Goal: Task Accomplishment & Management: Manage account settings

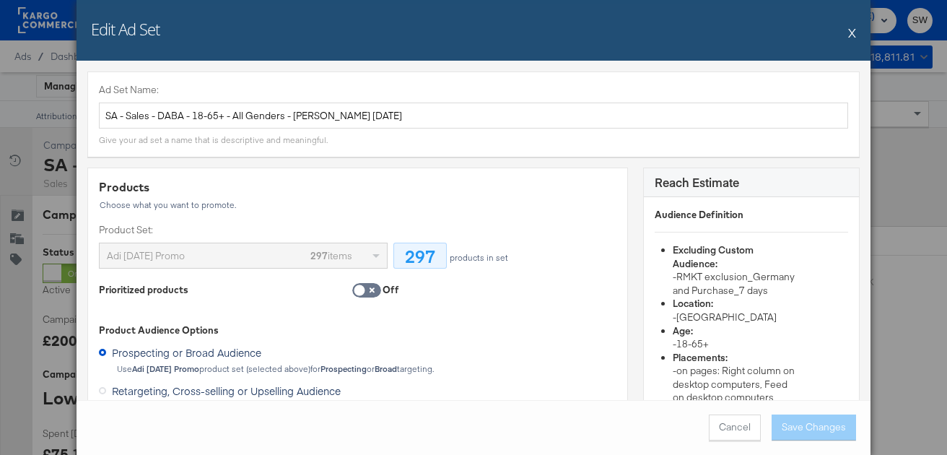
scroll to position [714, 0]
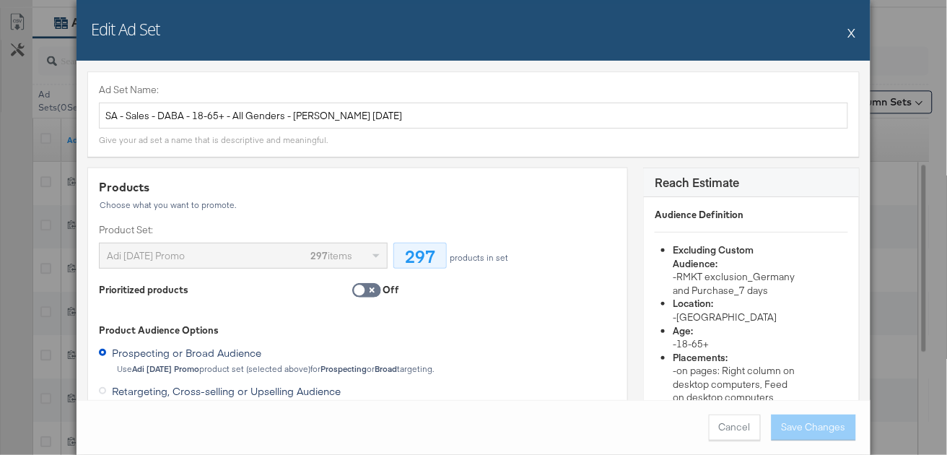
click at [852, 33] on button "X" at bounding box center [852, 32] width 8 height 29
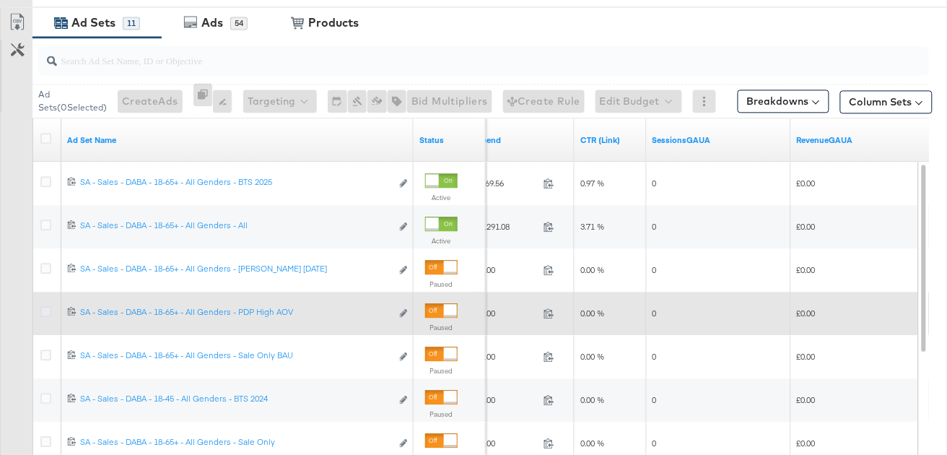
click at [45, 312] on icon at bounding box center [45, 311] width 11 height 11
click at [0, 0] on input "checkbox" at bounding box center [0, 0] width 0 height 0
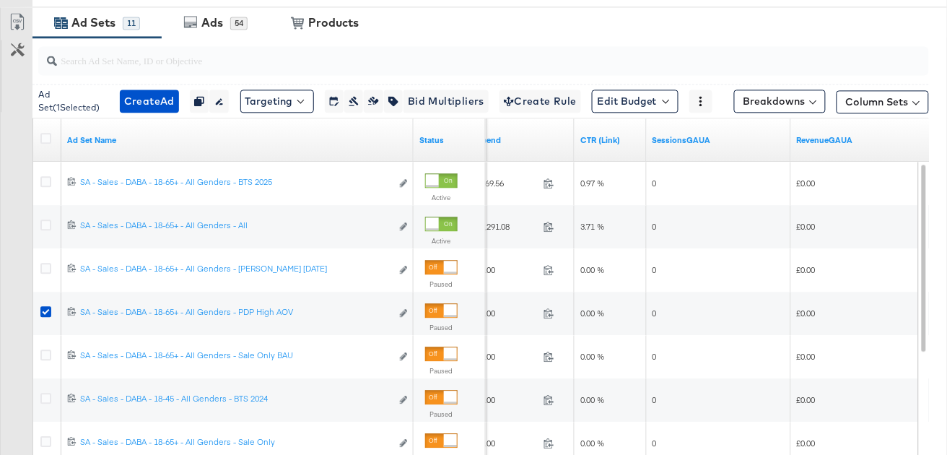
click at [235, 18] on div "54" at bounding box center [238, 23] width 17 height 13
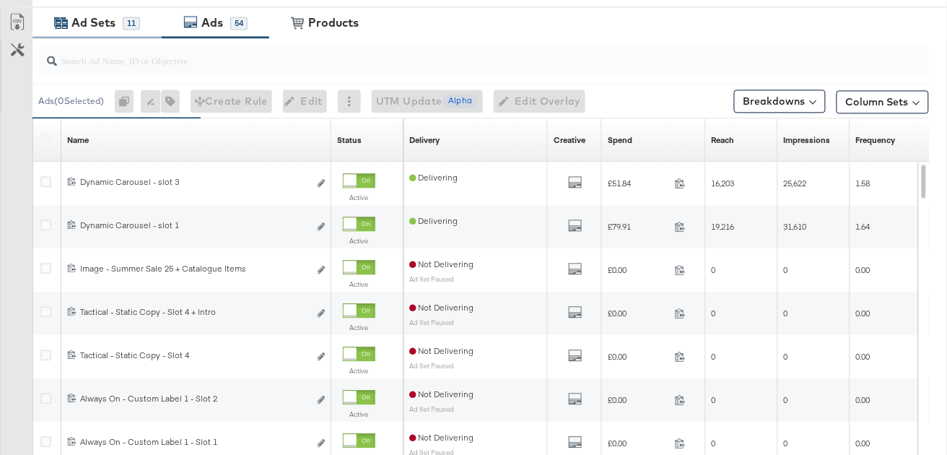
click at [131, 25] on div "11" at bounding box center [131, 23] width 17 height 13
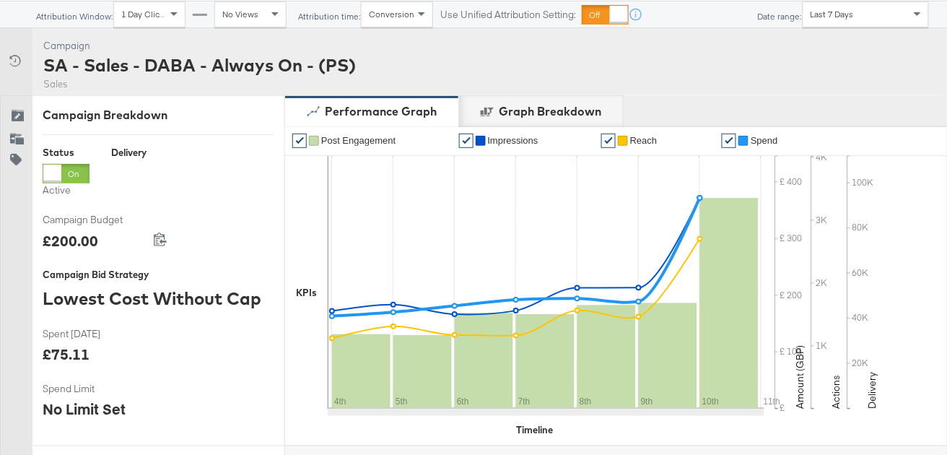
scroll to position [0, 0]
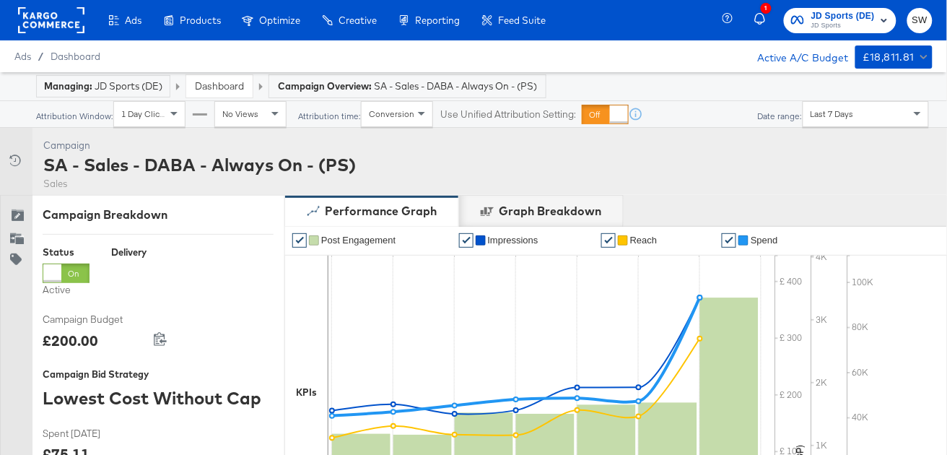
click at [232, 82] on link "Dashboard" at bounding box center [219, 85] width 49 height 13
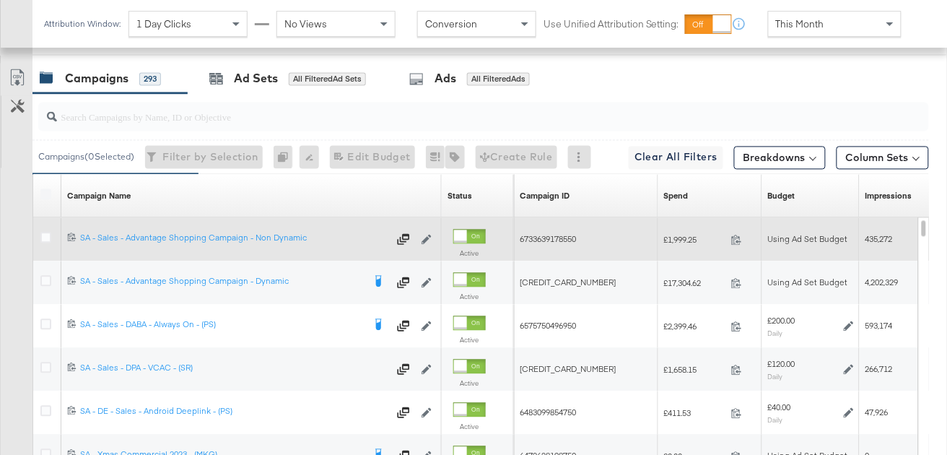
scroll to position [736, 0]
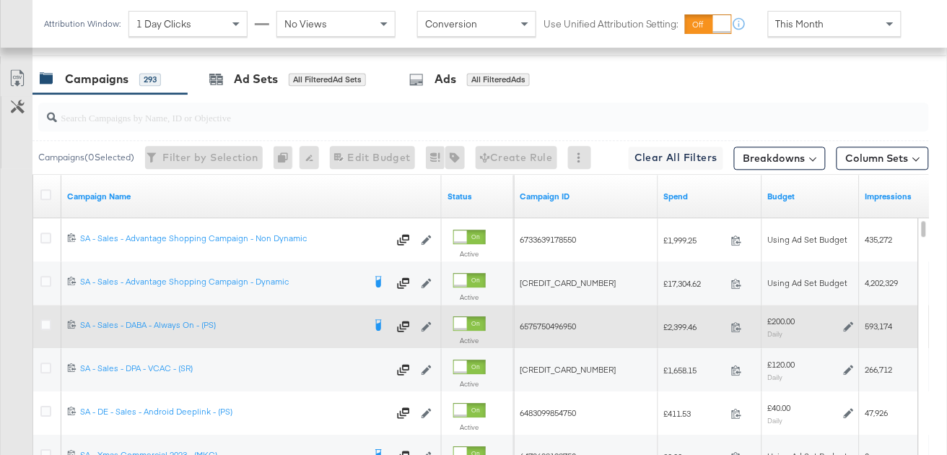
click at [52, 322] on div at bounding box center [47, 326] width 15 height 14
click at [48, 321] on icon at bounding box center [45, 324] width 11 height 11
click at [0, 0] on input "checkbox" at bounding box center [0, 0] width 0 height 0
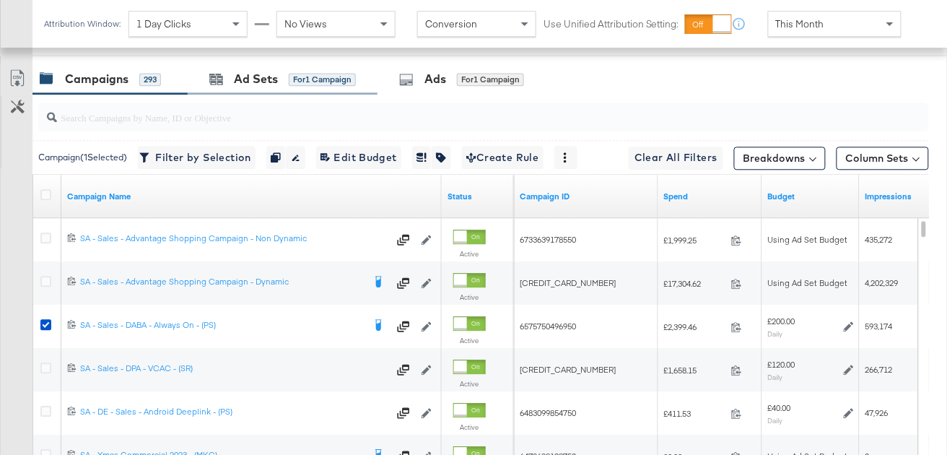
click at [294, 66] on div "Ad Sets for 1 Campaign" at bounding box center [283, 79] width 190 height 31
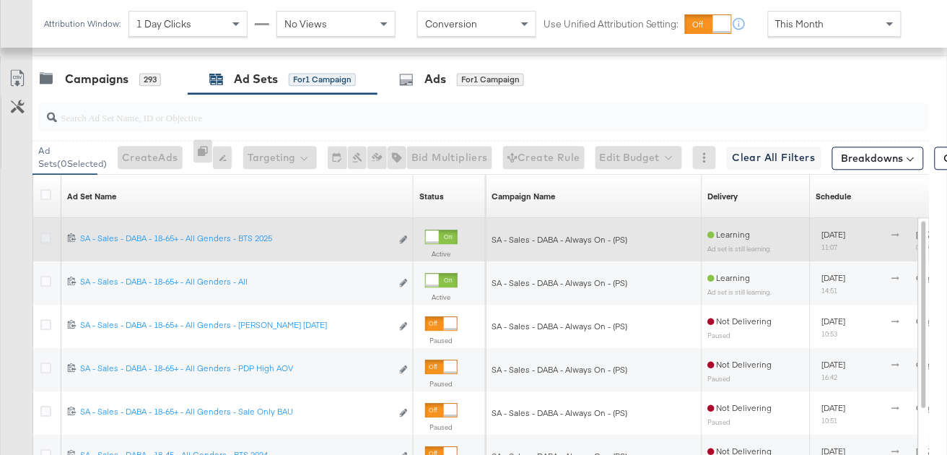
click at [46, 235] on icon at bounding box center [45, 237] width 11 height 11
click at [0, 0] on input "checkbox" at bounding box center [0, 0] width 0 height 0
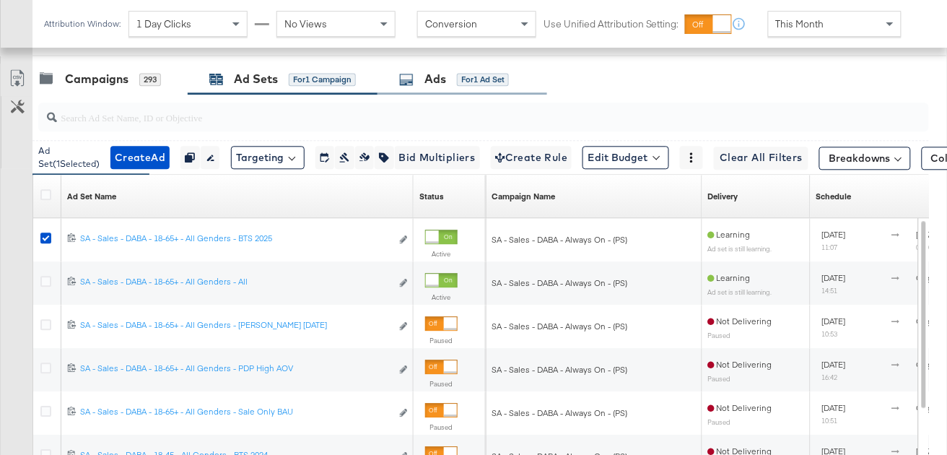
click at [445, 86] on div "Ads for 1 Ad Set" at bounding box center [463, 79] width 170 height 31
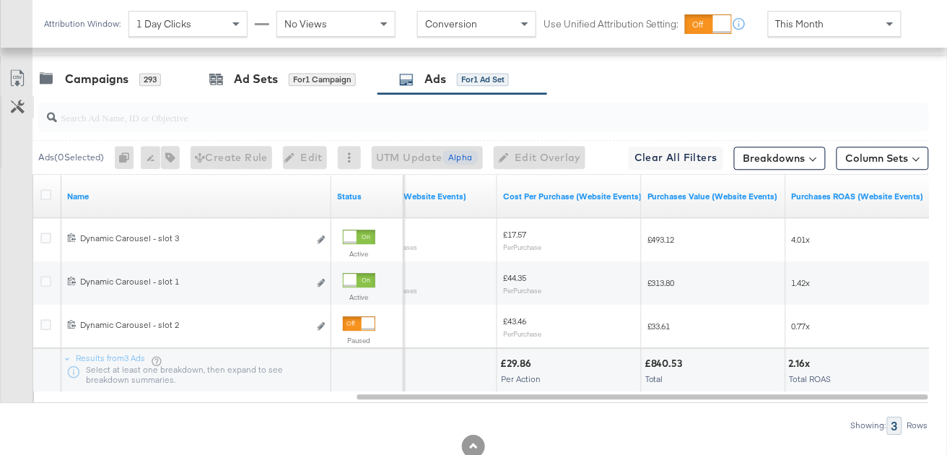
click at [14, 109] on icon at bounding box center [18, 107] width 14 height 14
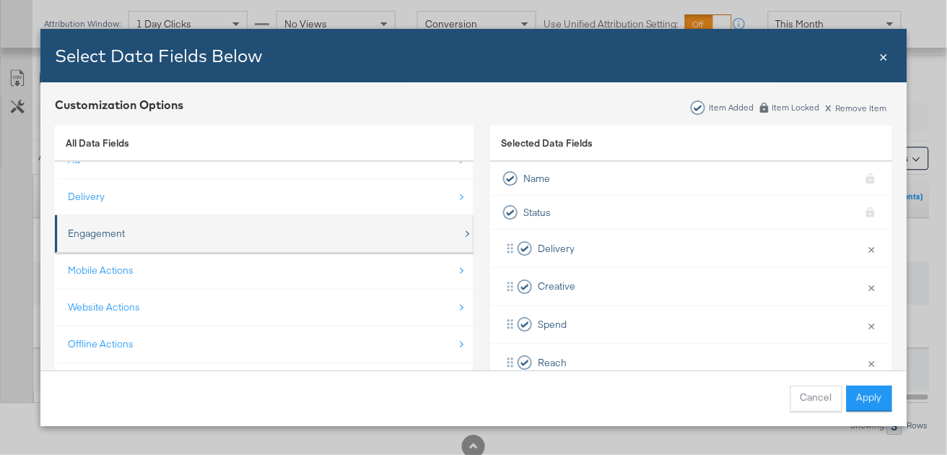
scroll to position [0, 0]
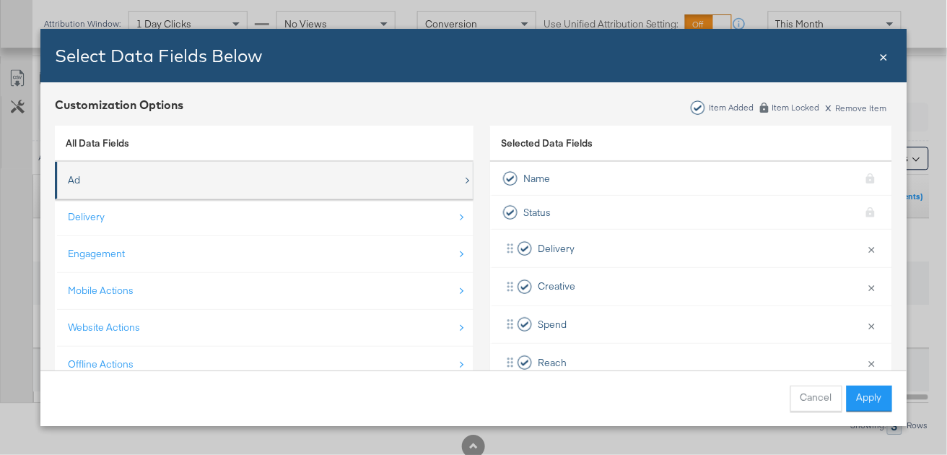
click at [317, 186] on div "Ad" at bounding box center [265, 180] width 395 height 30
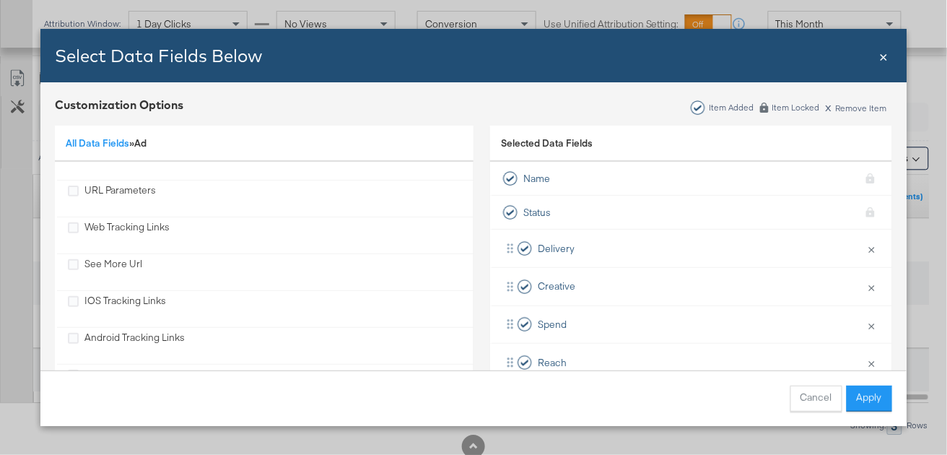
scroll to position [572, 0]
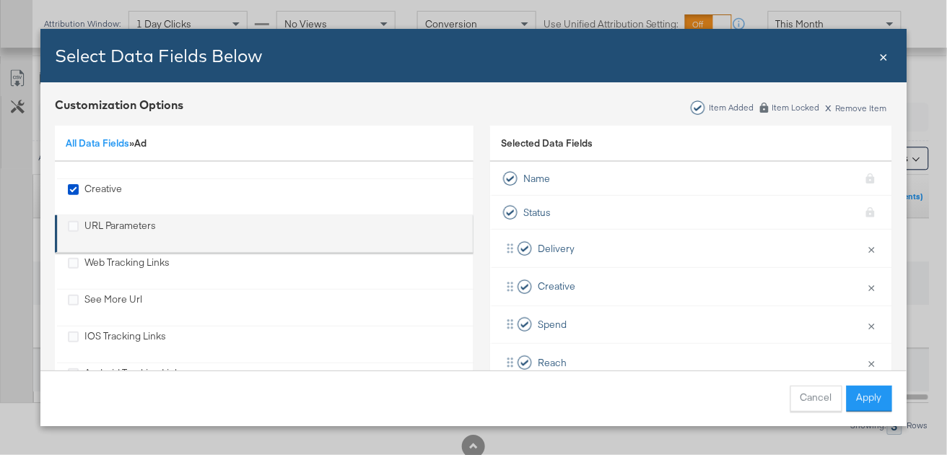
click at [131, 219] on div "URL Parameters" at bounding box center [119, 234] width 71 height 30
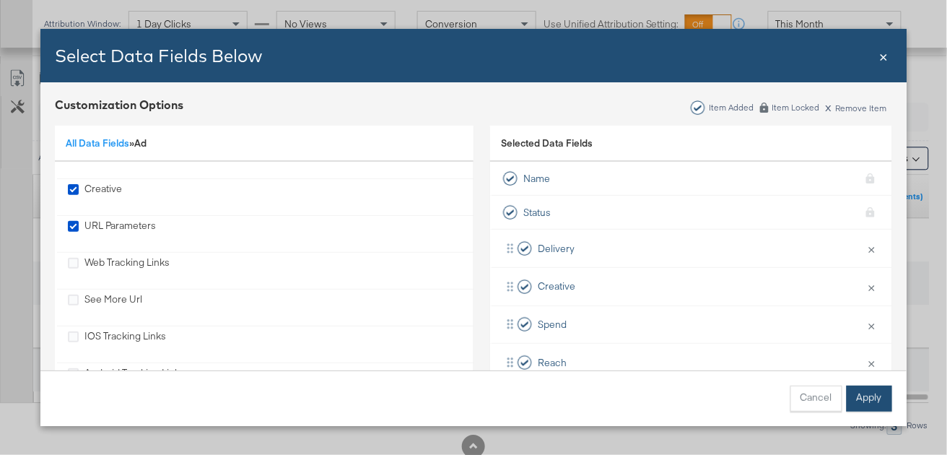
click at [871, 398] on button "Apply" at bounding box center [869, 398] width 45 height 26
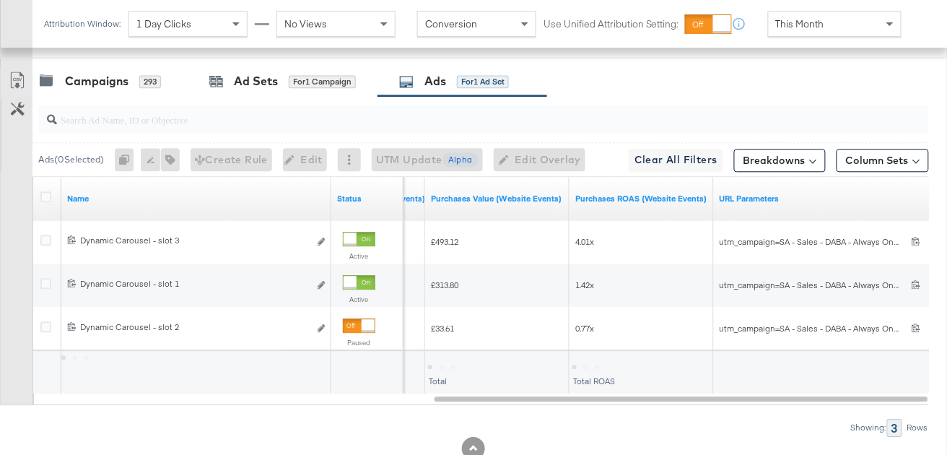
scroll to position [736, 0]
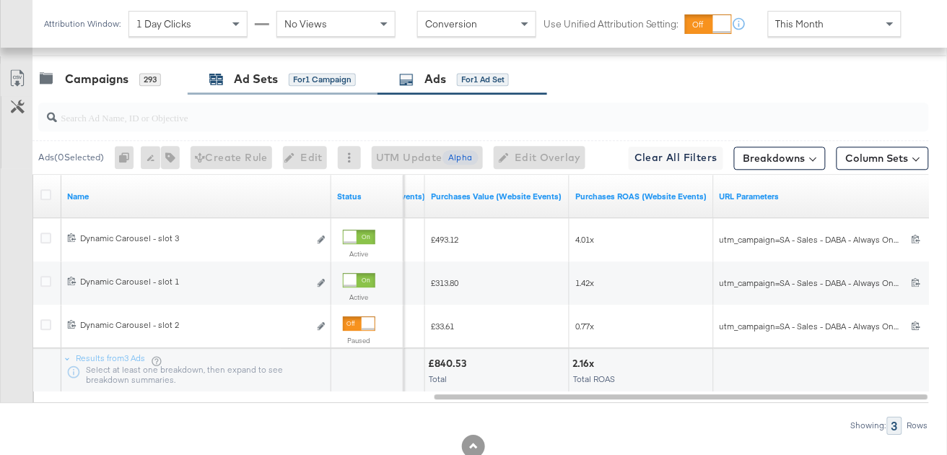
click at [227, 74] on div "Ad Sets for 1 Campaign" at bounding box center [282, 79] width 147 height 17
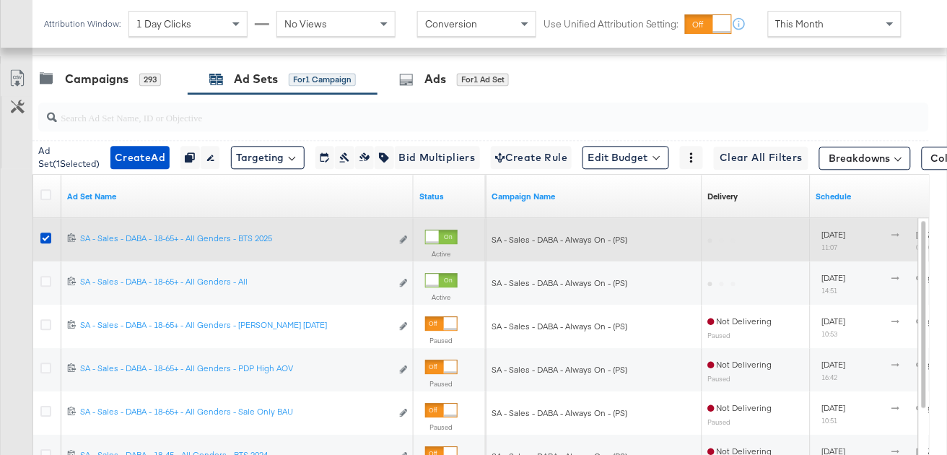
click at [50, 227] on div at bounding box center [48, 240] width 27 height 26
click at [48, 232] on icon at bounding box center [45, 237] width 11 height 11
click at [0, 0] on input "checkbox" at bounding box center [0, 0] width 0 height 0
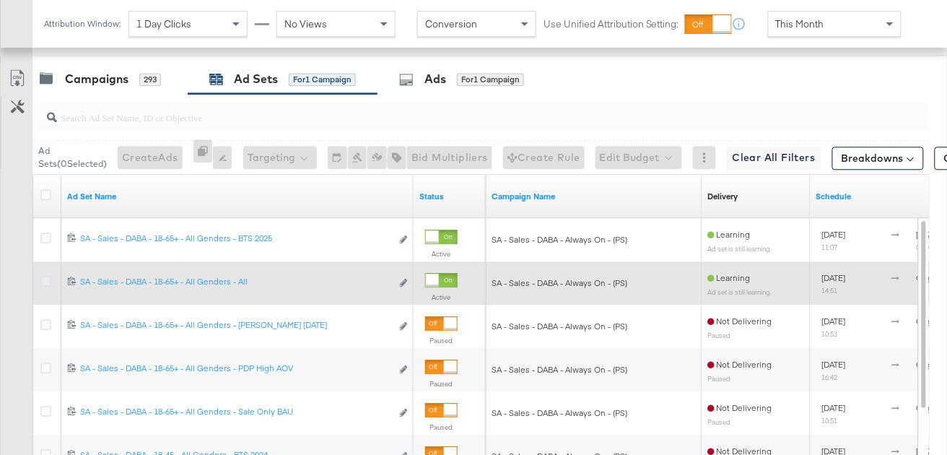
click at [45, 276] on icon at bounding box center [45, 281] width 11 height 11
click at [0, 0] on input "checkbox" at bounding box center [0, 0] width 0 height 0
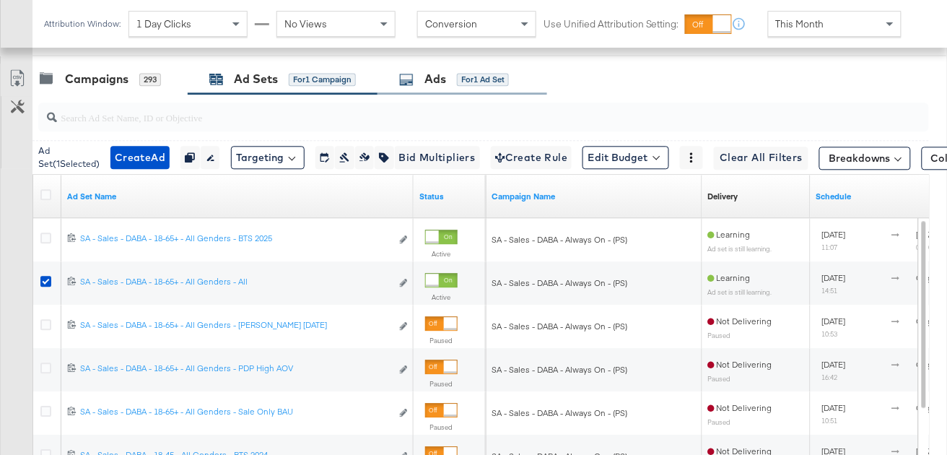
click at [449, 84] on div "Ads for 1 Ad Set" at bounding box center [454, 79] width 110 height 17
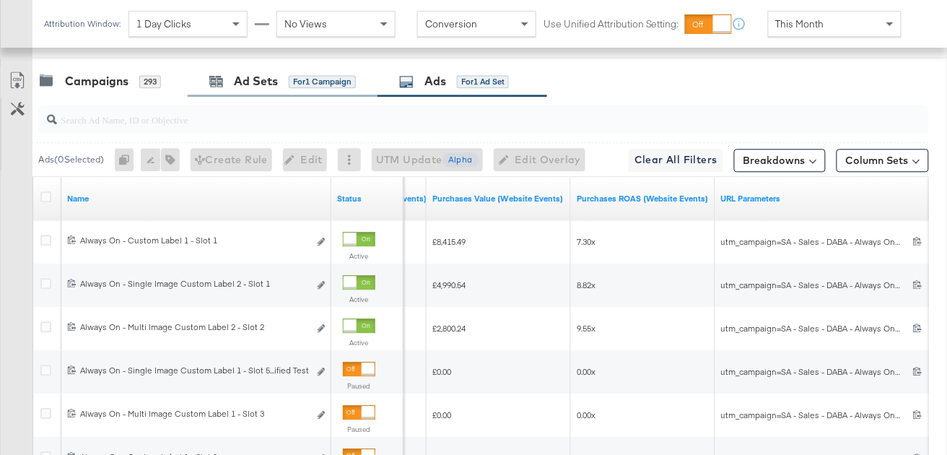
scroll to position [715, 0]
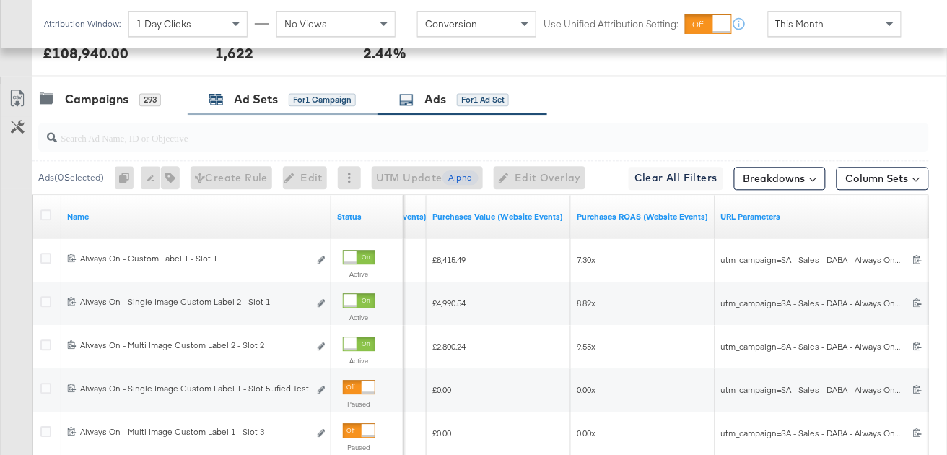
click at [228, 97] on div "Ad Sets for 1 Campaign" at bounding box center [282, 99] width 147 height 17
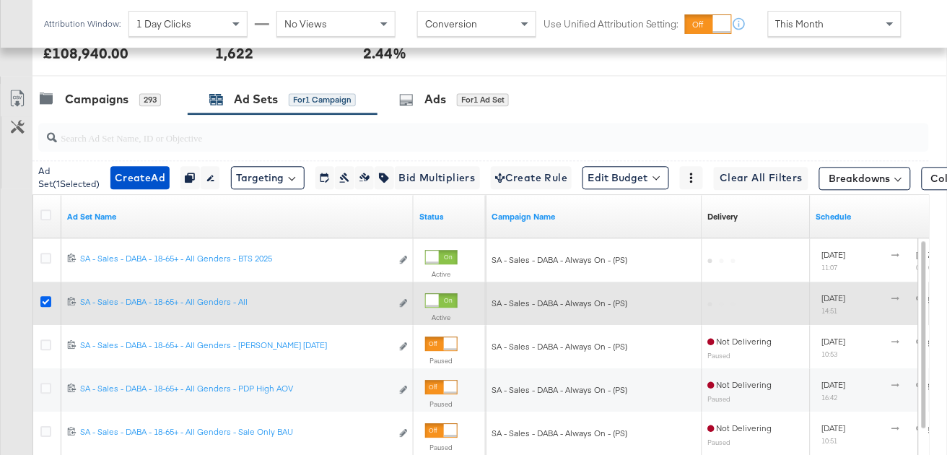
click at [45, 300] on icon at bounding box center [45, 301] width 11 height 11
click at [0, 0] on input "checkbox" at bounding box center [0, 0] width 0 height 0
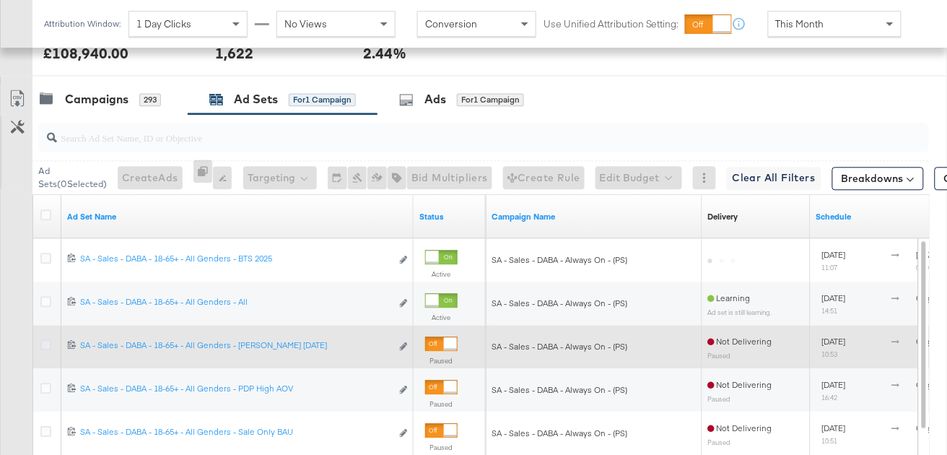
click at [43, 344] on icon at bounding box center [45, 344] width 11 height 11
click at [0, 0] on input "checkbox" at bounding box center [0, 0] width 0 height 0
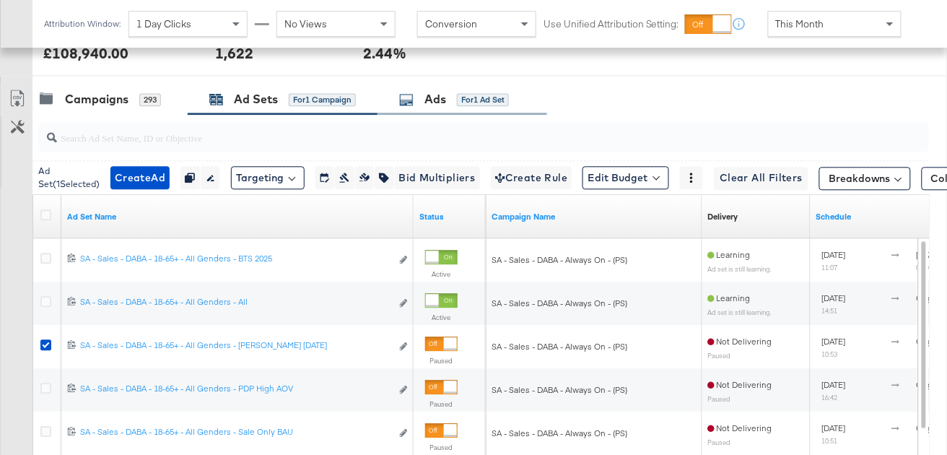
click at [458, 97] on div "Ads for 1 Ad Set" at bounding box center [454, 99] width 110 height 17
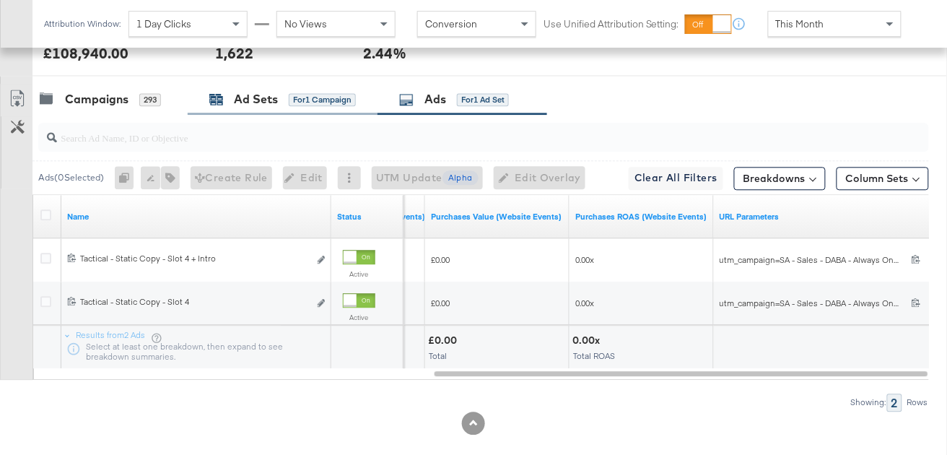
click at [292, 104] on div "for 1 Campaign" at bounding box center [322, 99] width 67 height 13
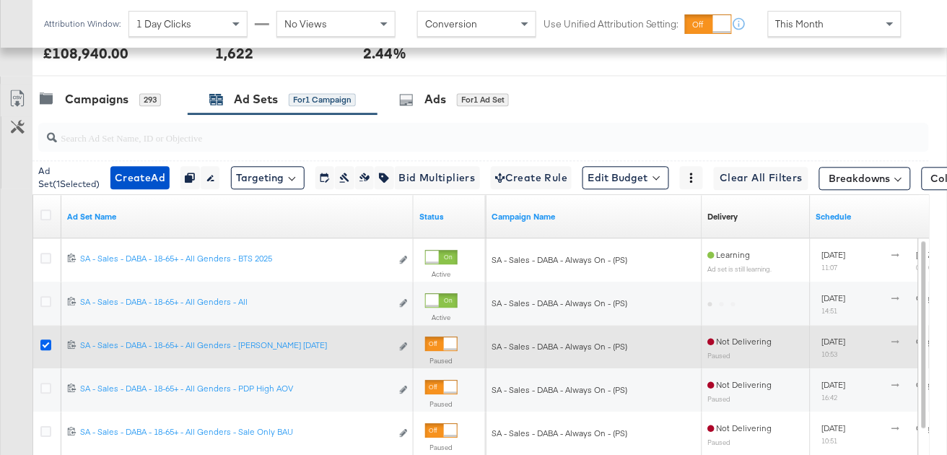
click at [48, 341] on icon at bounding box center [45, 344] width 11 height 11
click at [0, 0] on input "checkbox" at bounding box center [0, 0] width 0 height 0
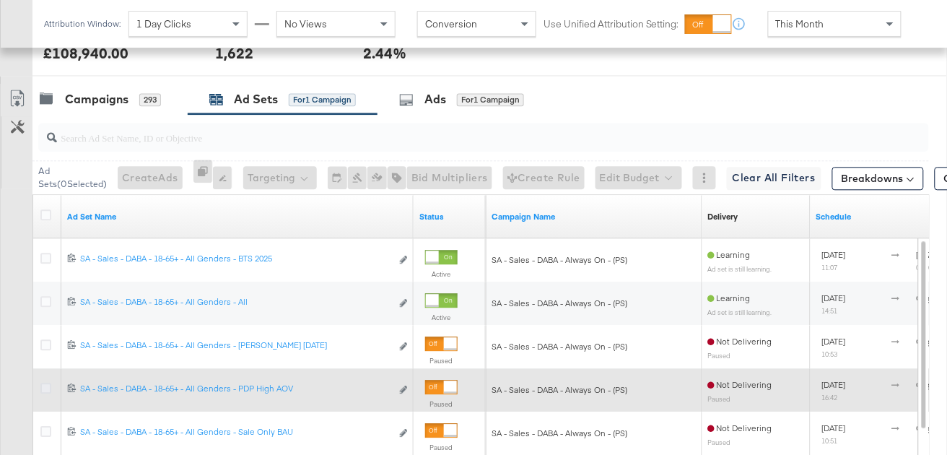
click at [46, 383] on icon at bounding box center [45, 388] width 11 height 11
click at [0, 0] on input "checkbox" at bounding box center [0, 0] width 0 height 0
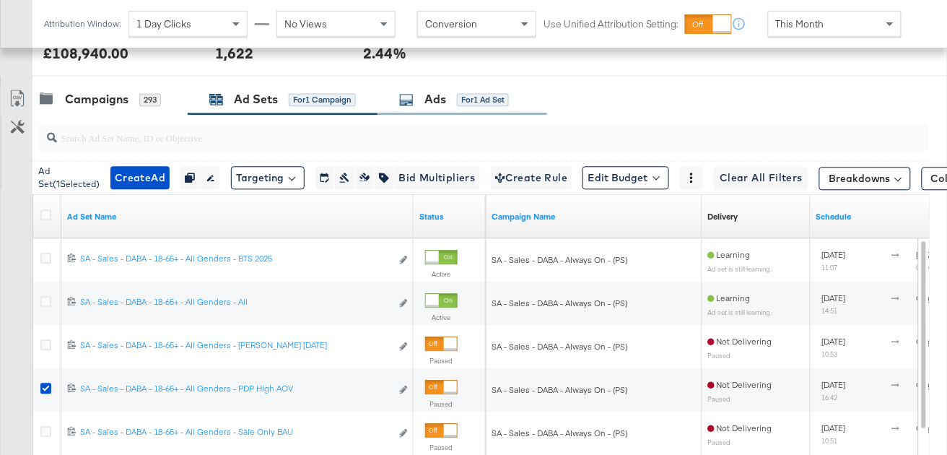
click at [440, 94] on div "Ads" at bounding box center [435, 99] width 22 height 17
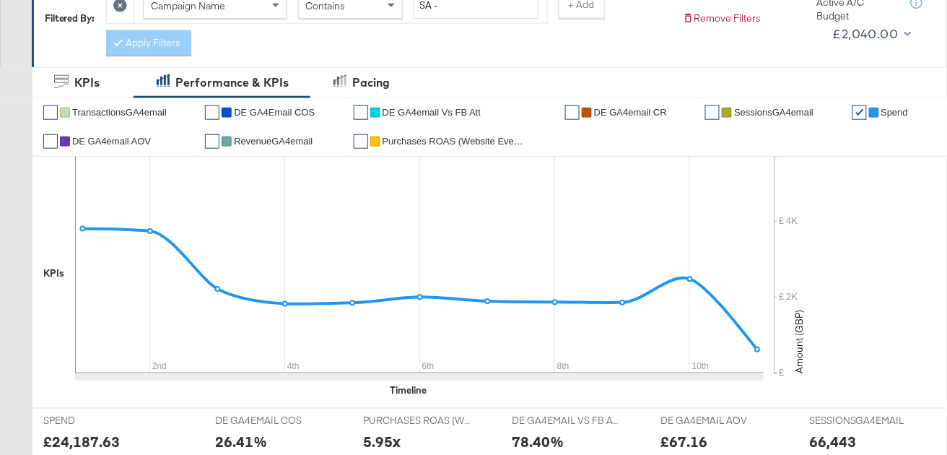
scroll to position [0, 0]
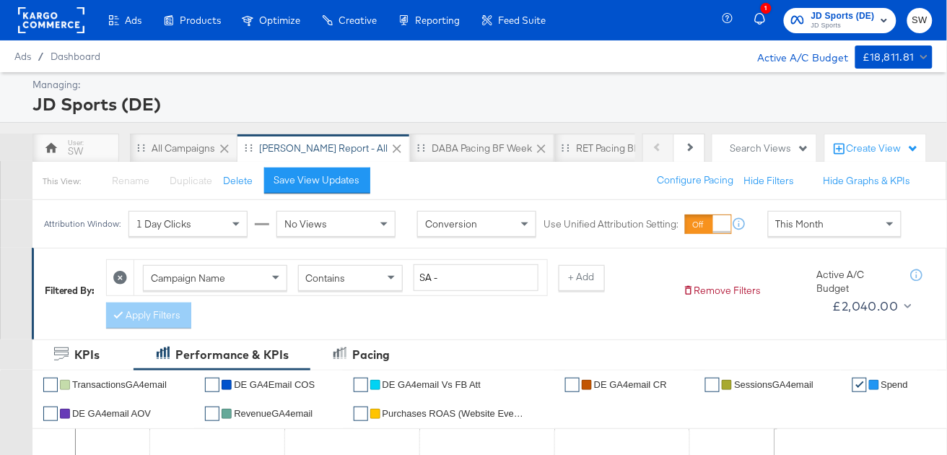
click at [94, 150] on div "SW" at bounding box center [75, 148] width 87 height 29
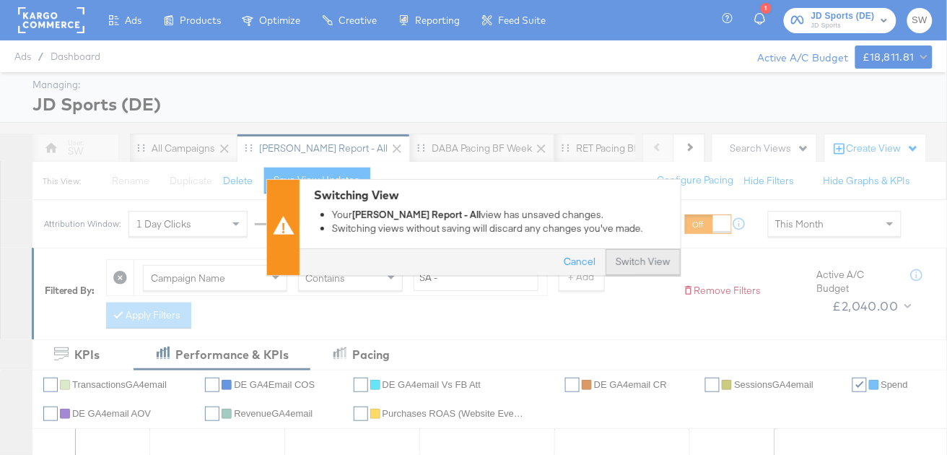
click at [637, 268] on button "Switch View" at bounding box center [643, 263] width 75 height 26
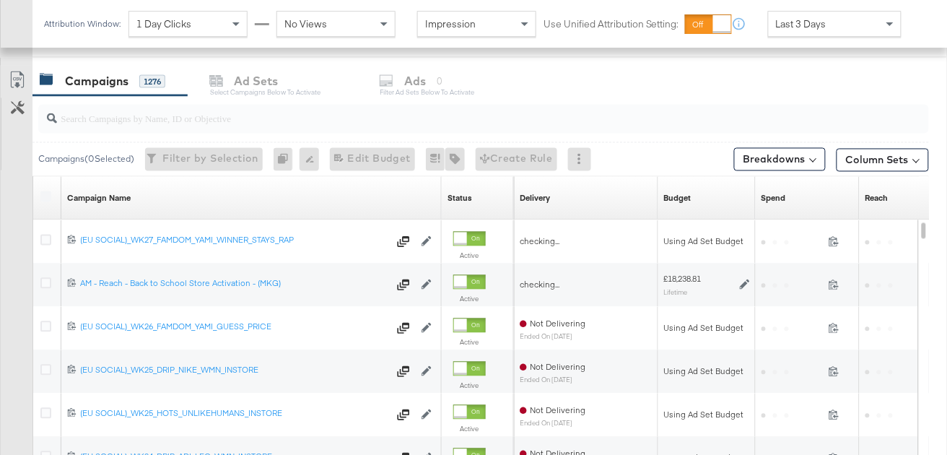
scroll to position [679, 0]
click at [289, 121] on input "search" at bounding box center [454, 113] width 794 height 28
paste input "SA - Sales - DPA - Always On - (SR)"
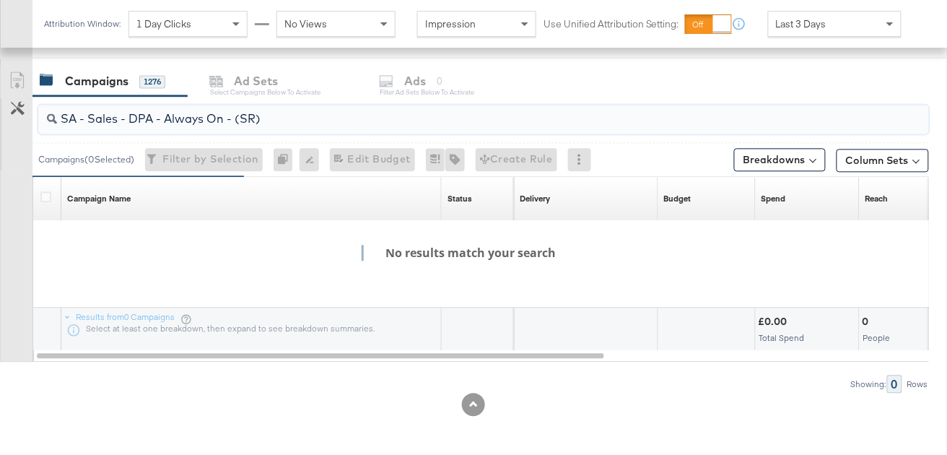
type input "SA - Sales - DPA - Always On - (SR)"
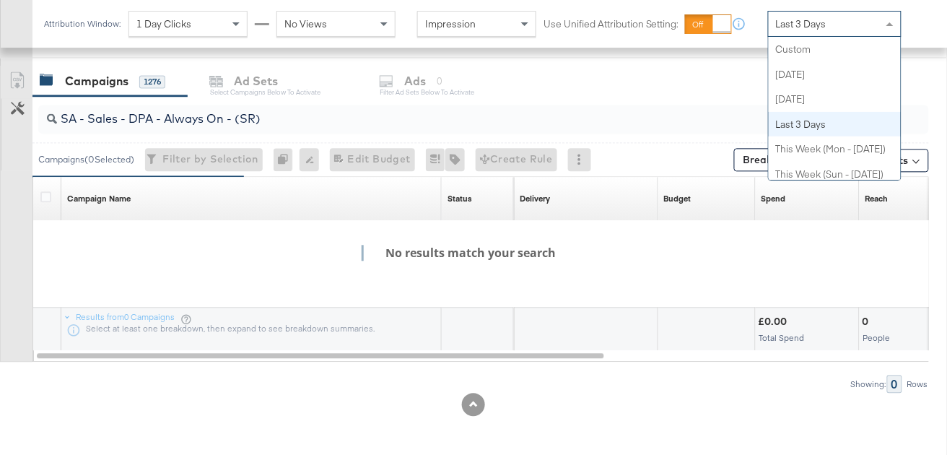
click at [810, 23] on span "Last 3 Days" at bounding box center [801, 23] width 51 height 13
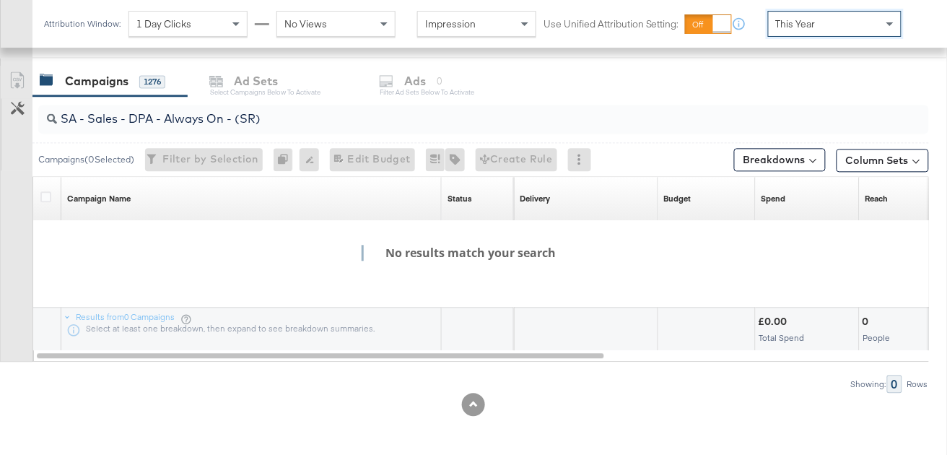
click at [817, 25] on div "This Year" at bounding box center [835, 24] width 132 height 25
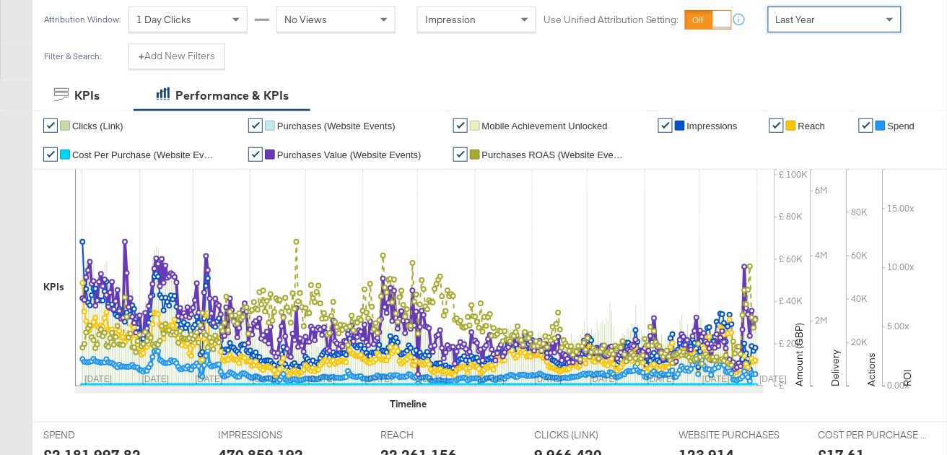
scroll to position [0, 0]
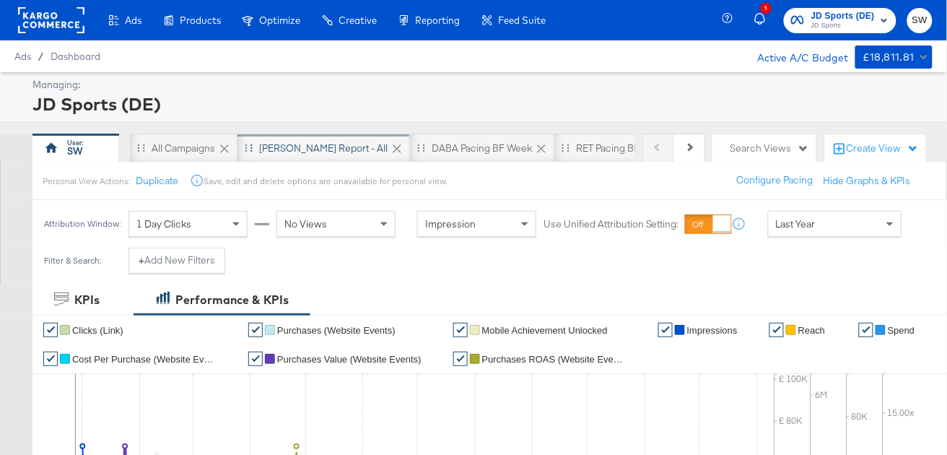
click at [310, 150] on div "[PERSON_NAME] Report - All" at bounding box center [323, 148] width 128 height 14
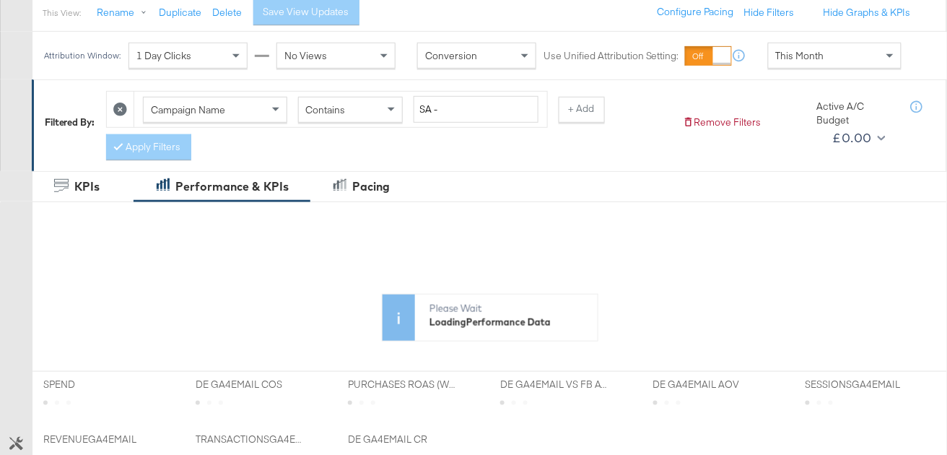
scroll to position [593, 0]
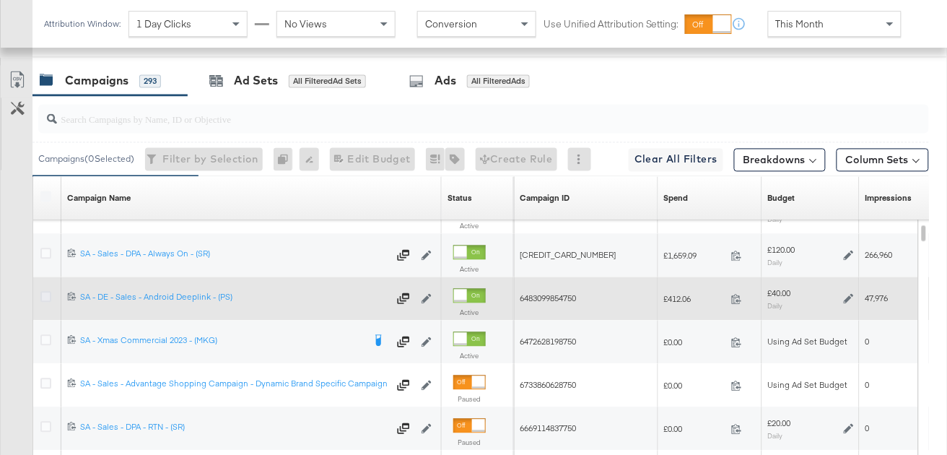
click at [43, 297] on icon at bounding box center [45, 297] width 11 height 11
click at [0, 0] on input "checkbox" at bounding box center [0, 0] width 0 height 0
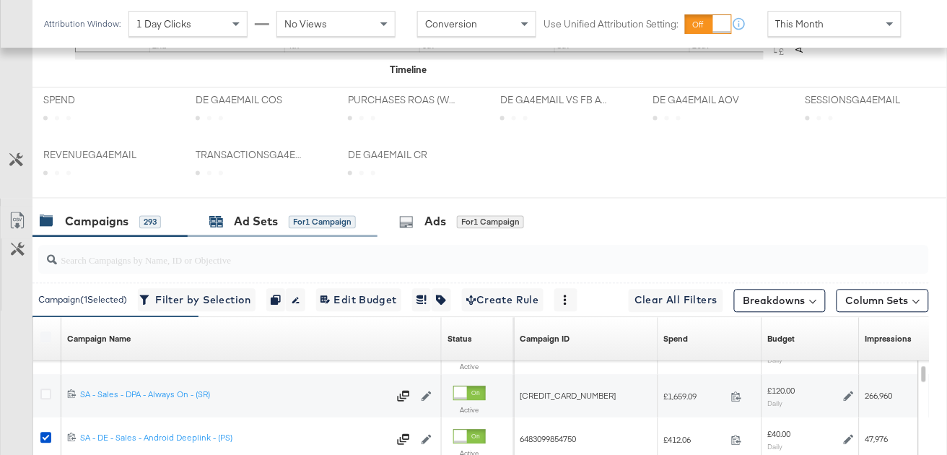
scroll to position [733, 0]
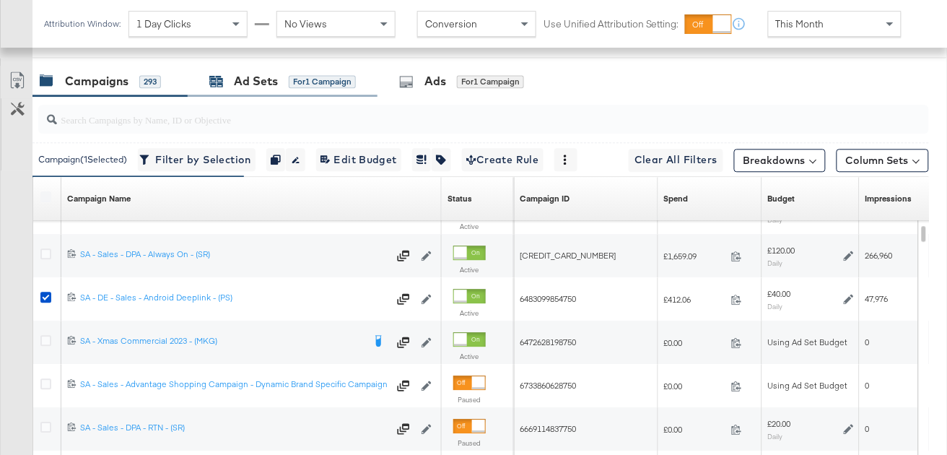
click at [334, 75] on div "for 1 Campaign" at bounding box center [322, 81] width 67 height 13
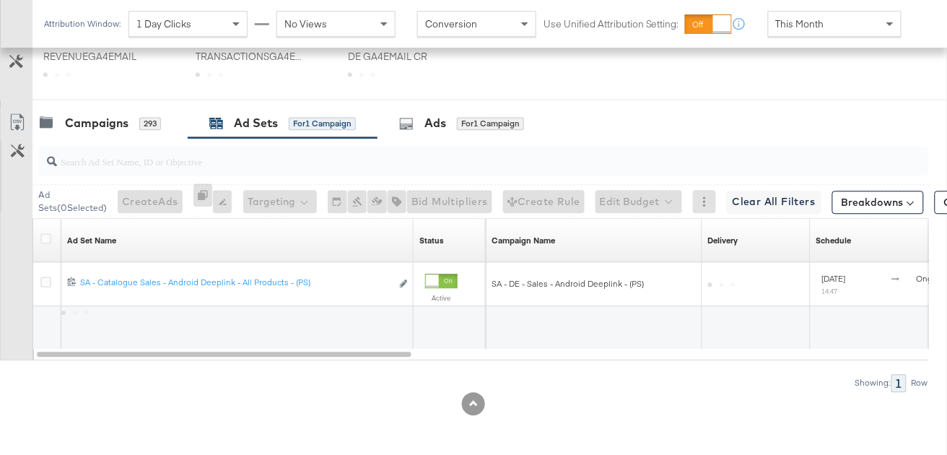
scroll to position [690, 0]
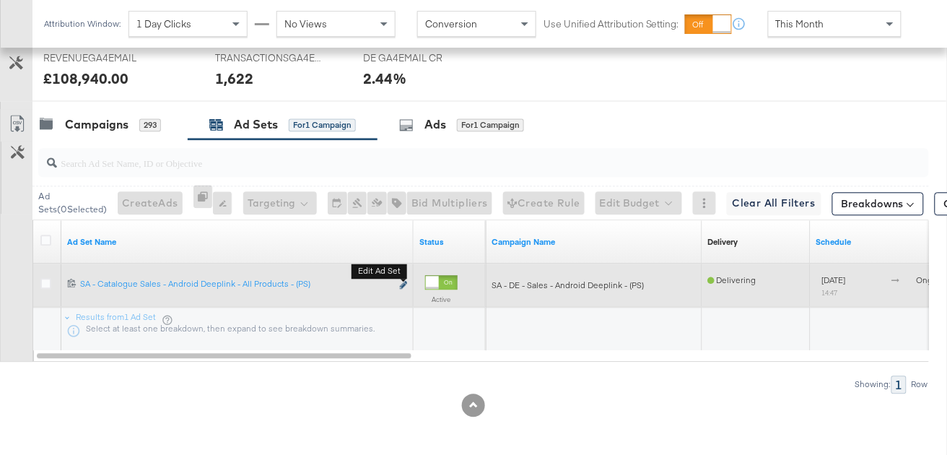
click at [404, 284] on icon "link" at bounding box center [403, 285] width 7 height 8
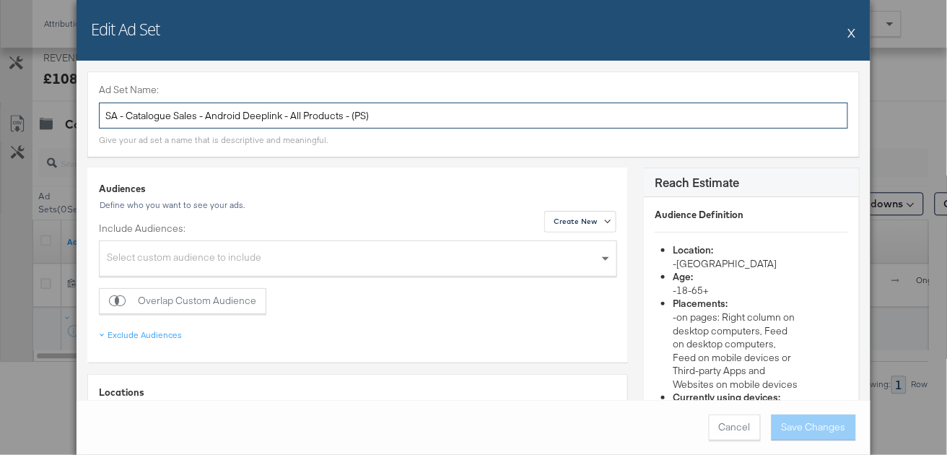
drag, startPoint x: 176, startPoint y: 115, endPoint x: 128, endPoint y: 113, distance: 48.4
click at [128, 113] on input "SA - Catalogue Sales - Android Deeplink - All Products - (PS)" at bounding box center [473, 116] width 749 height 27
type input "SA - Sales - Android Deeplink - All Products - (PS)"
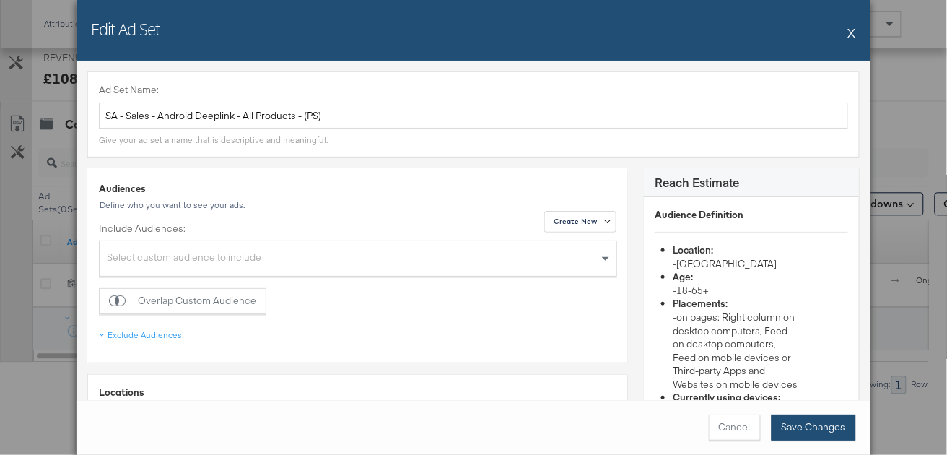
click at [811, 432] on button "Save Changes" at bounding box center [814, 427] width 84 height 26
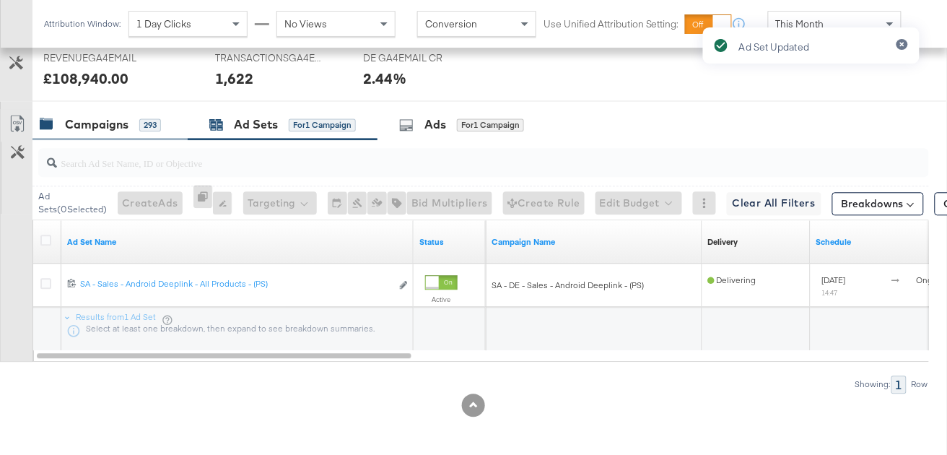
click at [157, 128] on div "293" at bounding box center [150, 124] width 22 height 13
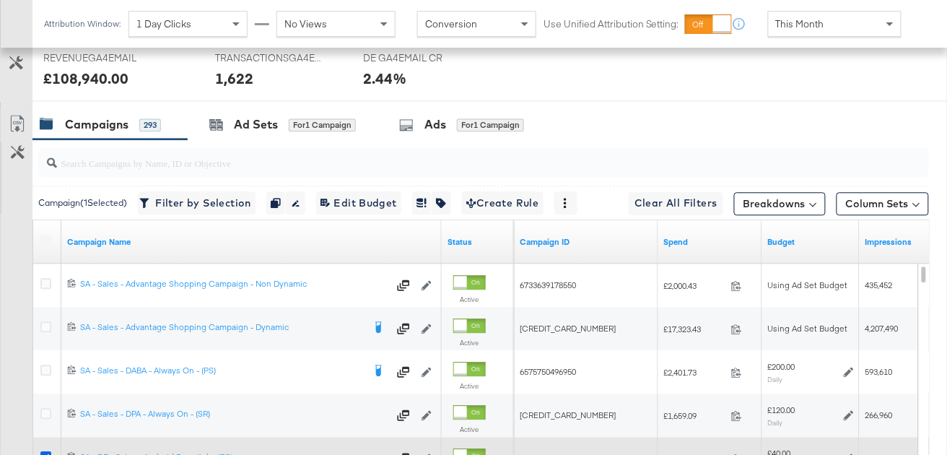
click at [44, 452] on icon at bounding box center [45, 456] width 11 height 11
click at [0, 0] on input "checkbox" at bounding box center [0, 0] width 0 height 0
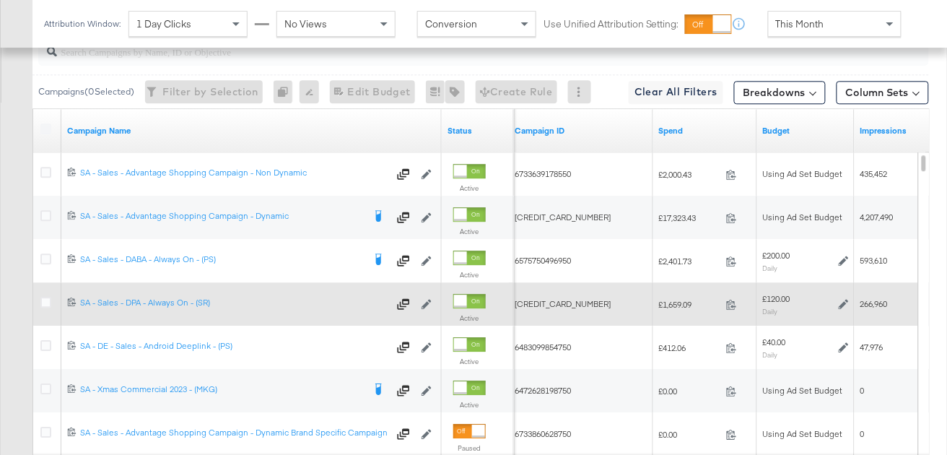
scroll to position [781, 0]
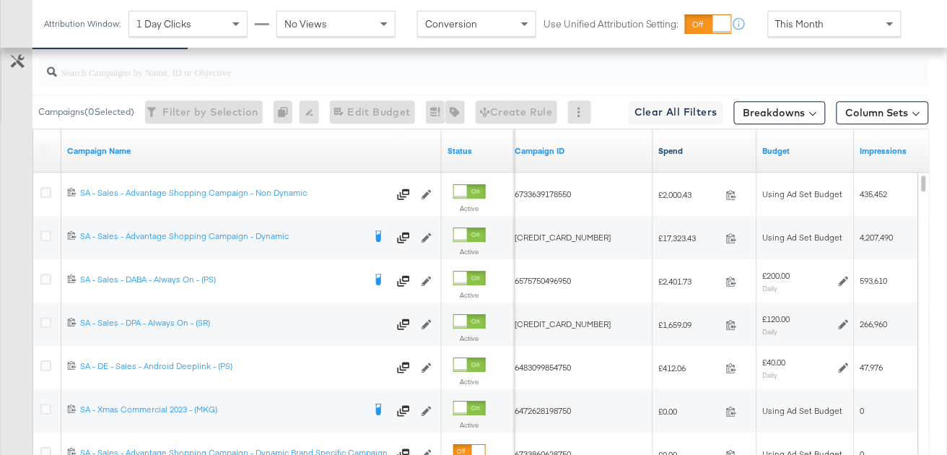
click at [694, 148] on link "Spend" at bounding box center [705, 151] width 92 height 12
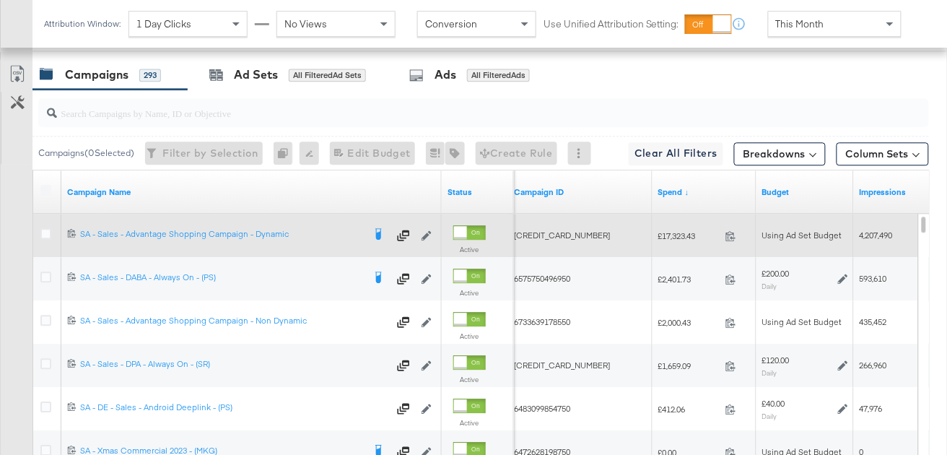
scroll to position [694, 0]
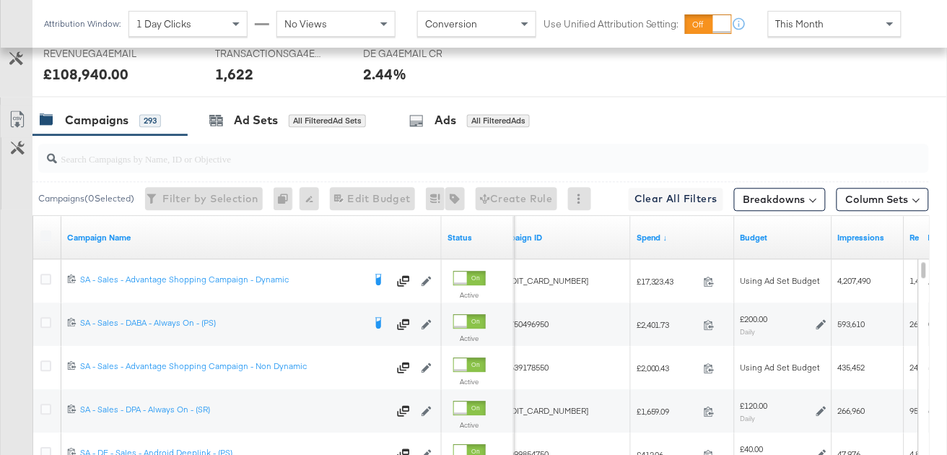
click at [232, 160] on input "search" at bounding box center [454, 153] width 794 height 28
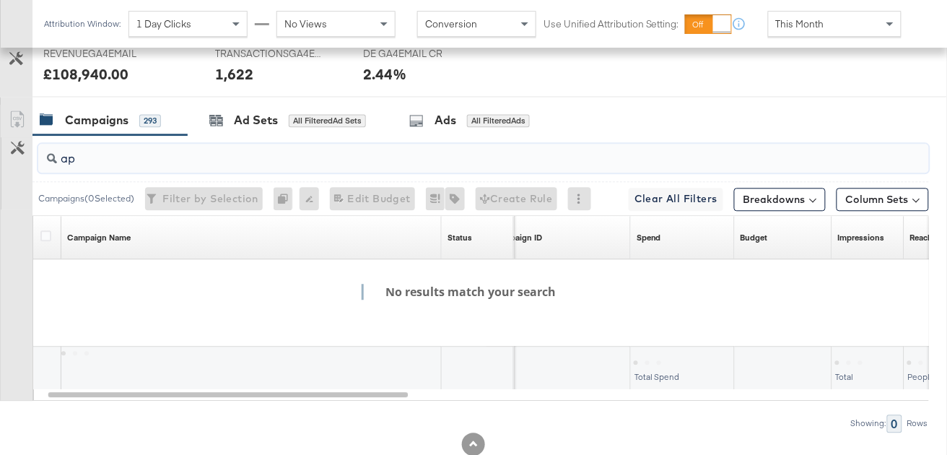
type input "a"
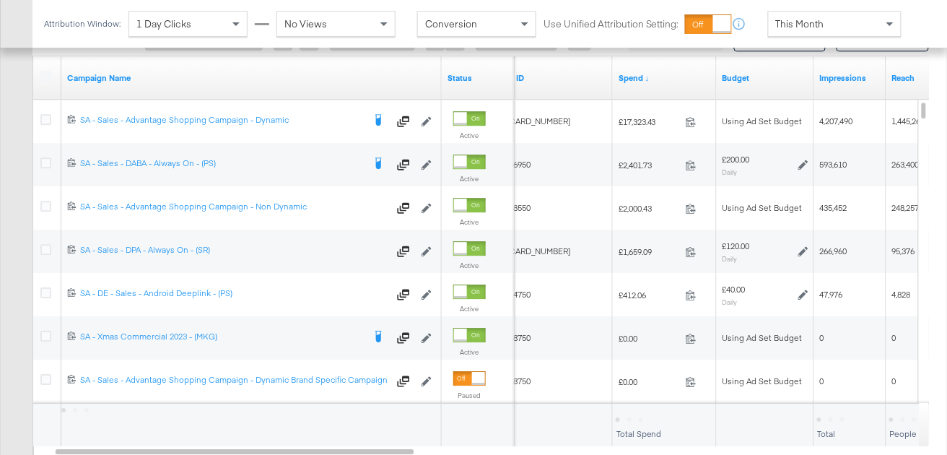
scroll to position [760, 0]
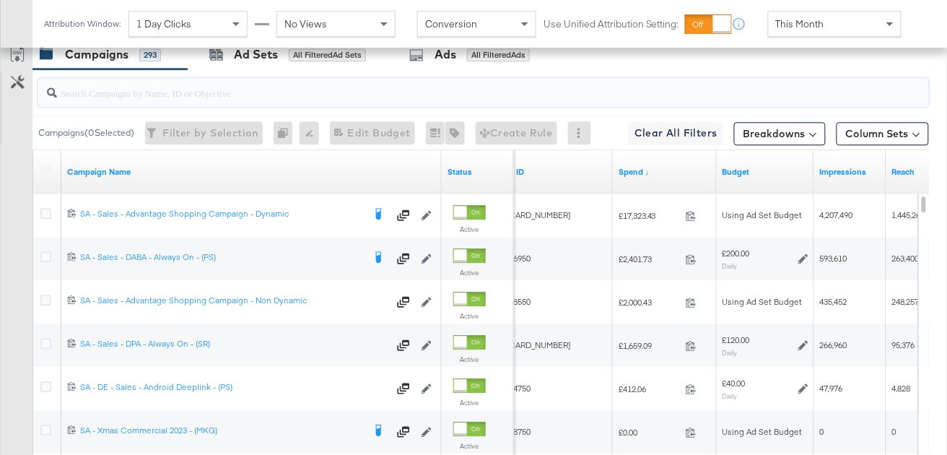
click at [254, 96] on input "search" at bounding box center [454, 87] width 794 height 28
paste input "SA - DE - App Installs - Dynamic - (PS)"
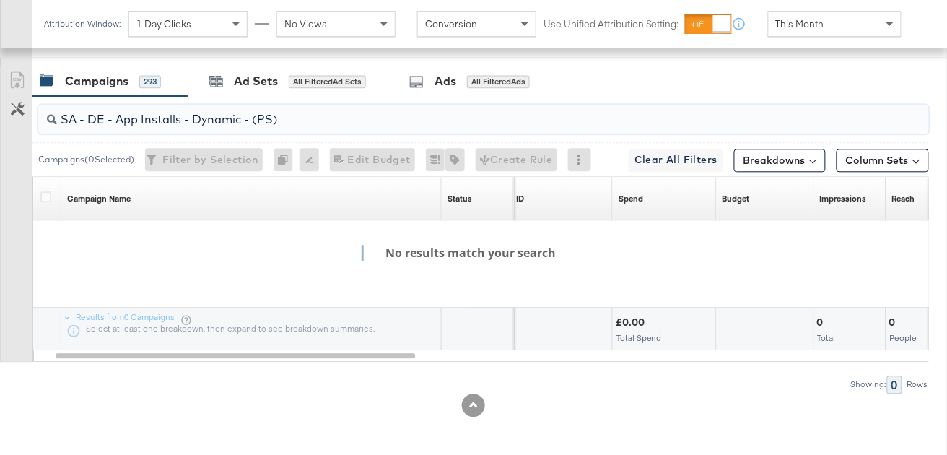
drag, startPoint x: 313, startPoint y: 122, endPoint x: 46, endPoint y: 126, distance: 266.4
click at [46, 126] on div "SA - DE - App Installs - Dynamic - (PS)" at bounding box center [483, 119] width 891 height 29
type input "SA - DE - App Installs - Dynamic - (PS)"
click at [792, 17] on div "This Month" at bounding box center [835, 24] width 132 height 25
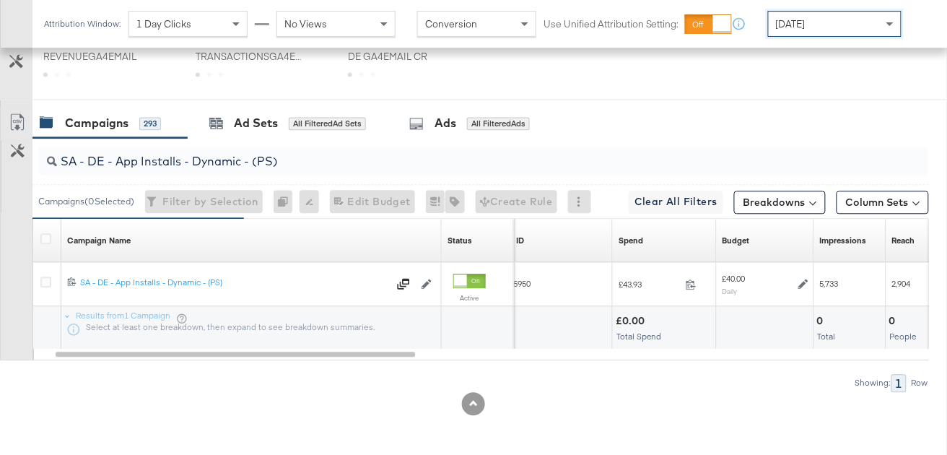
scroll to position [690, 0]
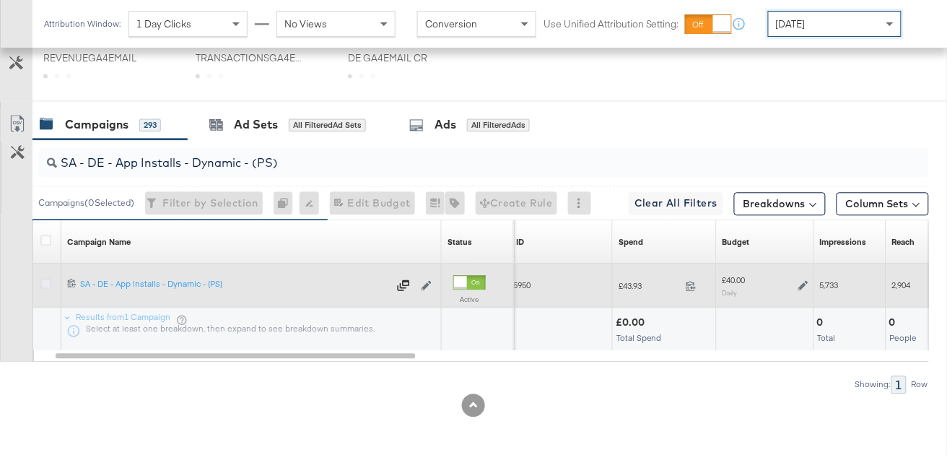
click at [43, 278] on icon at bounding box center [45, 283] width 11 height 11
click at [0, 0] on input "checkbox" at bounding box center [0, 0] width 0 height 0
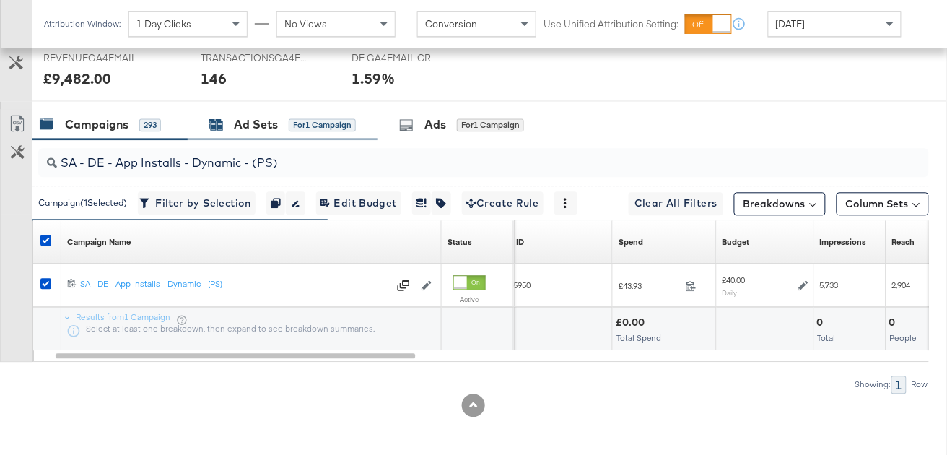
click at [267, 124] on div "Ad Sets" at bounding box center [256, 124] width 44 height 17
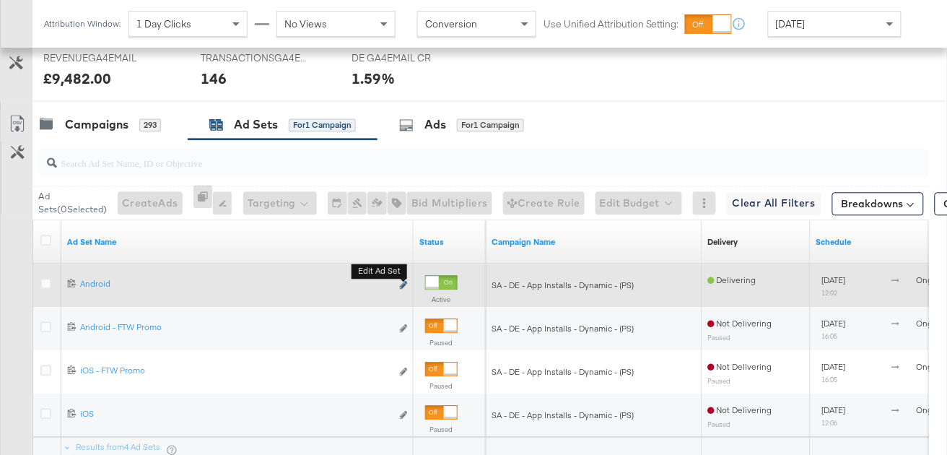
click at [401, 282] on icon "link" at bounding box center [403, 285] width 7 height 8
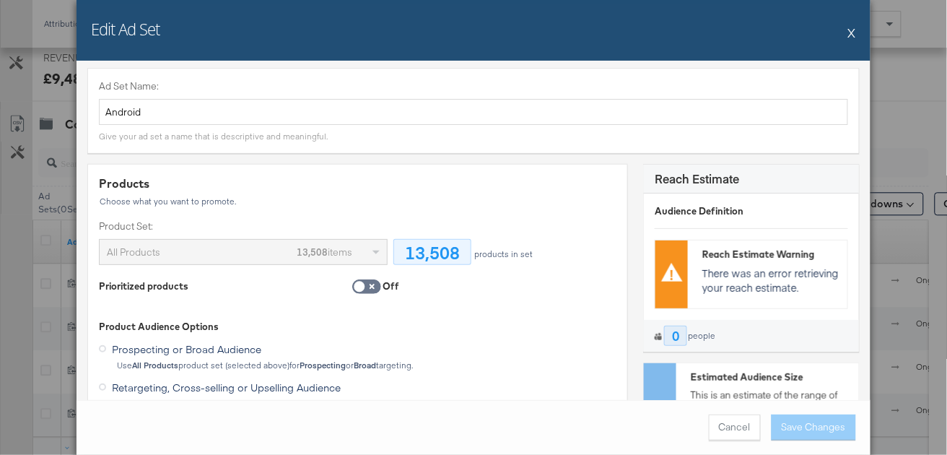
scroll to position [0, 0]
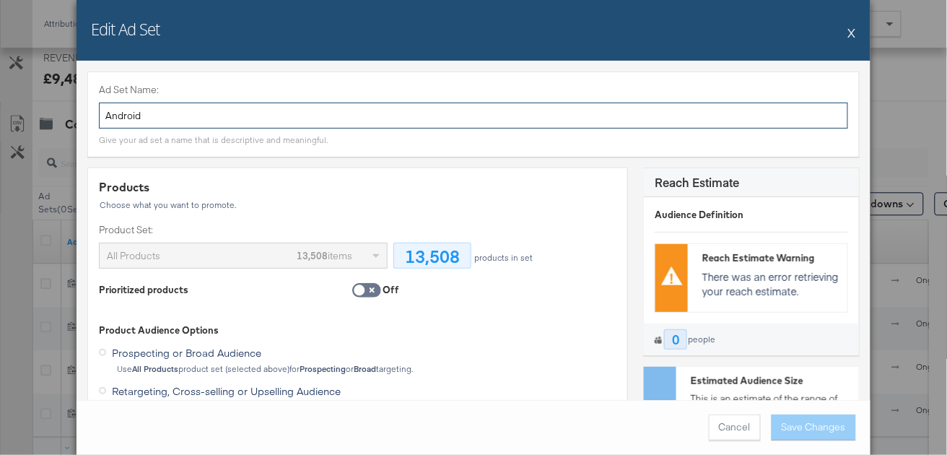
click at [281, 118] on input "Android" at bounding box center [473, 116] width 749 height 27
paste input "SA - App Installs + Android - Dynamic - (PS)"
type input "SA - App Installs + Android - Dynamic - (PS)"
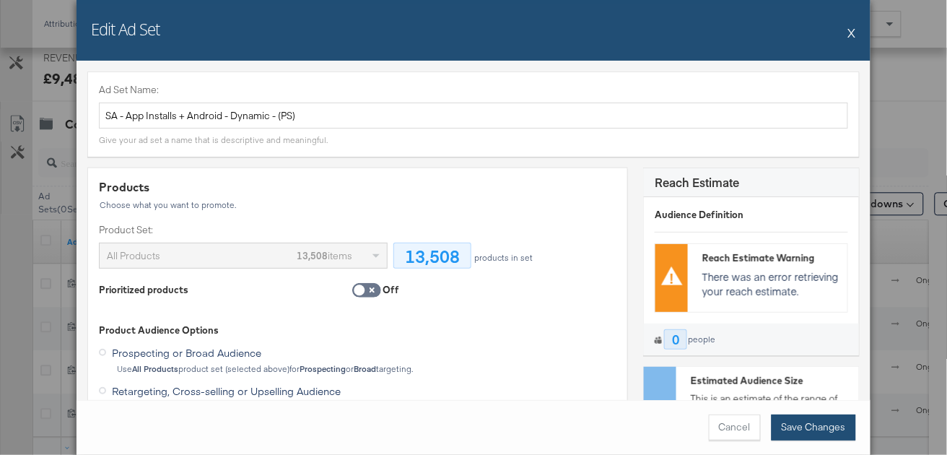
click at [821, 433] on button "Save Changes" at bounding box center [814, 427] width 84 height 26
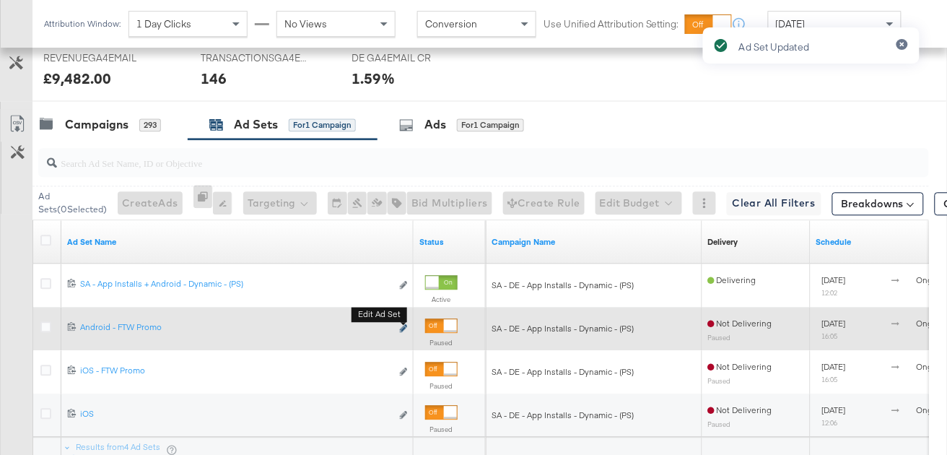
click at [404, 326] on icon "link" at bounding box center [403, 328] width 7 height 8
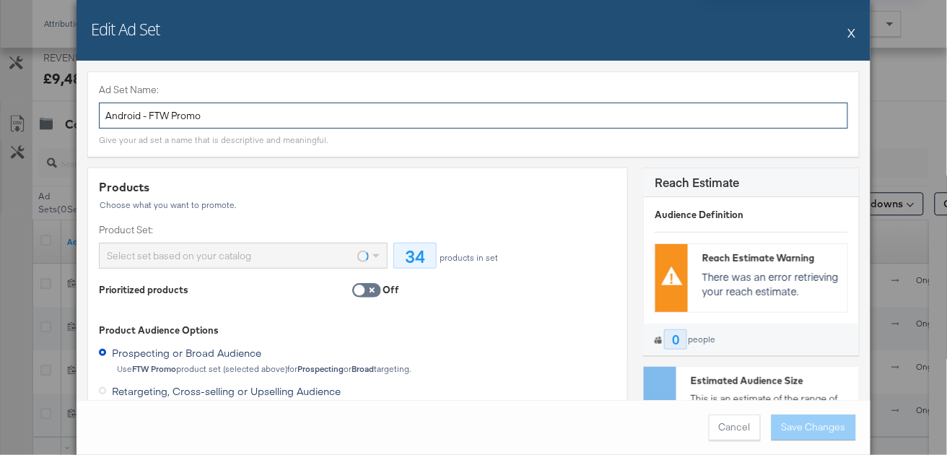
click at [339, 117] on input "Android - FTW Promo" at bounding box center [473, 116] width 749 height 27
paste input "SA - App Installs + Android - Dynamic - FTW Promo (PS)"
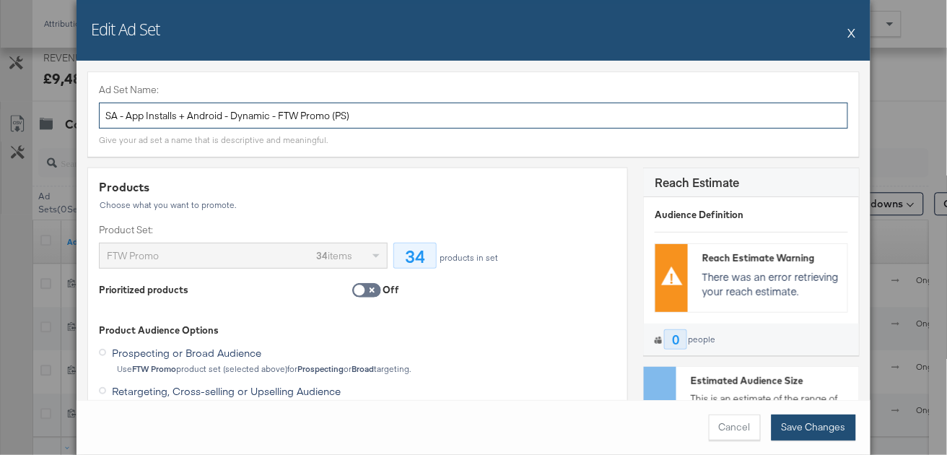
type input "SA - App Installs + Android - Dynamic - FTW Promo (PS)"
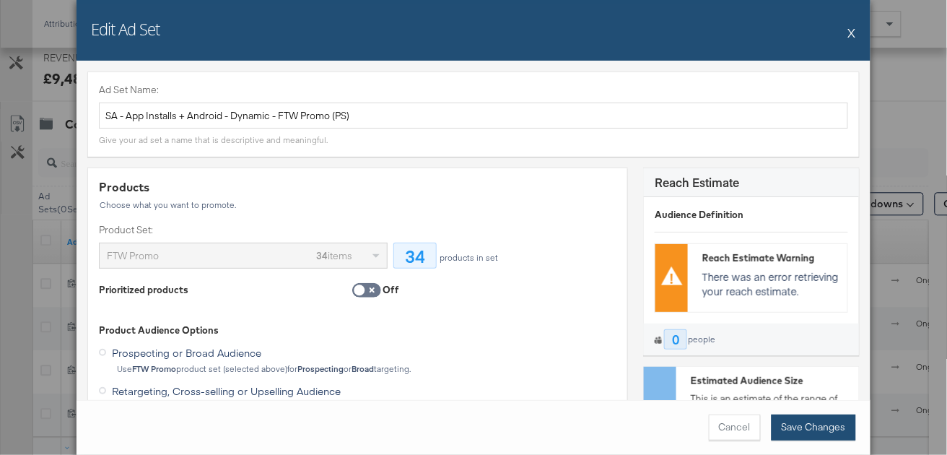
click at [817, 422] on button "Save Changes" at bounding box center [814, 427] width 84 height 26
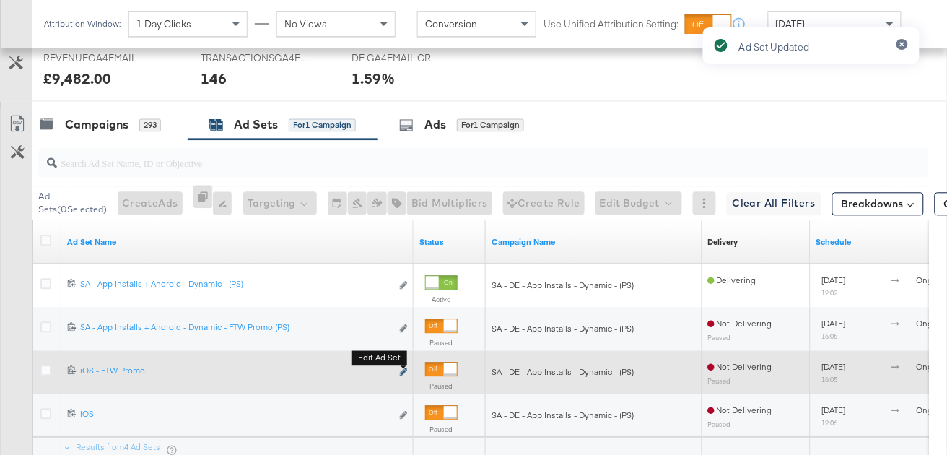
click at [404, 369] on icon "link" at bounding box center [403, 371] width 7 height 8
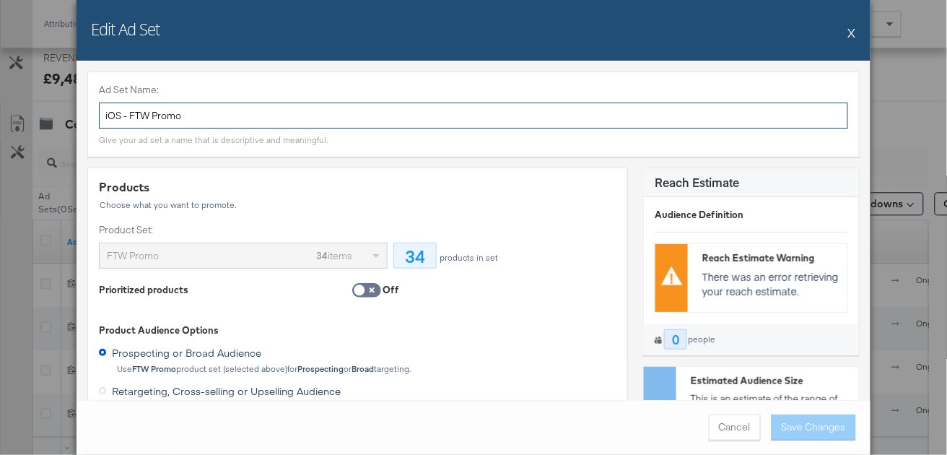
click at [289, 109] on input "iOS - FTW Promo" at bounding box center [473, 116] width 749 height 27
paste input "SA - App Installs + iOS - Dynamic - FTW Promo (PS)"
type input "SA - App Installs + iOS - Dynamic - FTW Promo (PS)"
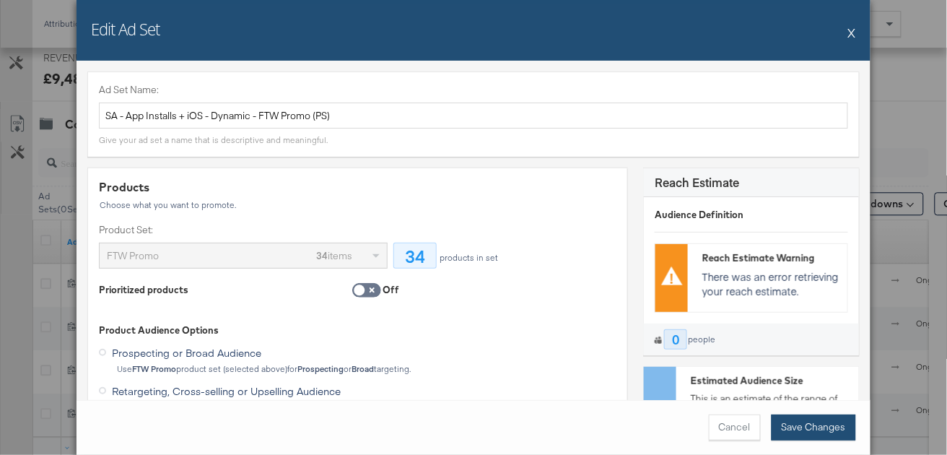
click at [799, 421] on button "Save Changes" at bounding box center [814, 427] width 84 height 26
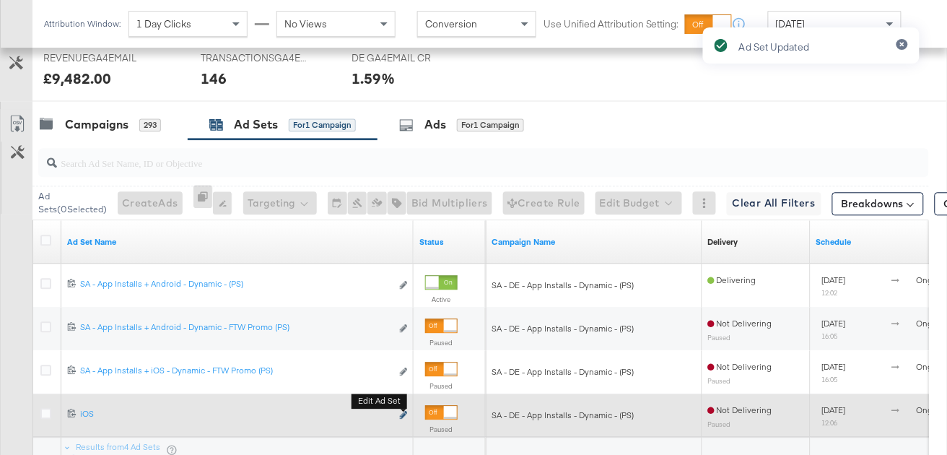
click at [401, 415] on icon "link" at bounding box center [403, 415] width 7 height 8
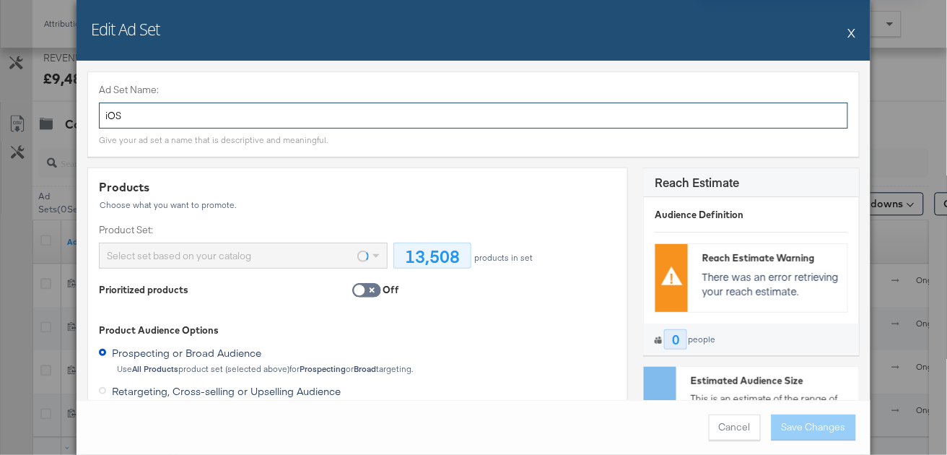
click at [201, 114] on input "iOS" at bounding box center [473, 116] width 749 height 27
paste input "SA - App Installs + iOS - Dynamic - (PS)"
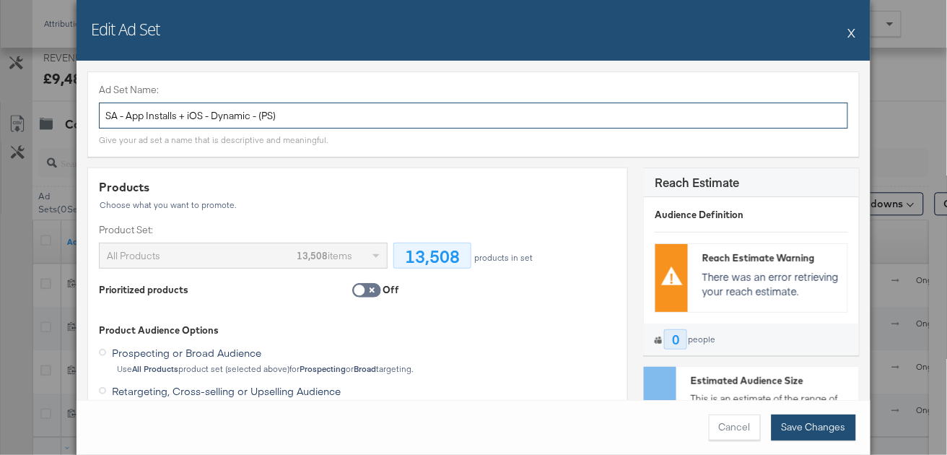
type input "SA - App Installs + iOS - Dynamic - (PS)"
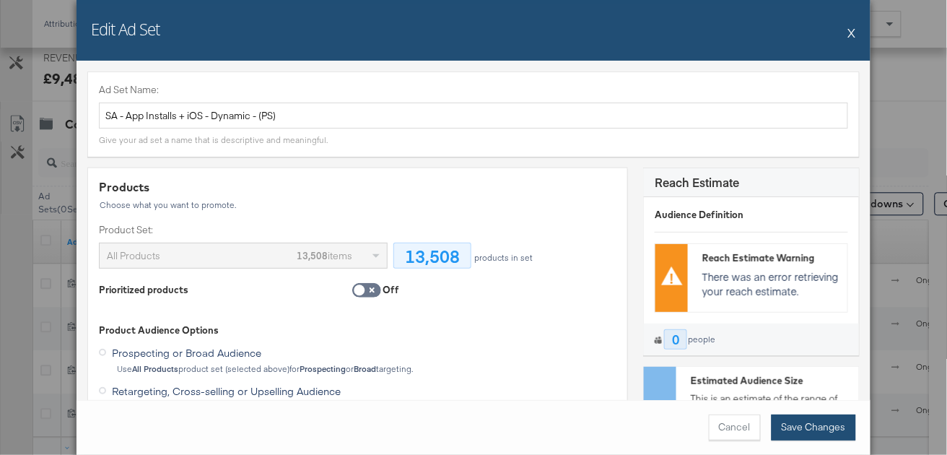
click at [822, 425] on button "Save Changes" at bounding box center [814, 427] width 84 height 26
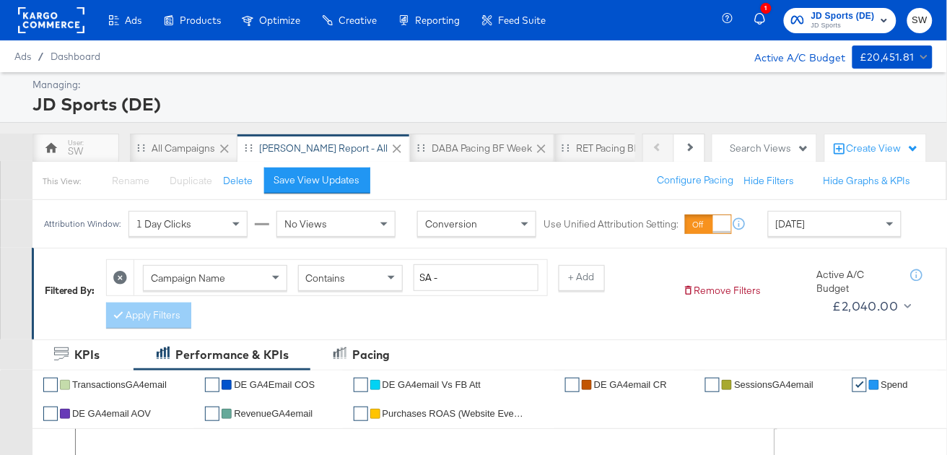
click at [842, 17] on span "JD Sports (DE)" at bounding box center [843, 16] width 64 height 15
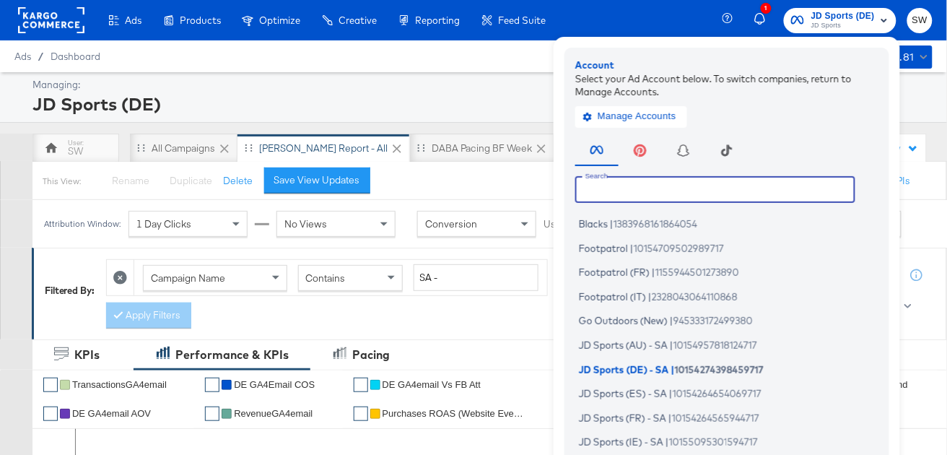
click at [696, 189] on input "text" at bounding box center [715, 189] width 280 height 26
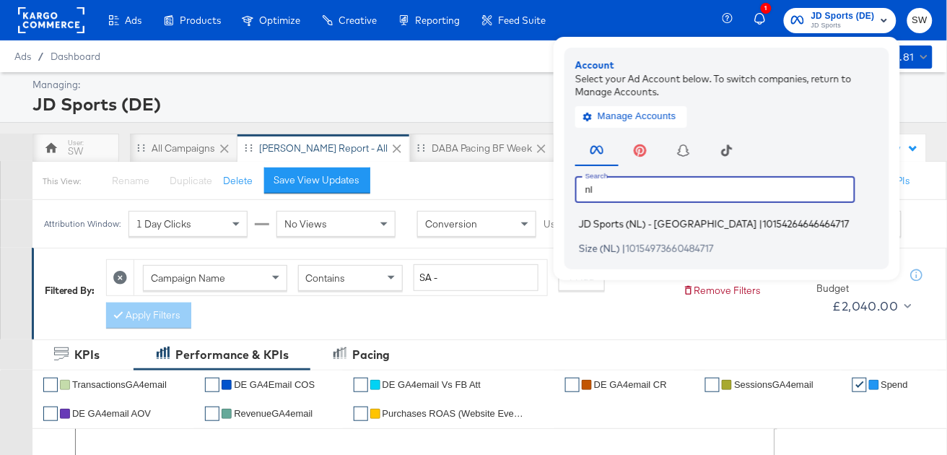
type input "nl"
click at [763, 224] on span "10154264646464717" at bounding box center [806, 224] width 87 height 12
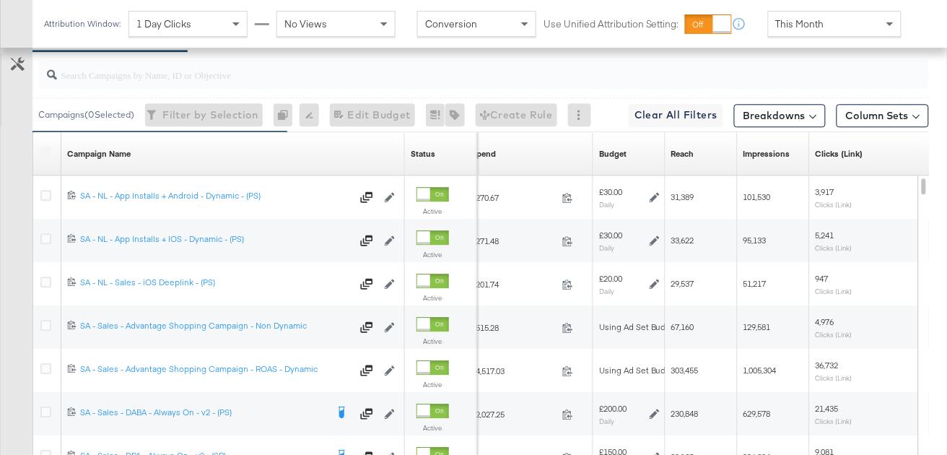
scroll to position [858, 0]
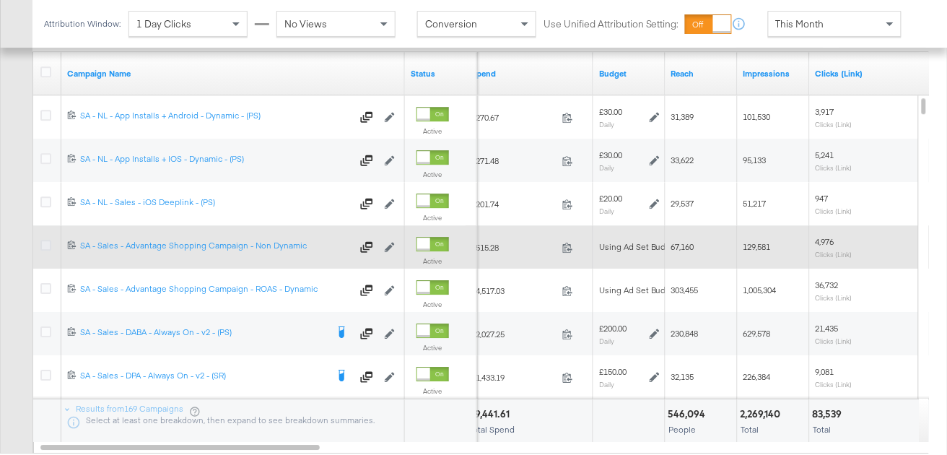
click at [48, 242] on icon at bounding box center [45, 245] width 11 height 11
click at [0, 0] on input "checkbox" at bounding box center [0, 0] width 0 height 0
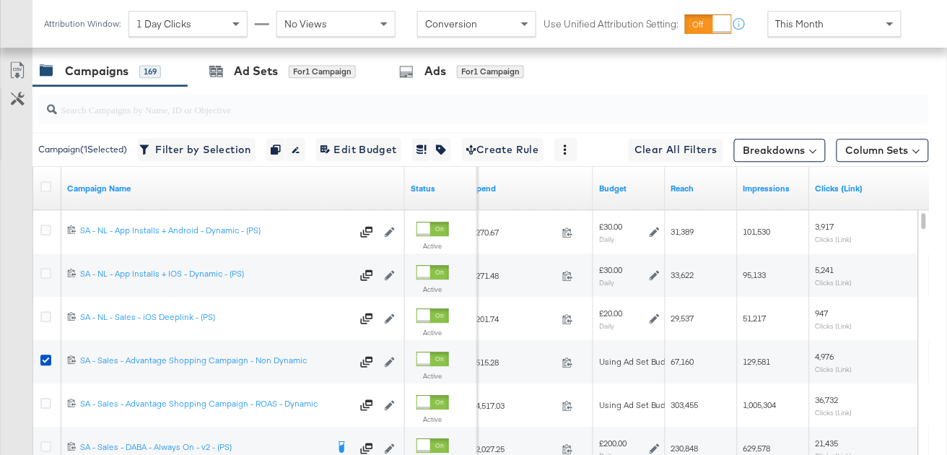
scroll to position [715, 0]
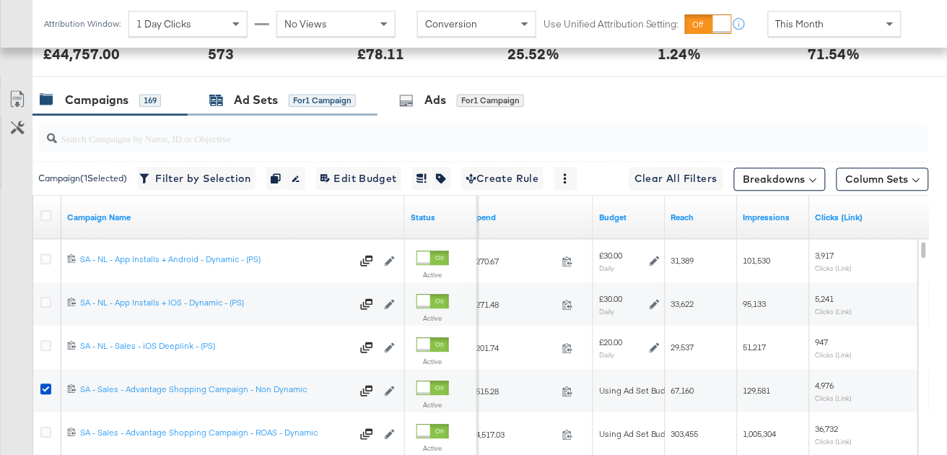
click at [278, 98] on div "Ad Sets for 1 Campaign" at bounding box center [282, 100] width 147 height 17
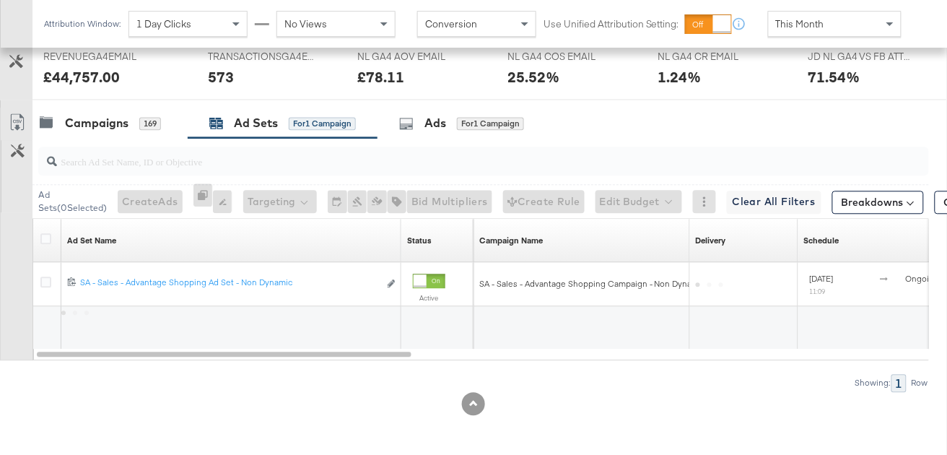
scroll to position [690, 0]
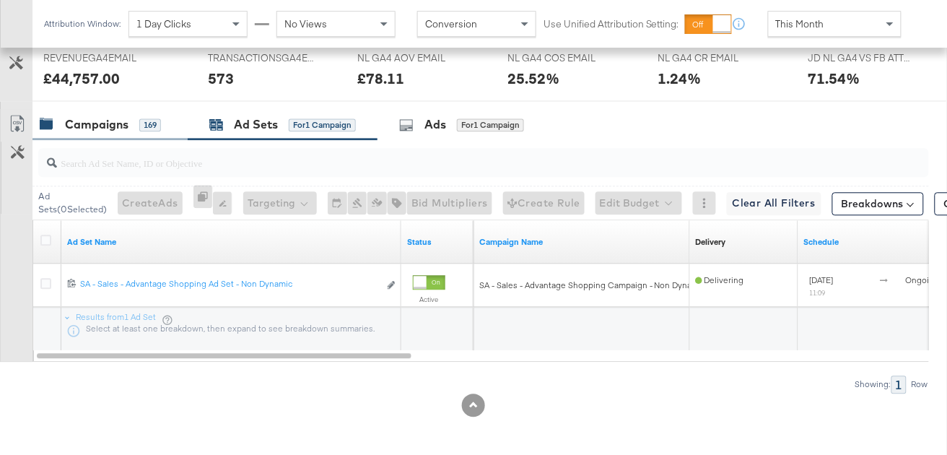
click at [120, 128] on div "Campaigns" at bounding box center [97, 124] width 64 height 17
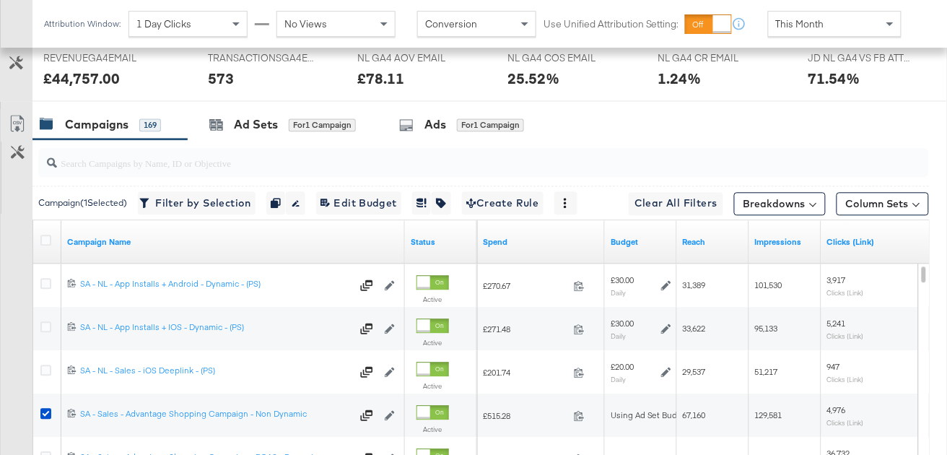
scroll to position [715, 0]
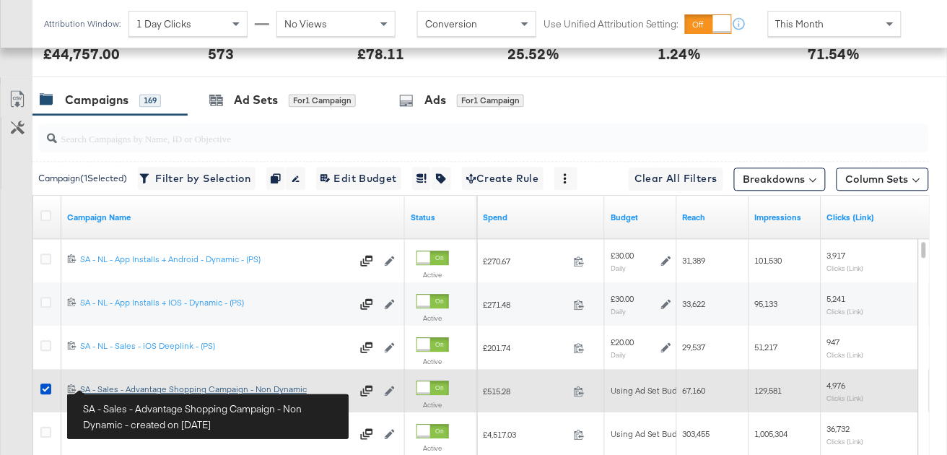
click at [121, 388] on div "SA - Sales - Advantage Shopping Campaign - Non Dynamic SA - Sales - Advantage S…" at bounding box center [215, 389] width 271 height 12
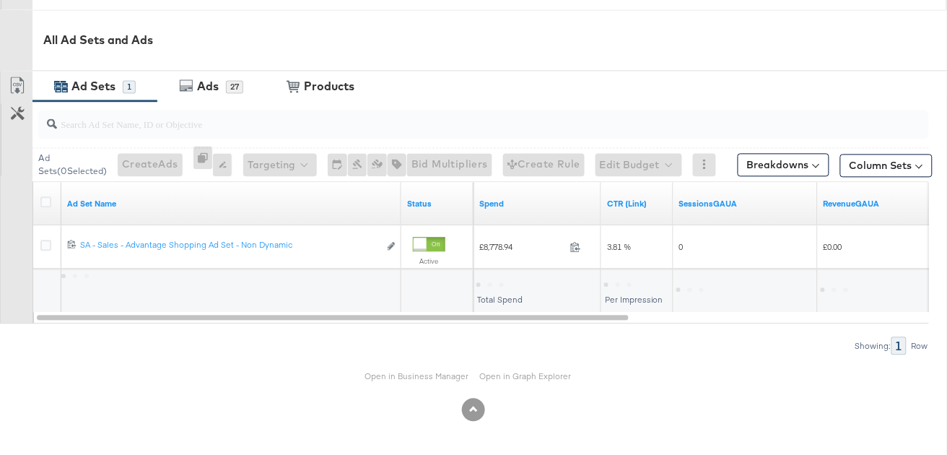
scroll to position [646, 0]
click at [397, 379] on link "Open in Business Manager" at bounding box center [417, 377] width 104 height 11
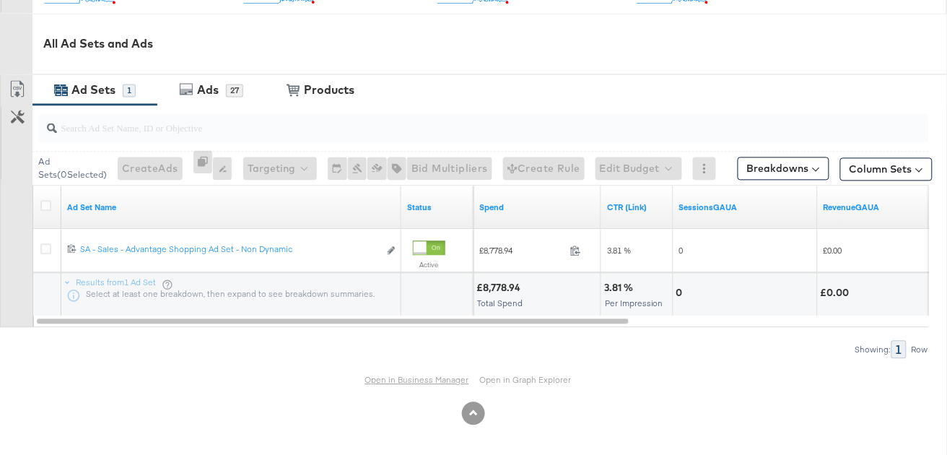
scroll to position [647, 0]
click at [218, 91] on div "Ads" at bounding box center [208, 90] width 22 height 17
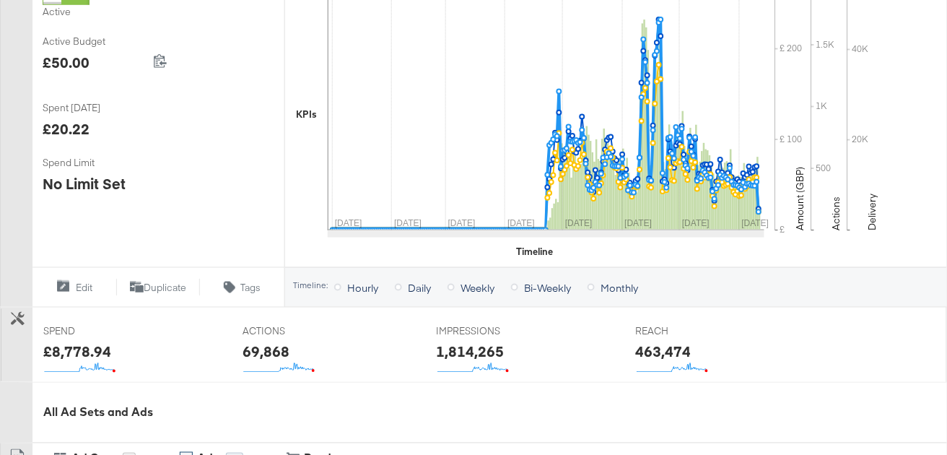
scroll to position [0, 0]
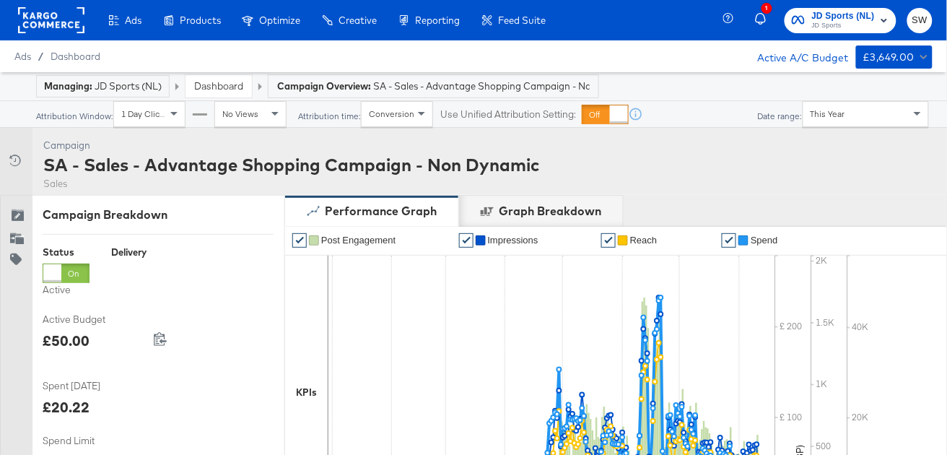
click at [219, 84] on link "Dashboard" at bounding box center [218, 85] width 49 height 13
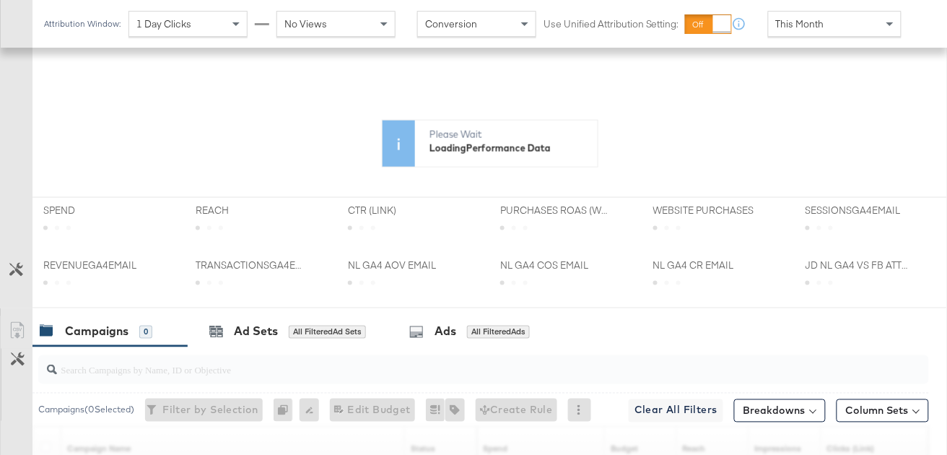
scroll to position [593, 0]
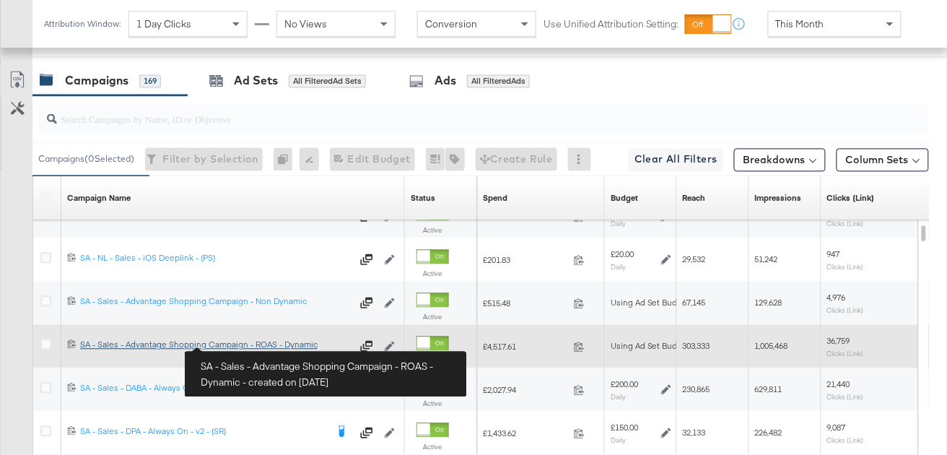
click at [239, 345] on div "SA - Sales - Advantage Shopping Campaign - ROAS - Dynamic SA - Sales - Advantag…" at bounding box center [215, 345] width 271 height 12
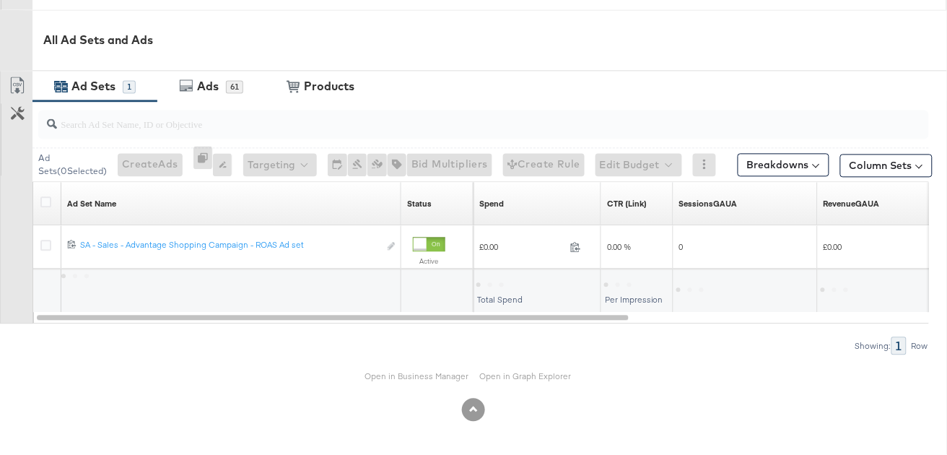
scroll to position [646, 0]
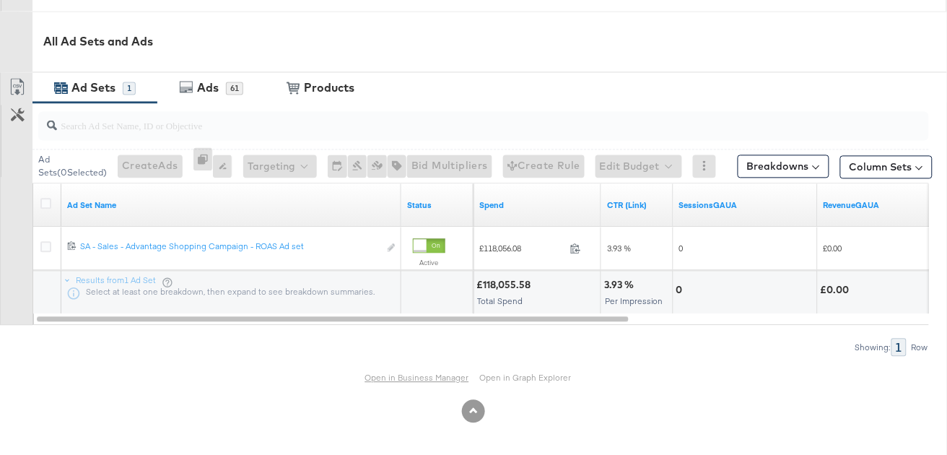
click at [396, 376] on link "Open in Business Manager" at bounding box center [417, 377] width 104 height 11
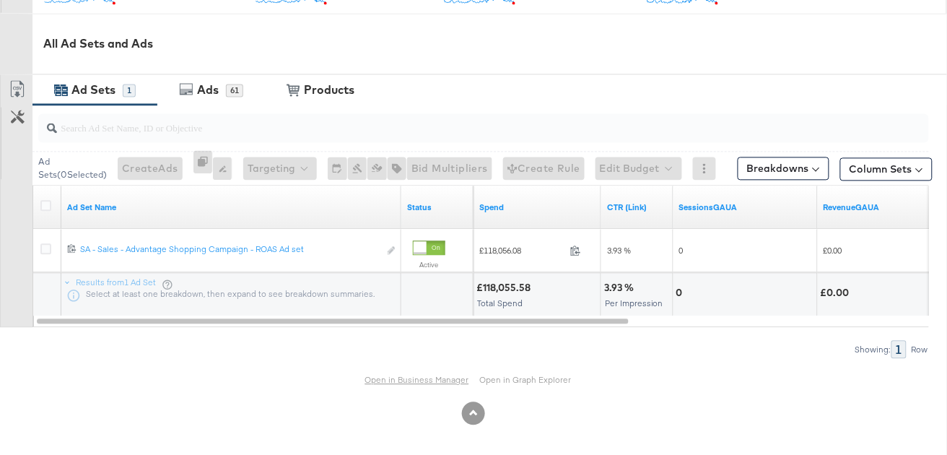
scroll to position [647, 0]
click at [219, 93] on div "Ads" at bounding box center [209, 90] width 32 height 17
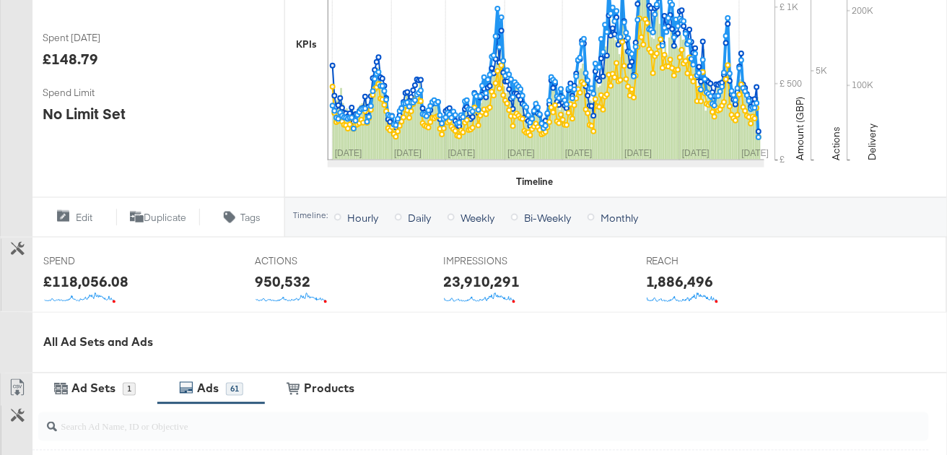
scroll to position [0, 0]
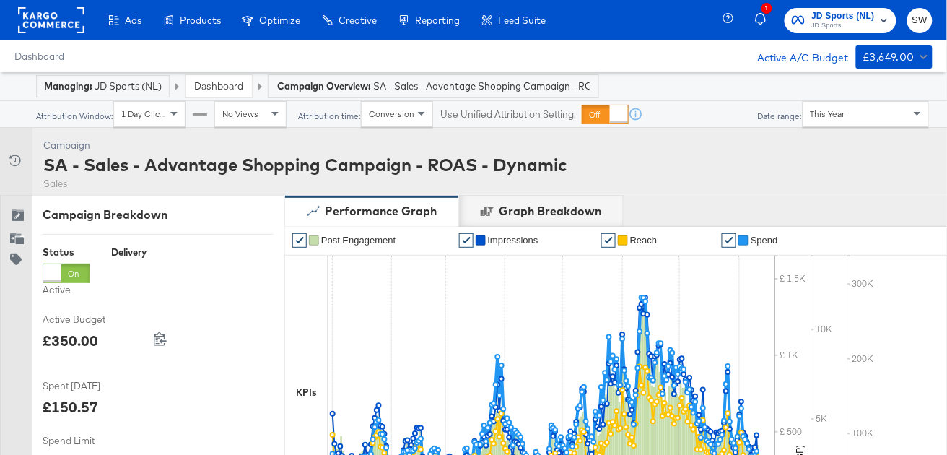
click at [218, 89] on link "Dashboard" at bounding box center [218, 85] width 49 height 13
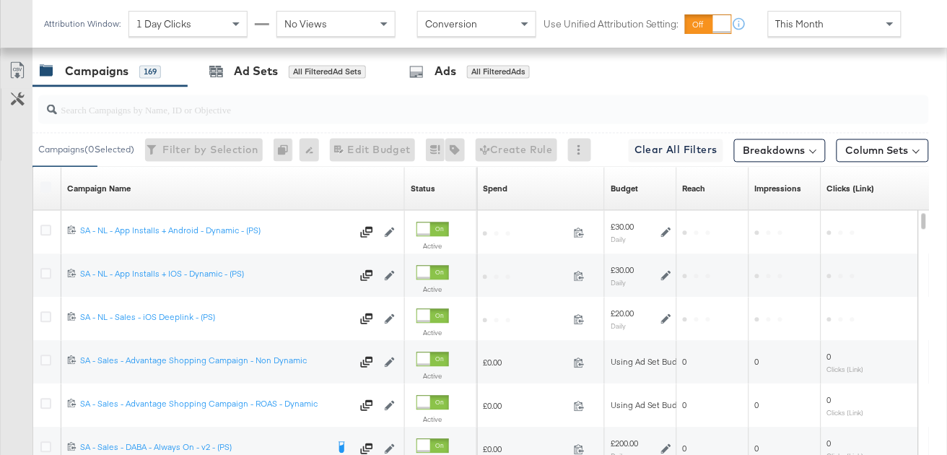
scroll to position [605, 0]
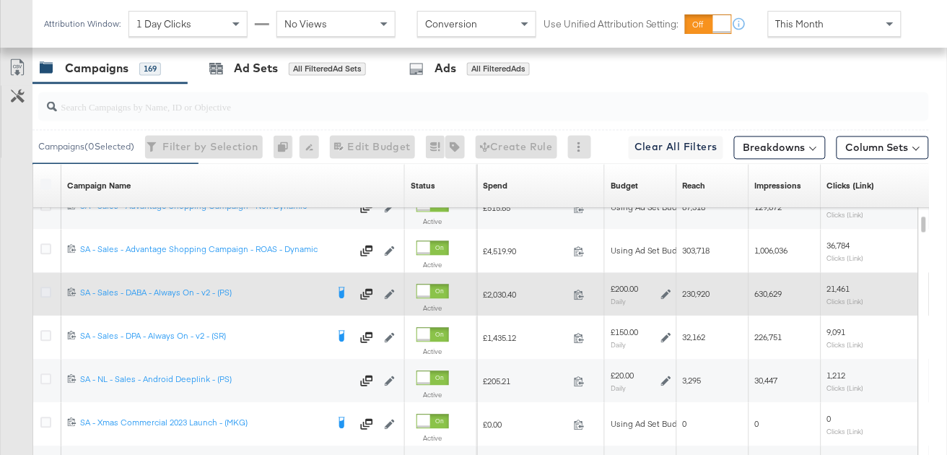
click at [43, 290] on icon at bounding box center [45, 292] width 11 height 11
click at [0, 0] on input "checkbox" at bounding box center [0, 0] width 0 height 0
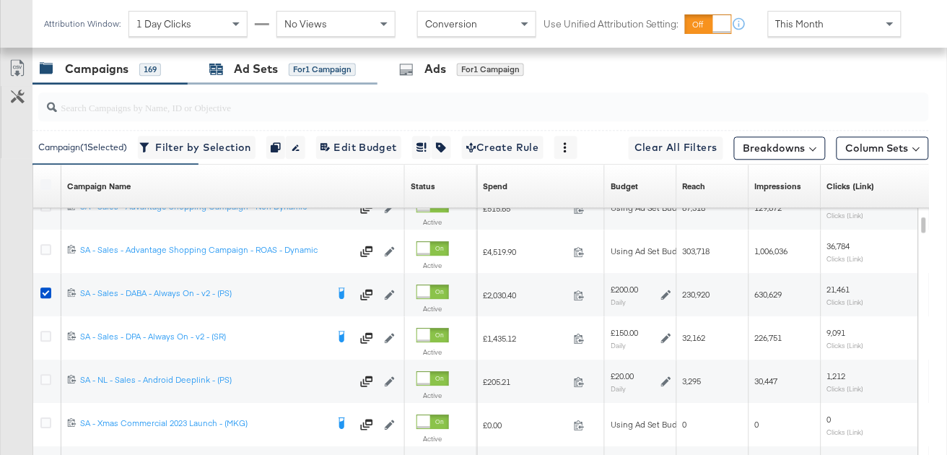
click at [313, 74] on div "Ad Sets for 1 Campaign" at bounding box center [282, 69] width 147 height 17
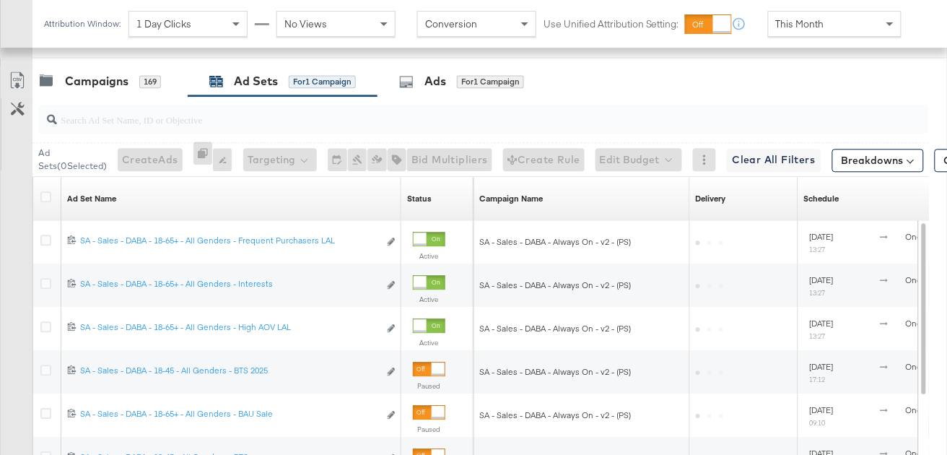
scroll to position [746, 0]
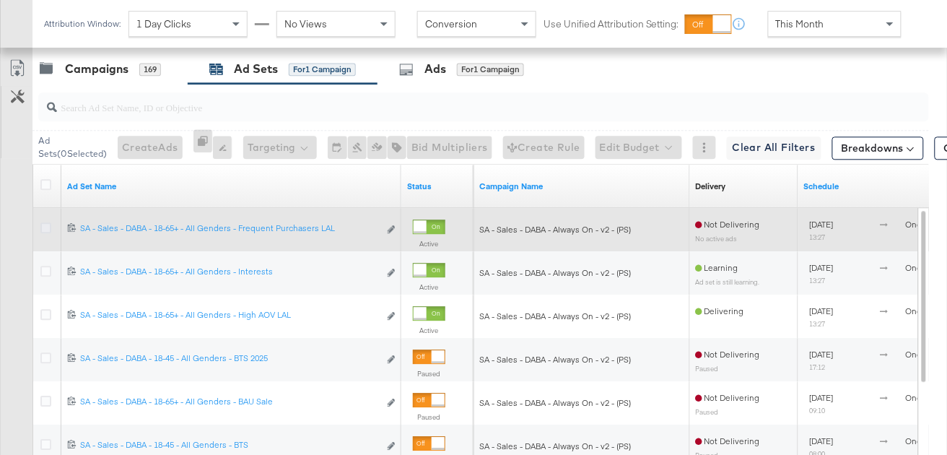
click at [45, 229] on icon at bounding box center [45, 227] width 11 height 11
click at [0, 0] on input "checkbox" at bounding box center [0, 0] width 0 height 0
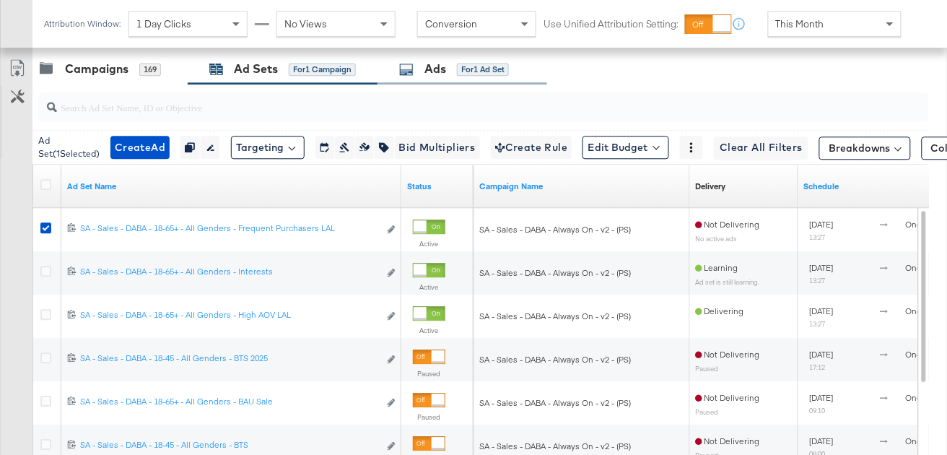
click at [504, 66] on div "for 1 Ad Set" at bounding box center [483, 69] width 52 height 13
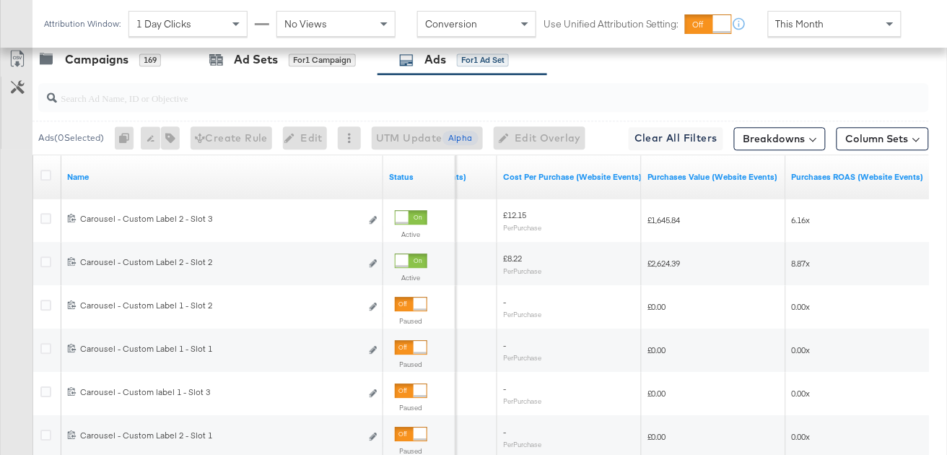
scroll to position [756, 0]
click at [19, 88] on icon at bounding box center [18, 86] width 14 height 14
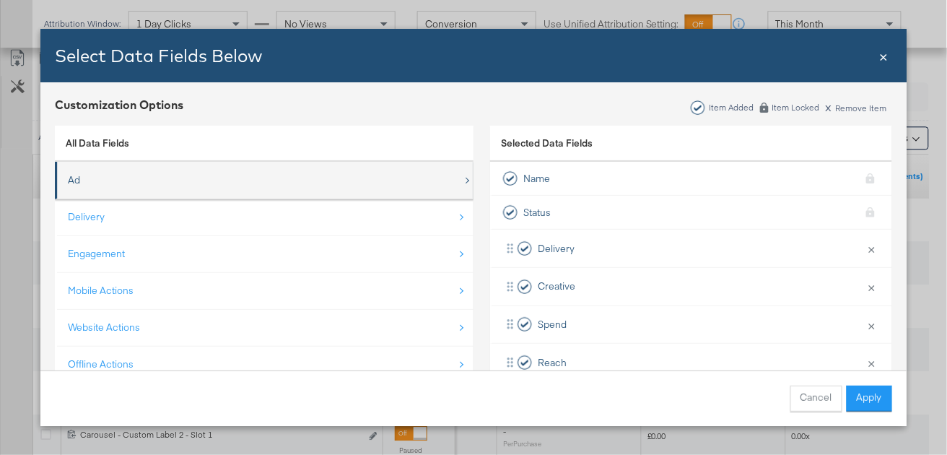
click at [203, 183] on div "Ad" at bounding box center [265, 180] width 395 height 30
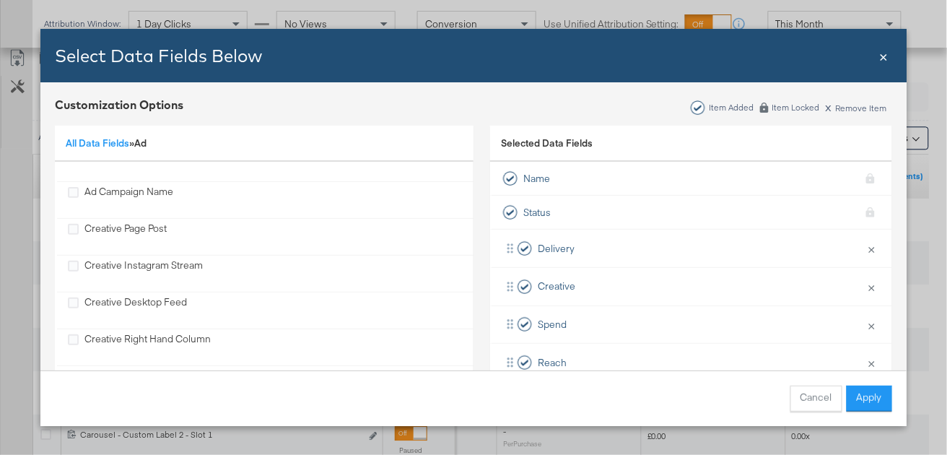
scroll to position [541, 0]
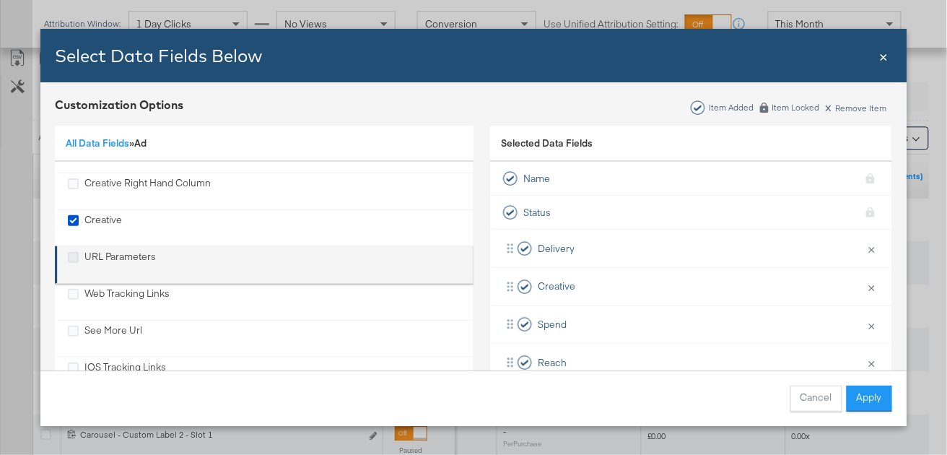
click at [75, 253] on icon "URL Parameters" at bounding box center [73, 257] width 11 height 11
click at [0, 0] on input "URL Parameters" at bounding box center [0, 0] width 0 height 0
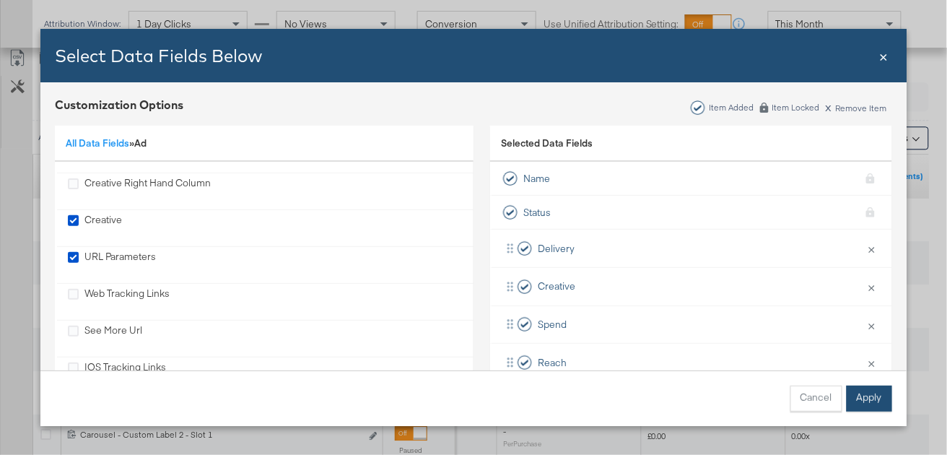
click at [862, 404] on button "Apply" at bounding box center [869, 398] width 45 height 26
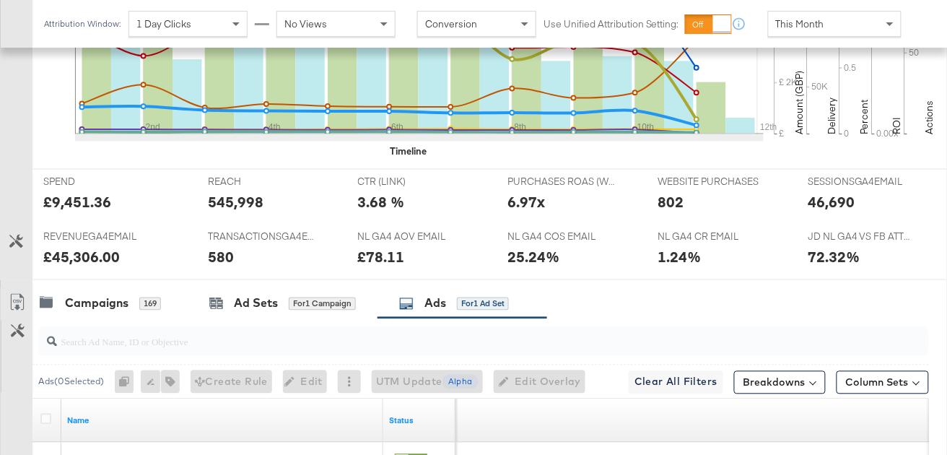
scroll to position [503, 0]
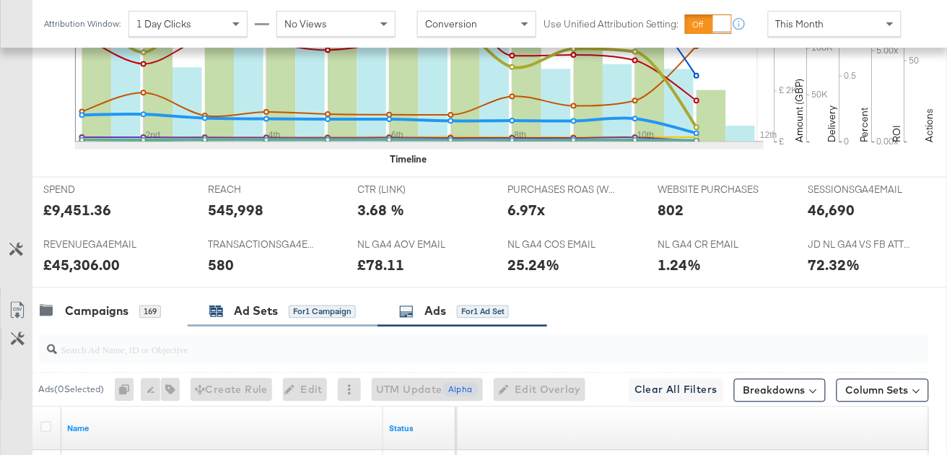
click at [283, 315] on div "Ad Sets for 1 Campaign" at bounding box center [282, 311] width 147 height 17
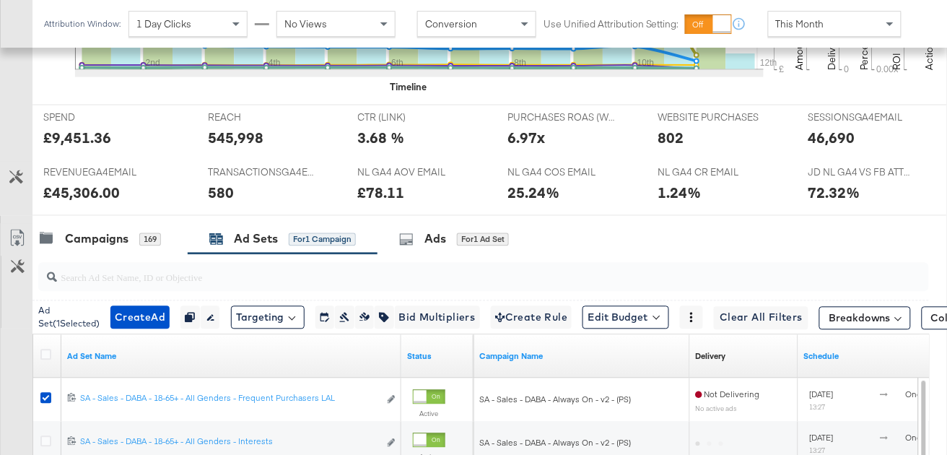
scroll to position [762, 0]
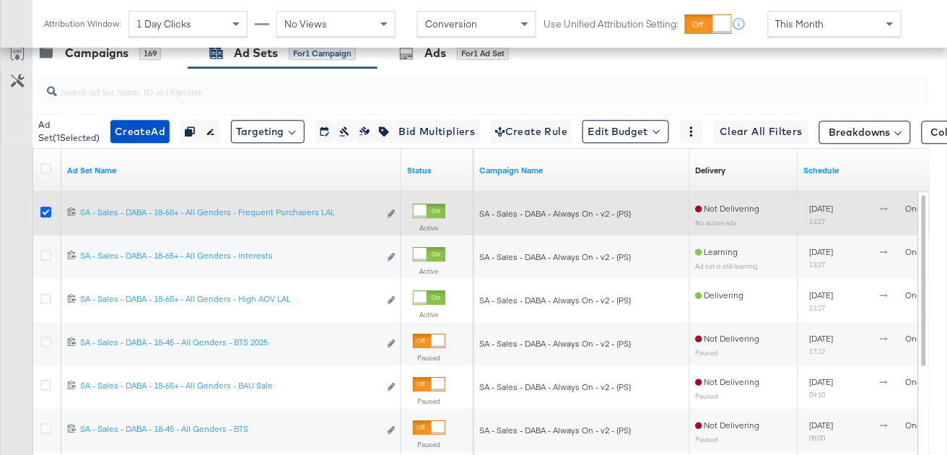
click at [49, 207] on icon at bounding box center [45, 211] width 11 height 11
click at [0, 0] on input "checkbox" at bounding box center [0, 0] width 0 height 0
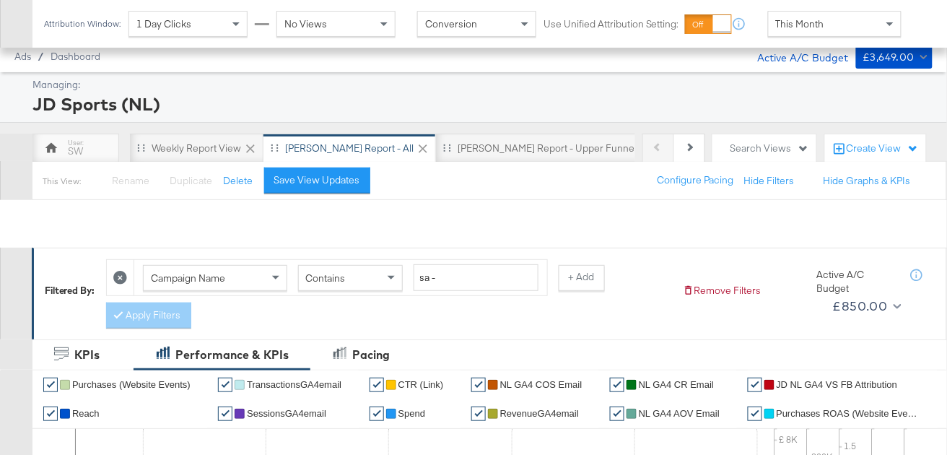
scroll to position [653, 0]
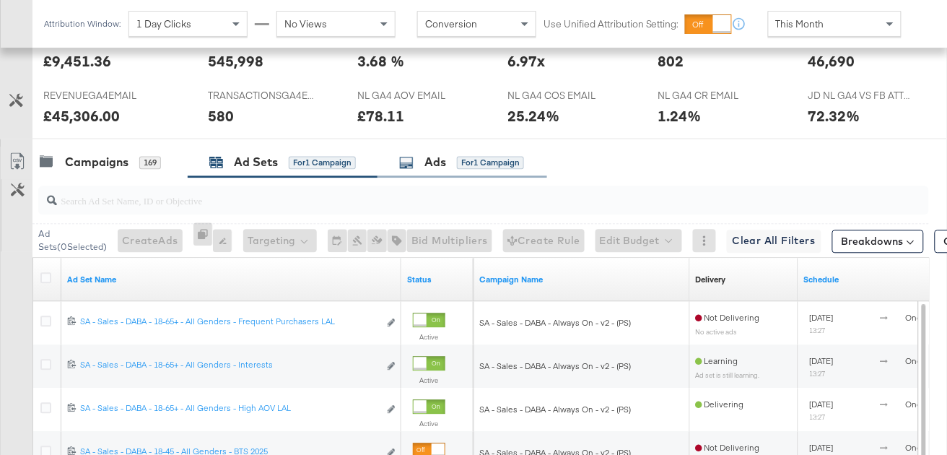
click at [442, 166] on div "Ads" at bounding box center [435, 162] width 22 height 17
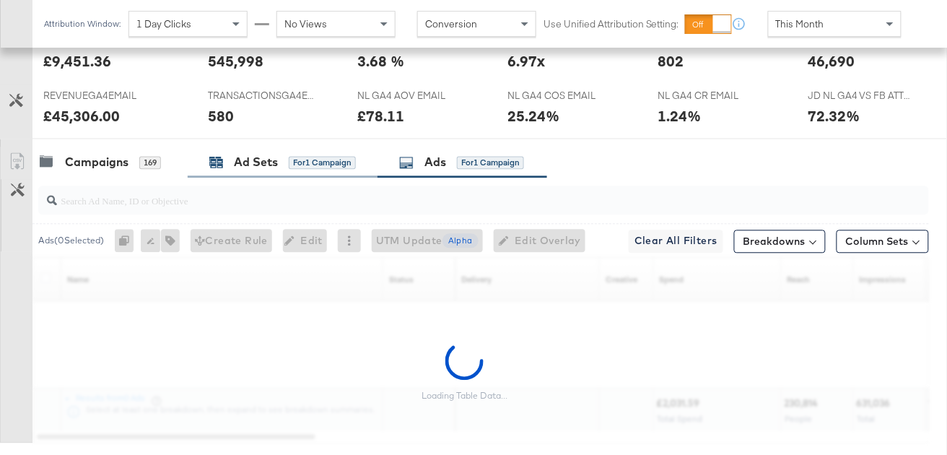
click at [306, 168] on div "Ad Sets for 1 Campaign" at bounding box center [282, 162] width 147 height 17
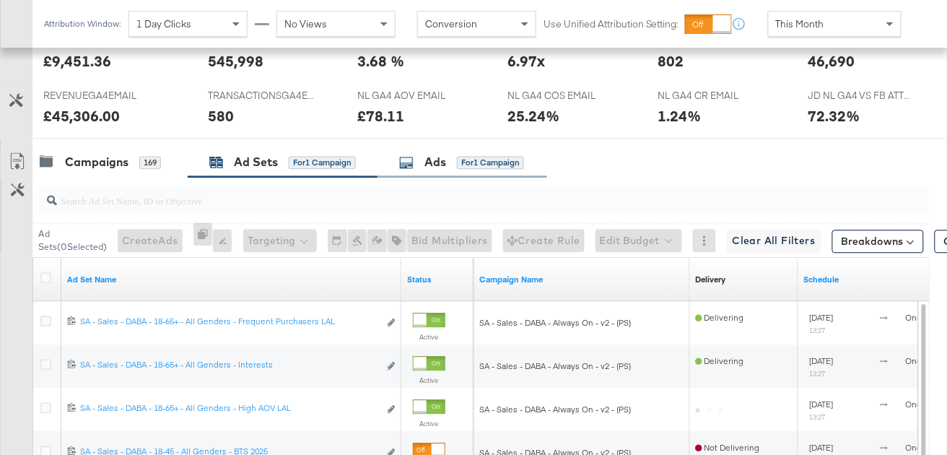
click at [453, 159] on div "Ads for 1 Campaign" at bounding box center [461, 162] width 125 height 17
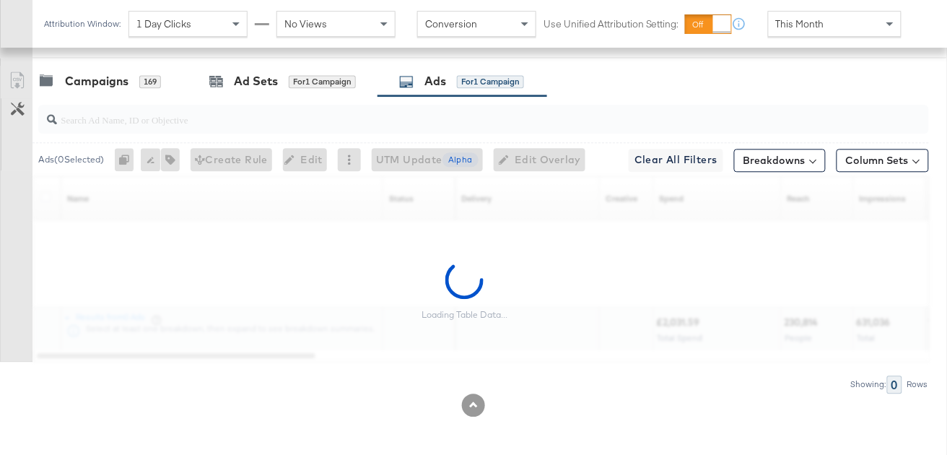
scroll to position [0, 0]
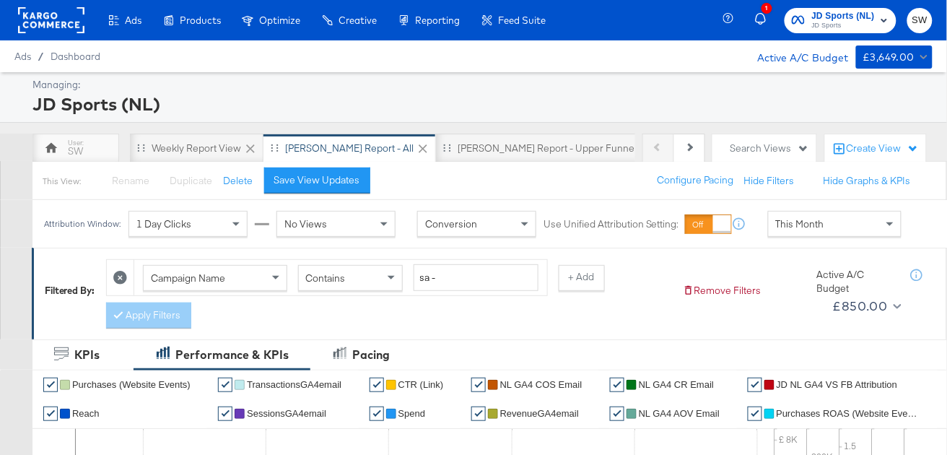
click at [850, 22] on span "JD Sports" at bounding box center [844, 26] width 64 height 12
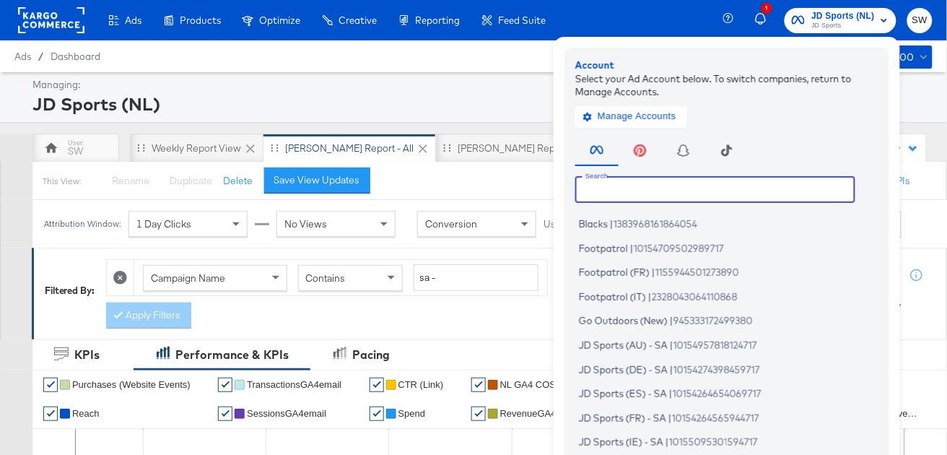
click at [687, 178] on input "text" at bounding box center [715, 189] width 280 height 26
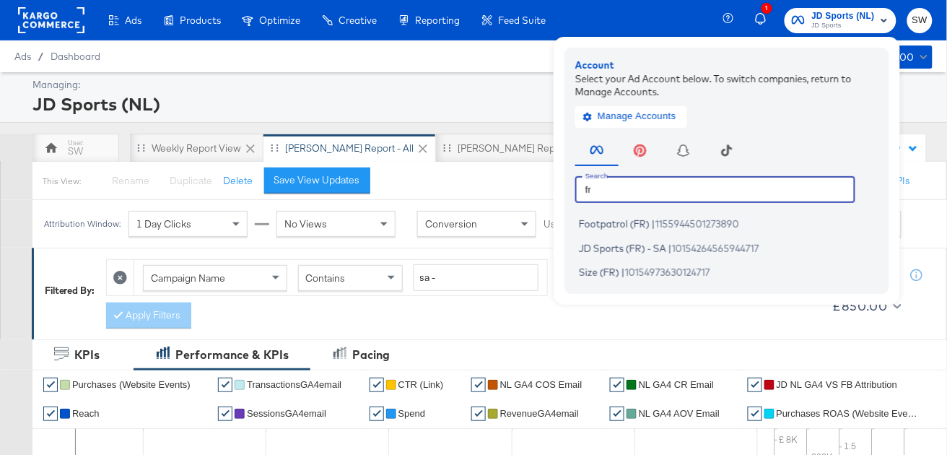
type input "fr"
click at [633, 250] on span "JD Sports (FR) - SA" at bounding box center [622, 248] width 87 height 12
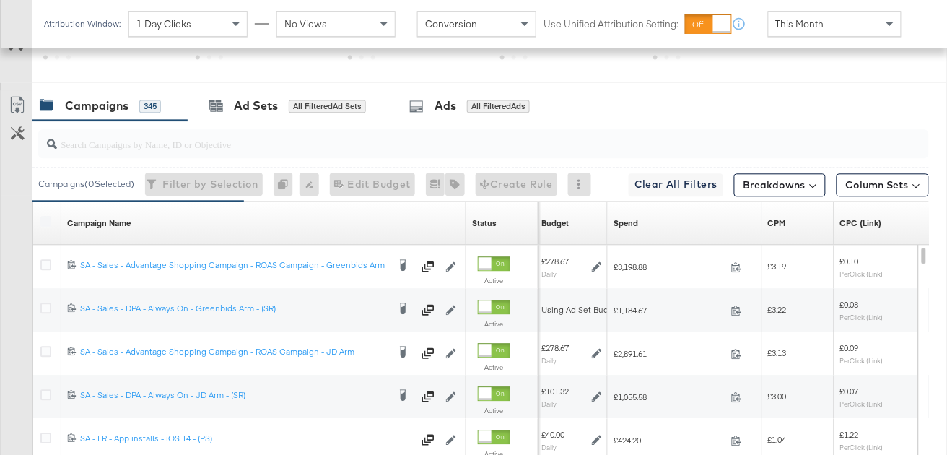
scroll to position [850, 0]
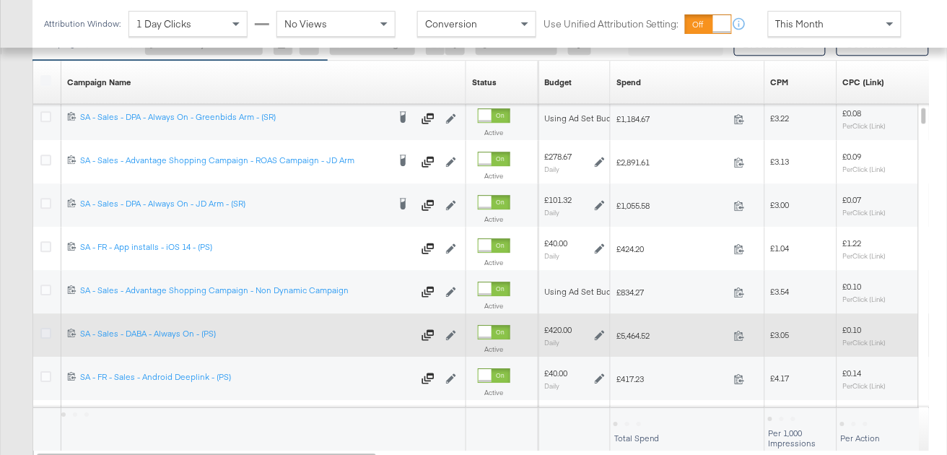
click at [44, 329] on icon at bounding box center [45, 333] width 11 height 11
click at [0, 0] on input "checkbox" at bounding box center [0, 0] width 0 height 0
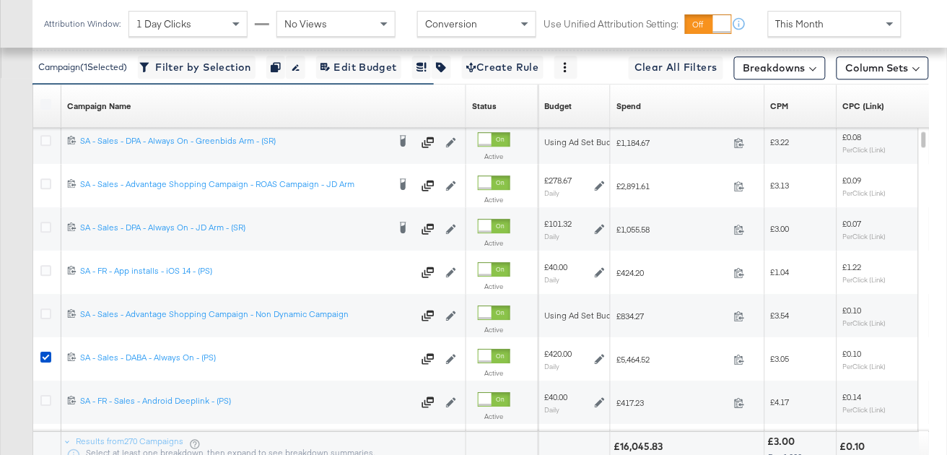
scroll to position [888, 0]
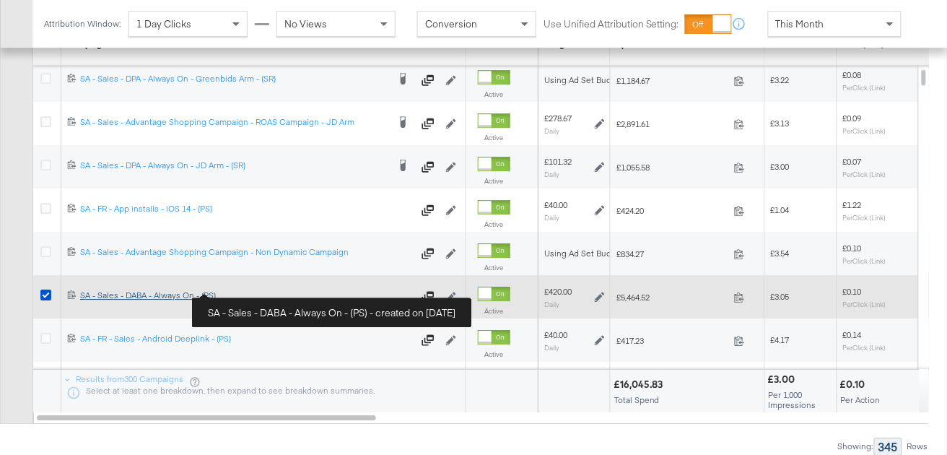
click at [132, 290] on div "SA - Sales - DABA - Always On - (PS) SA - Sales - DABA - Always On - (PS)" at bounding box center [246, 295] width 333 height 12
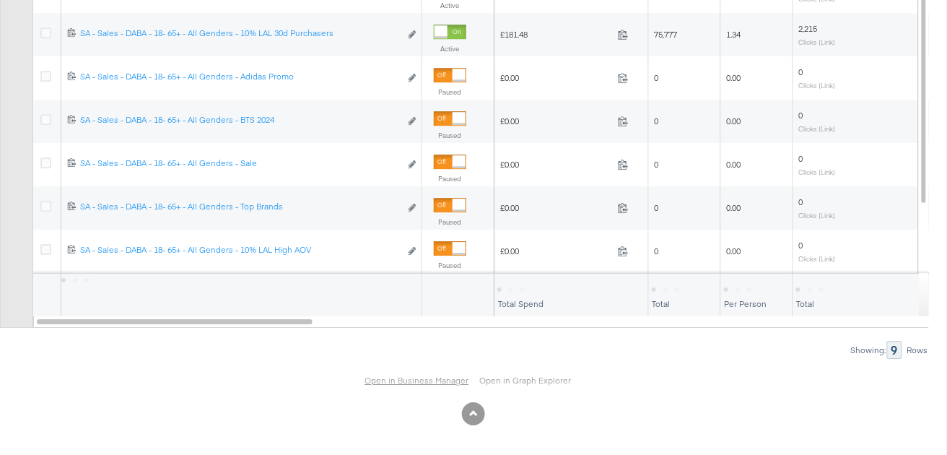
scroll to position [908, 0]
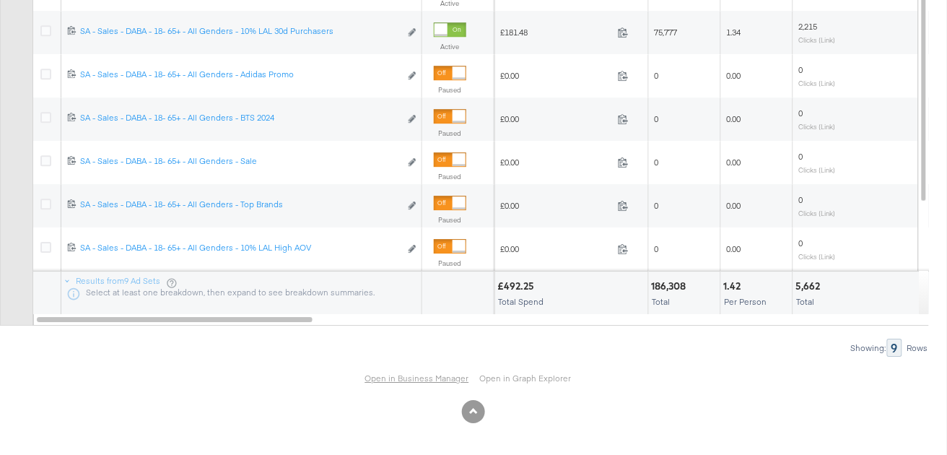
click at [398, 378] on link "Open in Business Manager" at bounding box center [417, 377] width 104 height 11
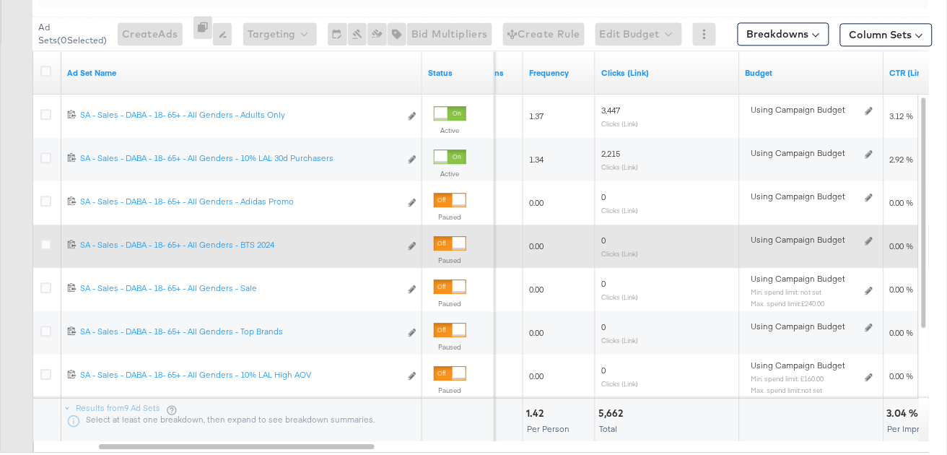
scroll to position [831, 0]
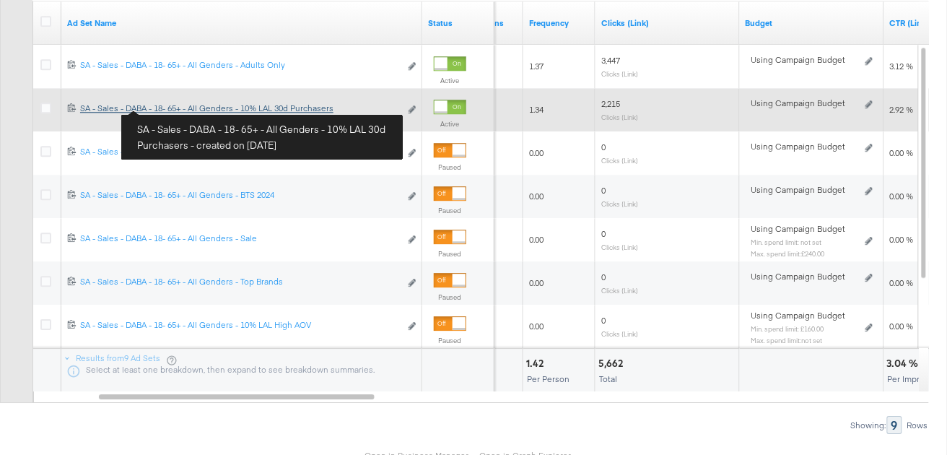
click at [175, 109] on div "SA - Sales - DABA - 18- 65+ - All Genders - 10% LAL 30d Purchasers SA - Sales -…" at bounding box center [240, 109] width 320 height 12
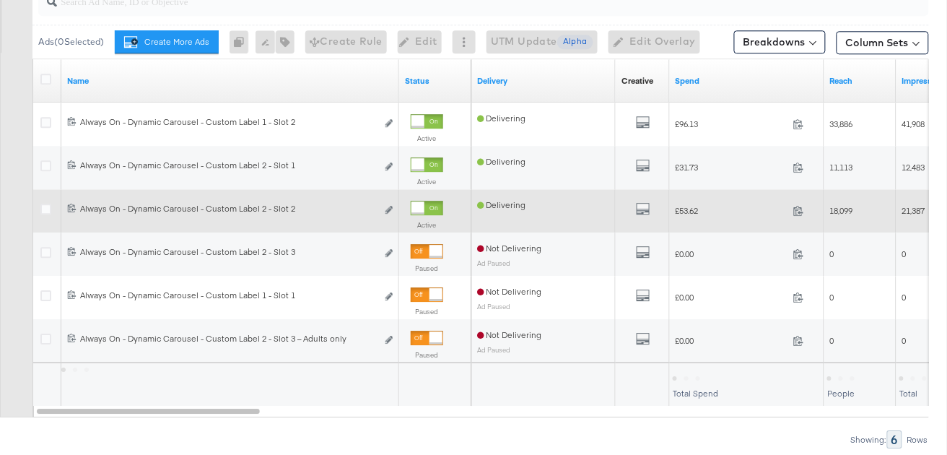
scroll to position [865, 0]
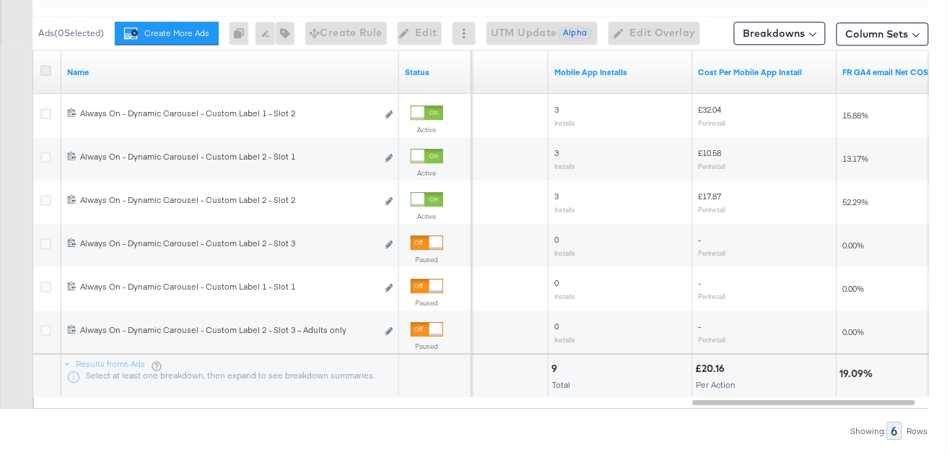
click at [44, 68] on icon at bounding box center [45, 70] width 11 height 11
click at [0, 0] on input "checkbox" at bounding box center [0, 0] width 0 height 0
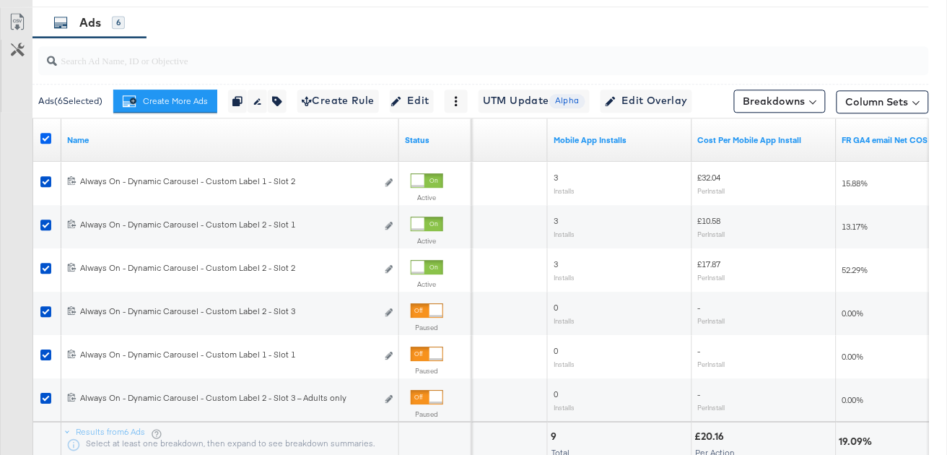
scroll to position [731, 0]
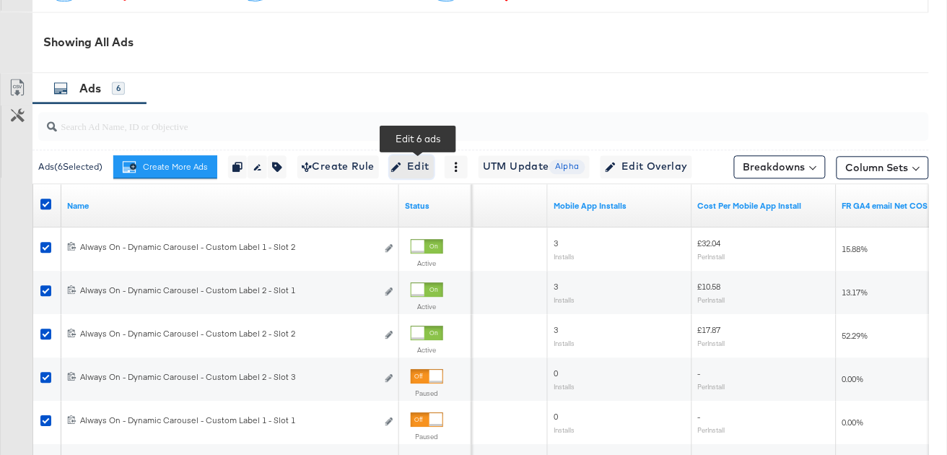
click at [419, 165] on span "Edit" at bounding box center [411, 166] width 35 height 18
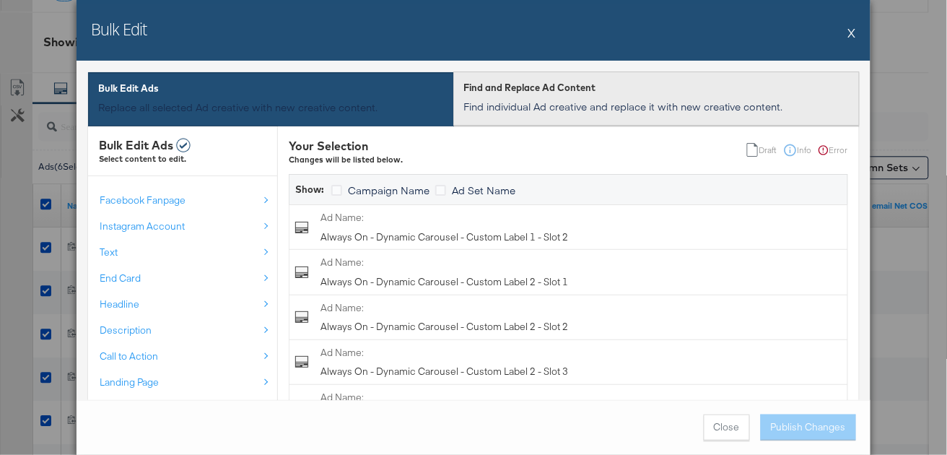
click at [541, 115] on div "Find and Replace Ad Content Find individual Ad creative and replace it with new…" at bounding box center [656, 97] width 386 height 45
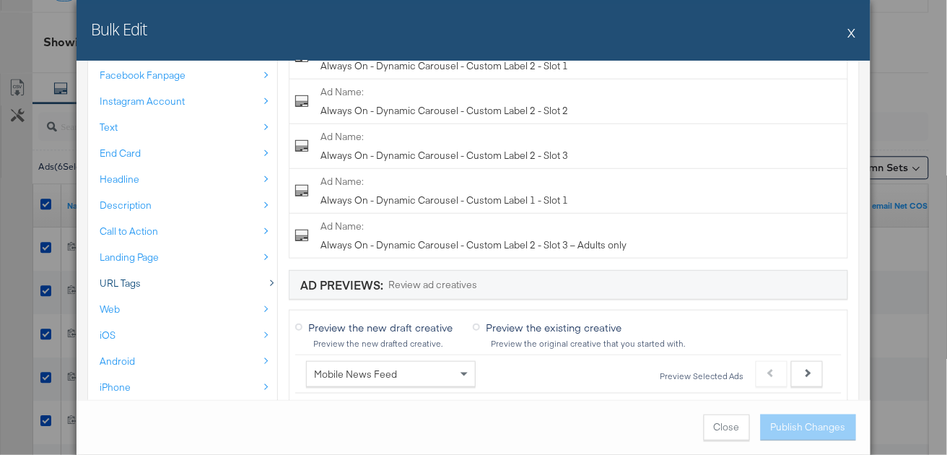
click at [123, 285] on span "URL Tags" at bounding box center [120, 284] width 41 height 14
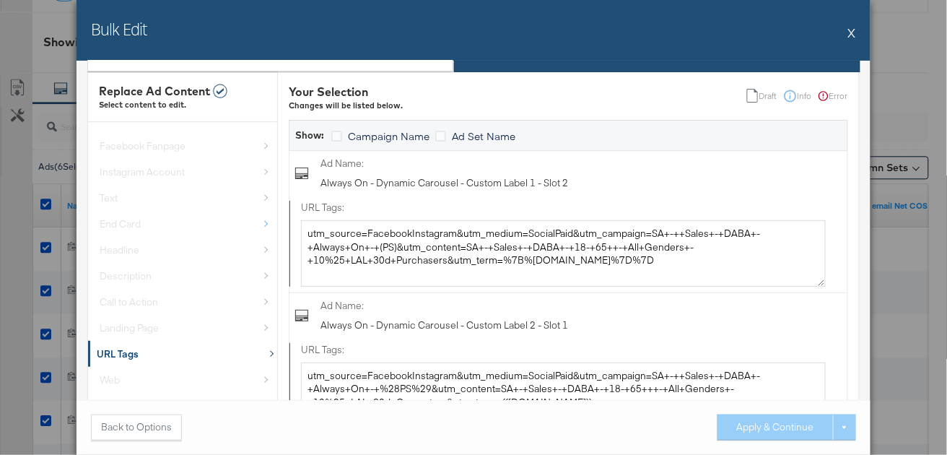
scroll to position [0, 0]
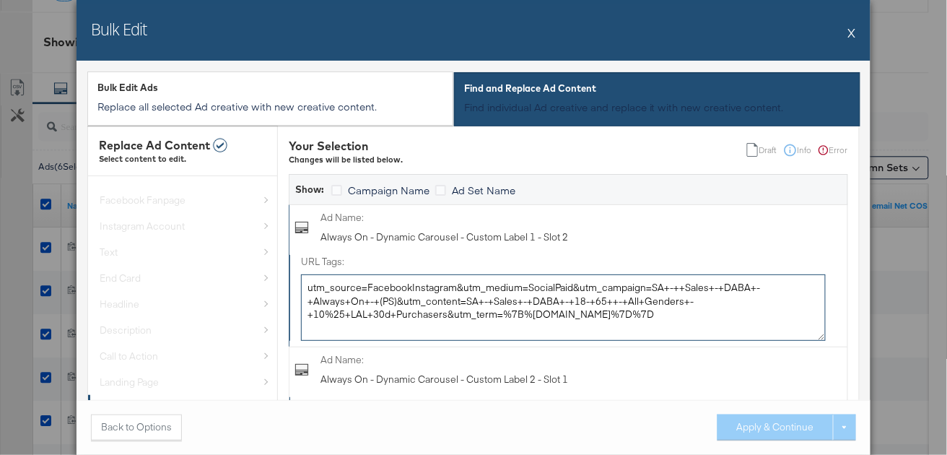
click at [432, 289] on textarea "utm_source=FacebookInstagram&utm_medium=SocialPaid&utm_campaign=SA+-++Sales+-+D…" at bounding box center [563, 307] width 525 height 66
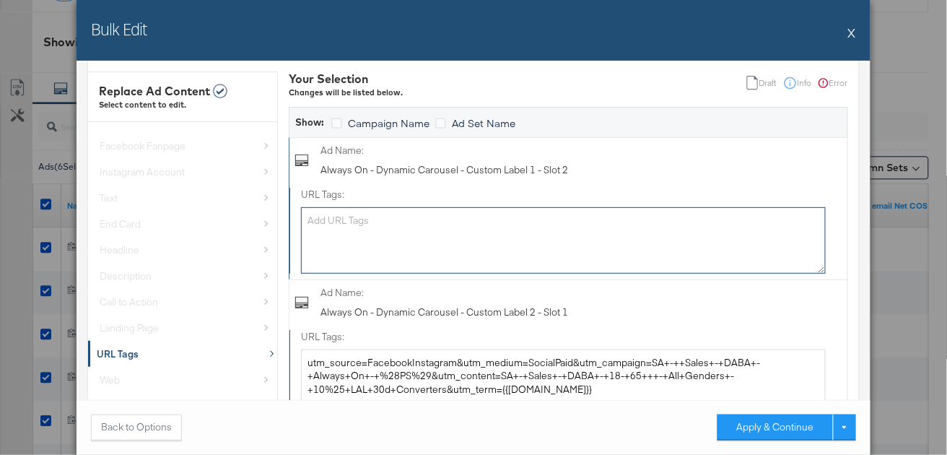
scroll to position [161, 0]
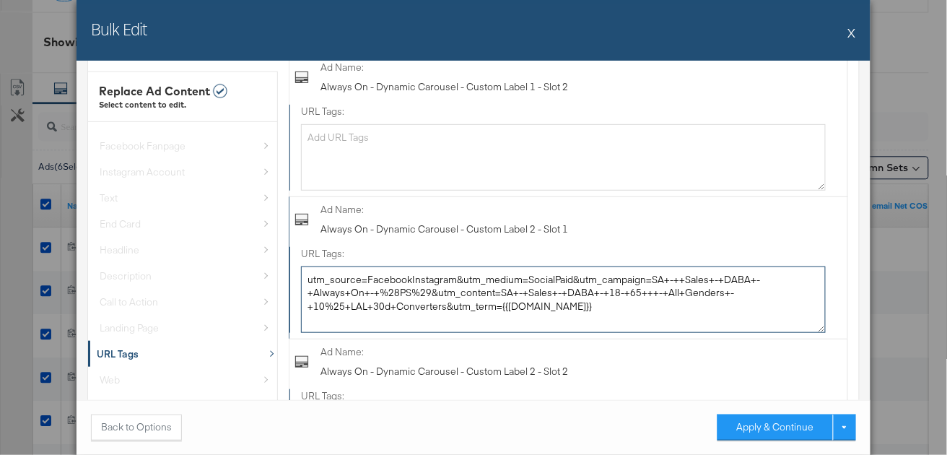
click at [455, 279] on textarea "utm_source=FacebookInstagram&utm_medium=SocialPaid&utm_campaign=SA+-++Sales+-+D…" at bounding box center [563, 299] width 525 height 66
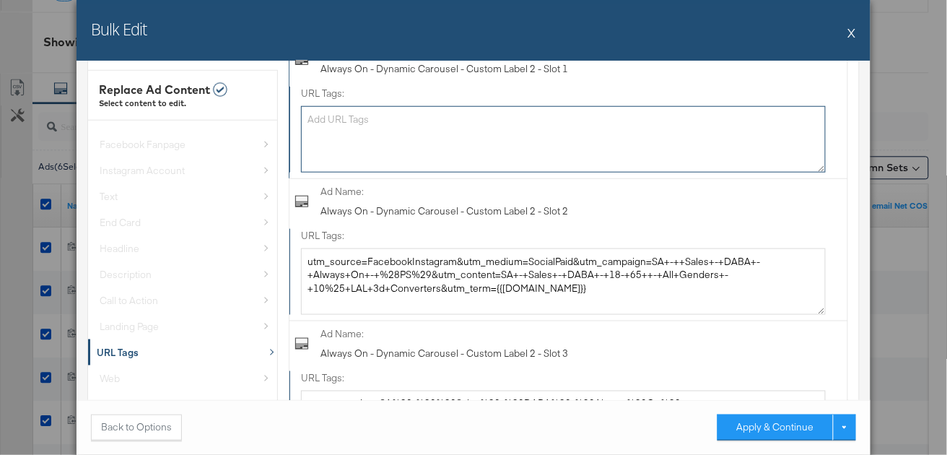
scroll to position [326, 0]
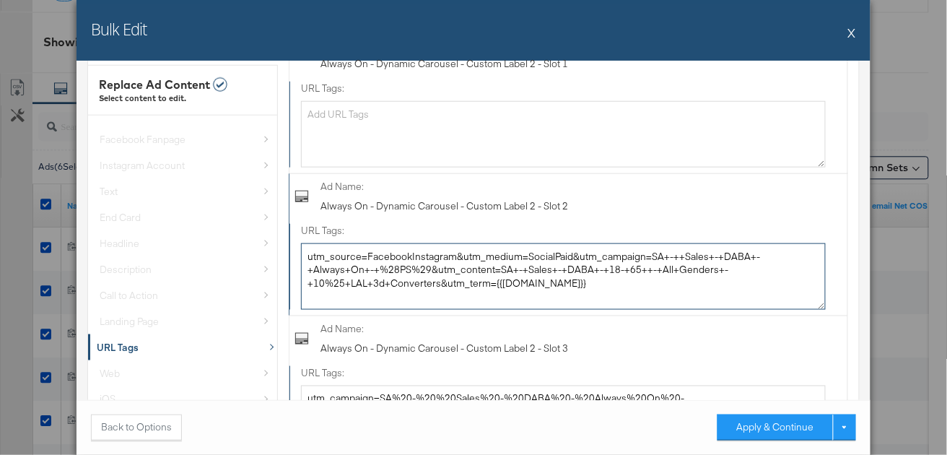
click at [457, 279] on textarea "utm_source=FacebookInstagram&utm_medium=SocialPaid&utm_campaign=SA+-++Sales+-+D…" at bounding box center [563, 276] width 525 height 66
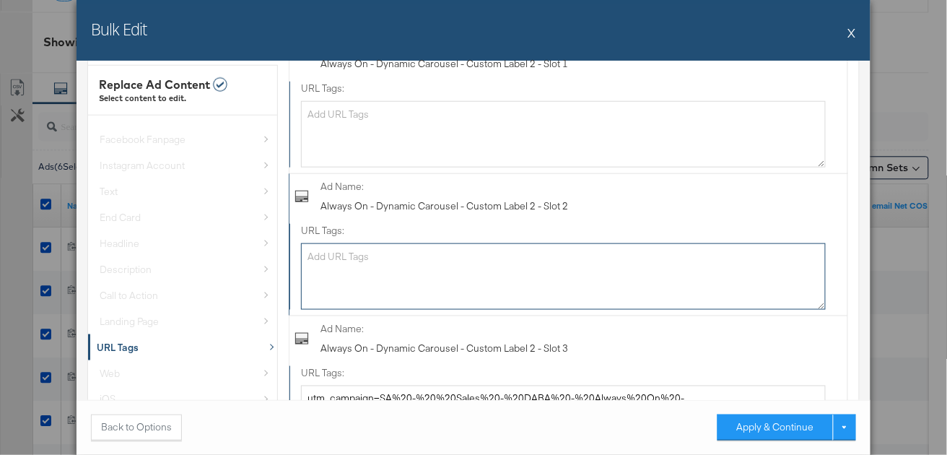
scroll to position [478, 0]
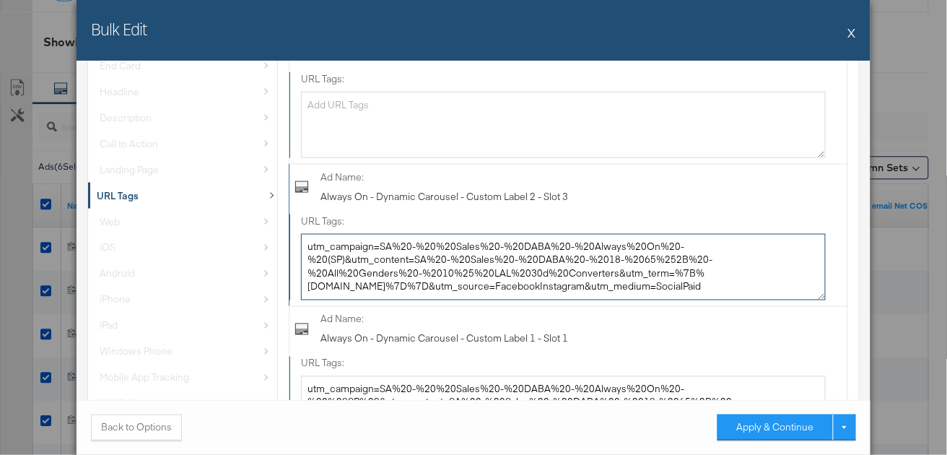
click at [466, 250] on textarea "utm_campaign=SA%20-%20%20Sales%20-%20DABA%20-%20Always%20On%20-%20(SP)&utm_cont…" at bounding box center [563, 267] width 525 height 66
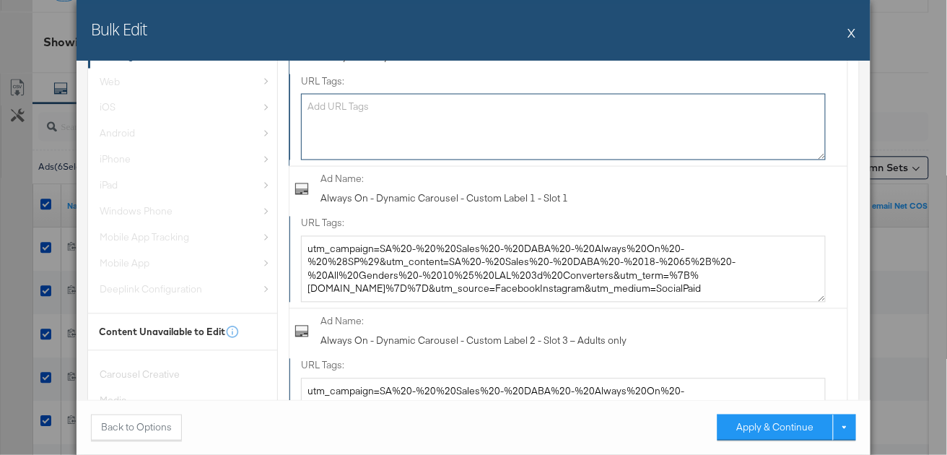
scroll to position [631, 0]
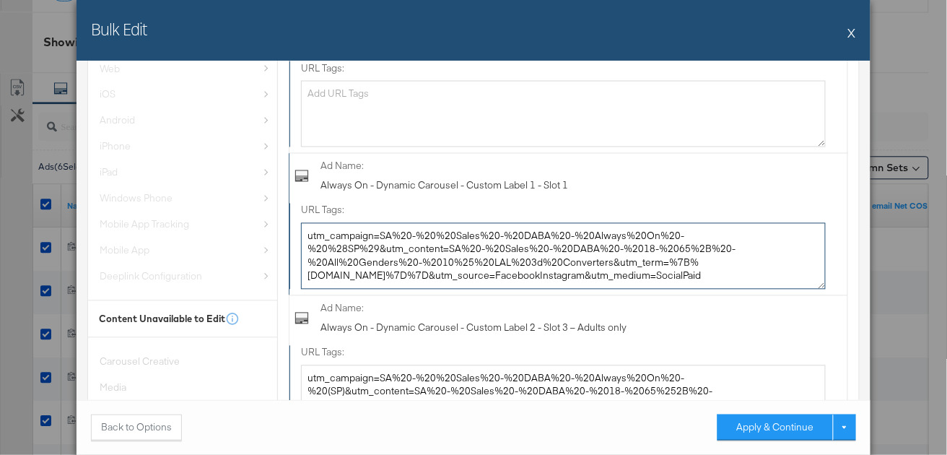
click at [454, 237] on textarea "utm_campaign=SA%20-%20%20Sales%20-%20DABA%20-%20Always%20On%20-%20%28SP%29&utm_…" at bounding box center [563, 256] width 525 height 66
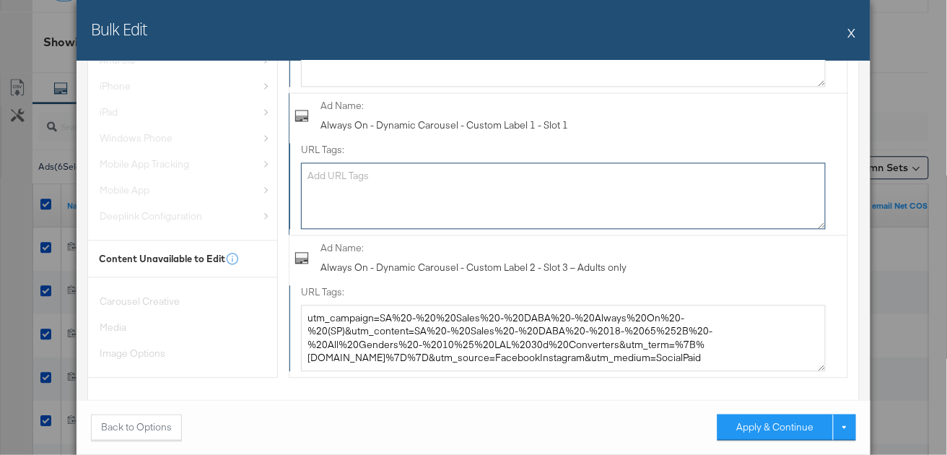
scroll to position [767, 0]
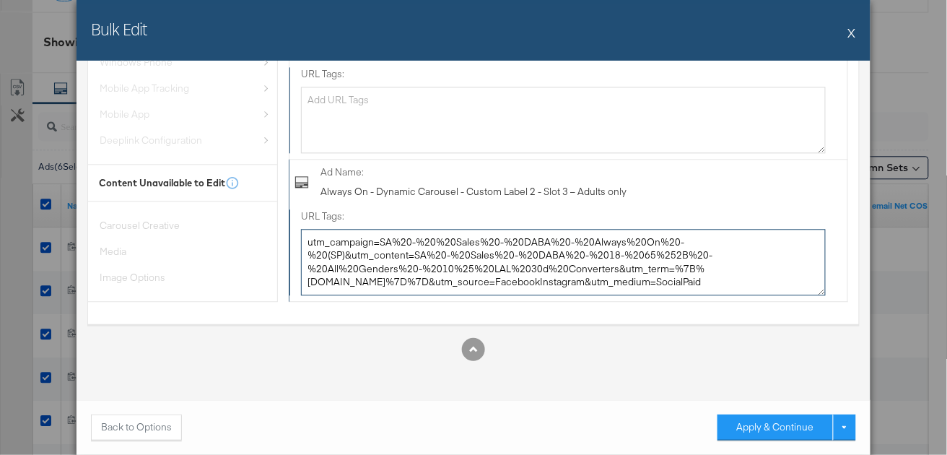
click at [442, 229] on textarea "utm_campaign=SA%20-%20%20Sales%20-%20DABA%20-%20Always%20On%20-%20(SP)&utm_cont…" at bounding box center [563, 262] width 525 height 66
click at [442, 243] on textarea "utm_campaign=SA%20-%20%20Sales%20-%20DABA%20-%20Always%20On%20-%20(SP)&utm_cont…" at bounding box center [563, 262] width 525 height 66
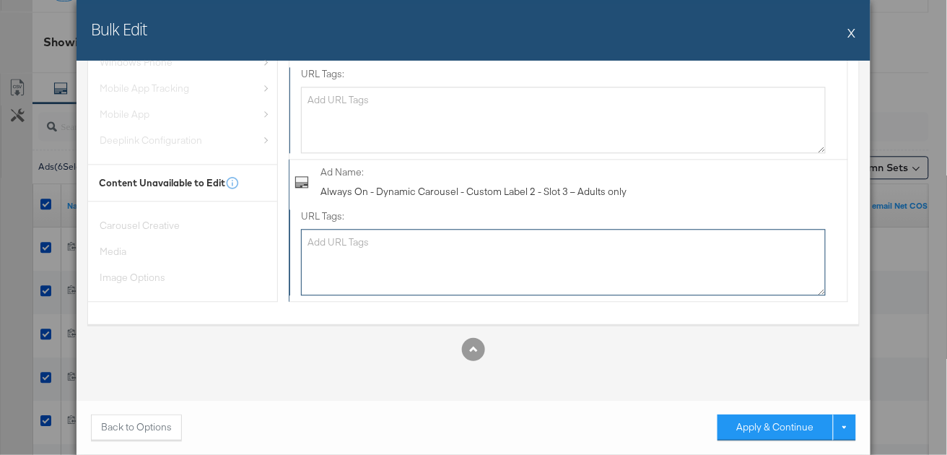
click at [404, 246] on textarea "URL Tags:" at bounding box center [563, 262] width 525 height 66
paste textarea "utm_campaign=SA - Sales - DABA - Always On - (PS)&utm_content=SA - Sales - DABA…"
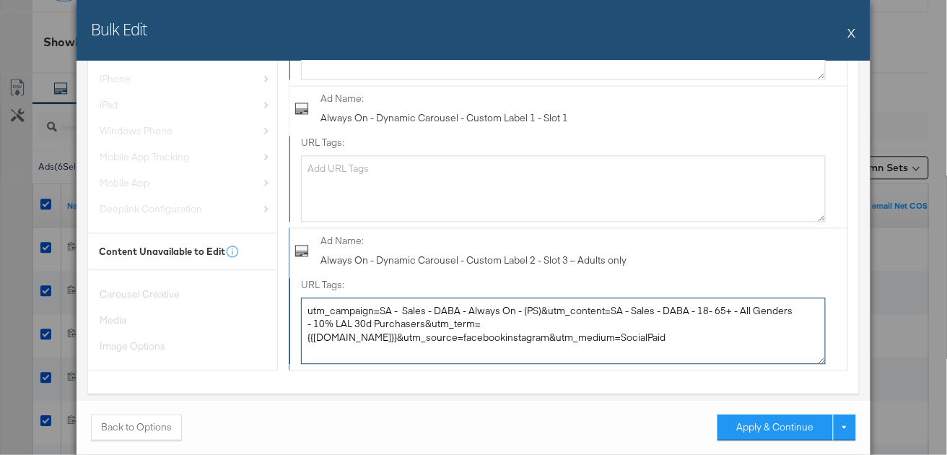
scroll to position [694, 0]
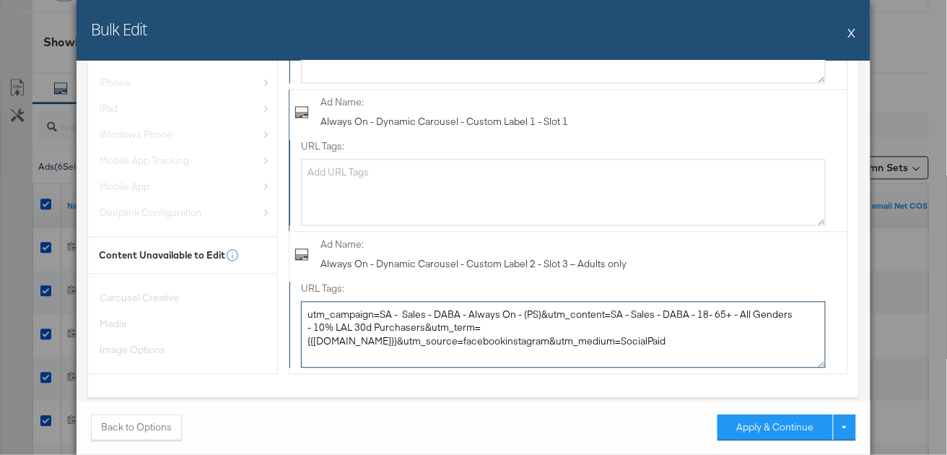
type textarea "utm_campaign=SA - Sales - DABA - Always On - (PS)&utm_content=SA - Sales - DABA…"
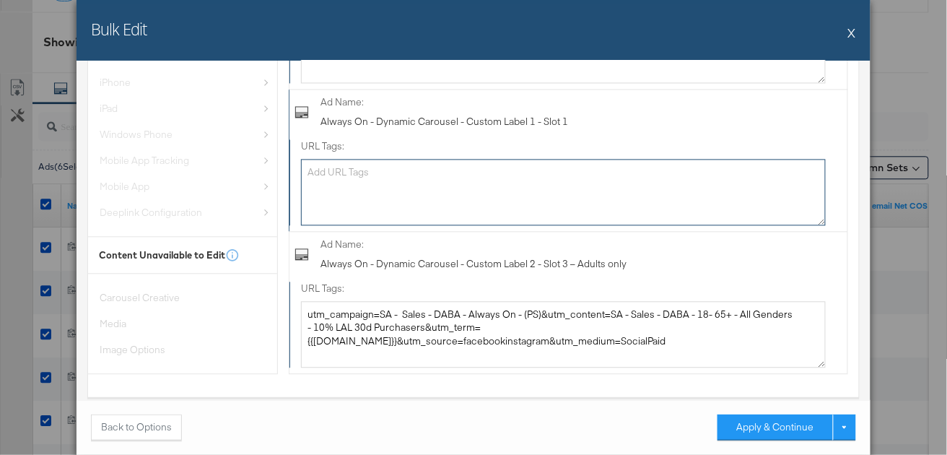
click at [395, 195] on textarea "URL Tags:" at bounding box center [563, 193] width 525 height 66
paste textarea "utm_campaign=SA - Sales - DABA - Always On - (PS)&utm_content=SA - Sales - DABA…"
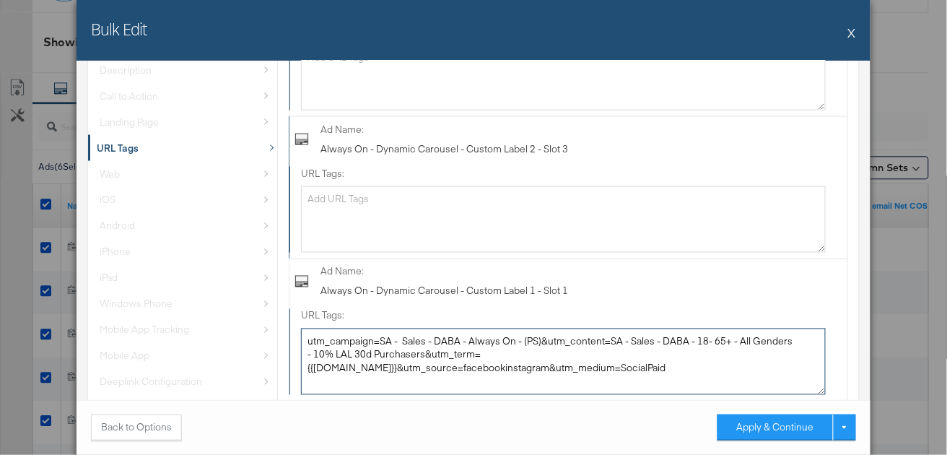
type textarea "utm_campaign=SA - Sales - DABA - Always On - (PS)&utm_content=SA - Sales - DABA…"
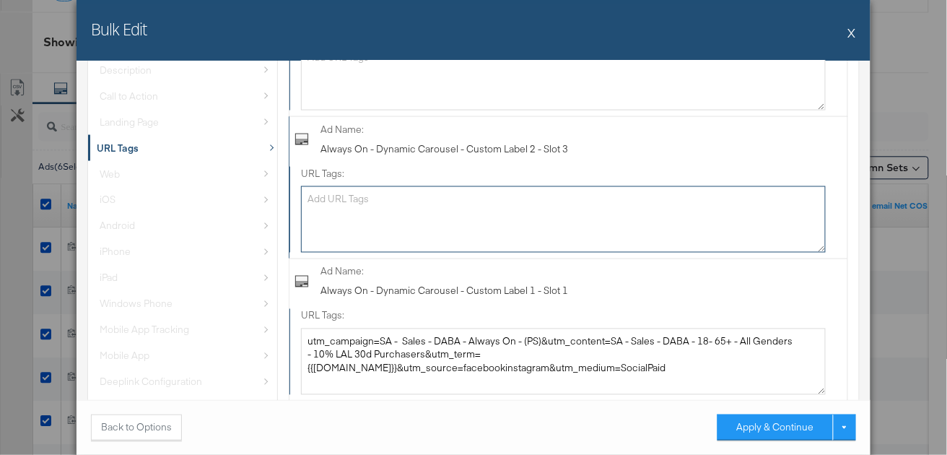
click at [394, 198] on textarea "URL Tags:" at bounding box center [563, 219] width 525 height 66
paste textarea "utm_campaign=SA - Sales - DABA - Always On - (PS)&utm_content=SA - Sales - DABA…"
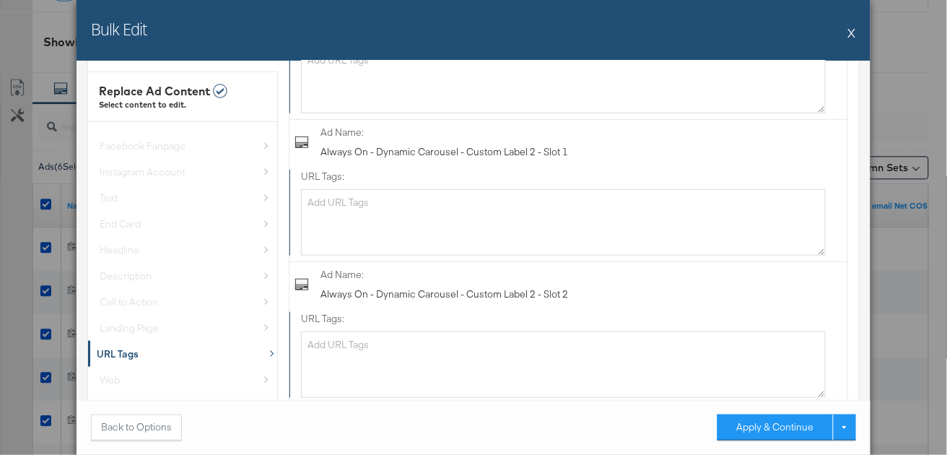
scroll to position [224, 0]
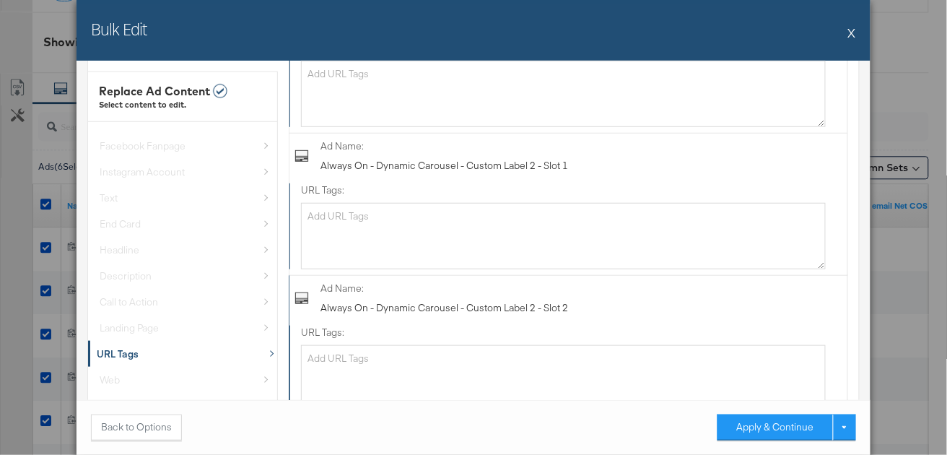
type textarea "utm_campaign=SA - Sales - DABA - Always On - (PS)&utm_content=SA - Sales - DABA…"
click at [368, 351] on textarea "URL Tags:" at bounding box center [563, 378] width 525 height 66
paste textarea "utm_campaign=SA - Sales - DABA - Always On - (PS)&utm_content=SA - Sales - DABA…"
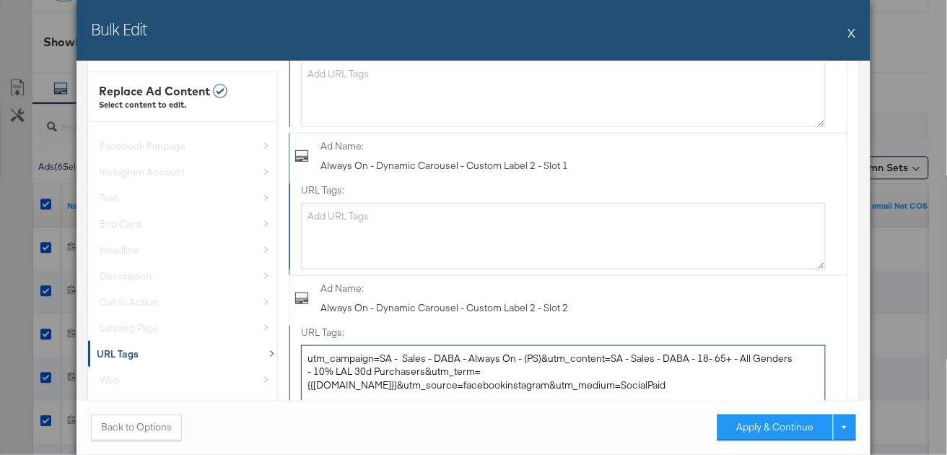
type textarea "utm_campaign=SA - Sales - DABA - Always On - (PS)&utm_content=SA - Sales - DABA…"
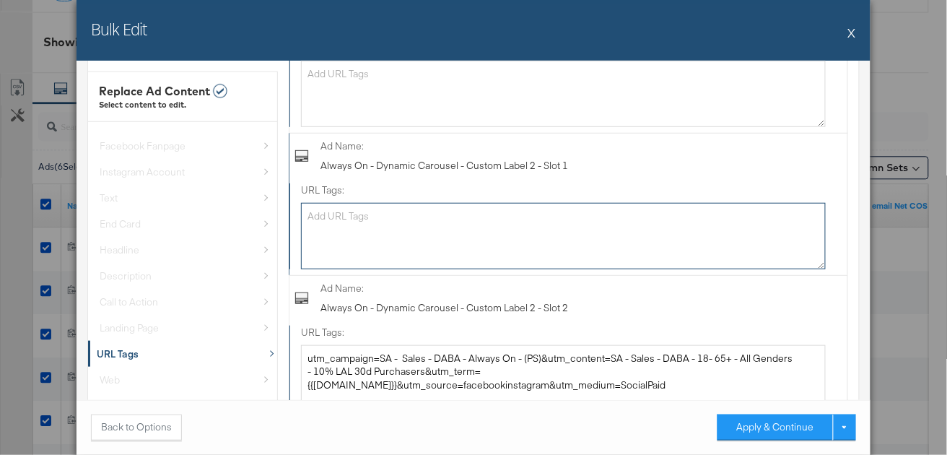
click at [388, 221] on textarea "URL Tags:" at bounding box center [563, 236] width 525 height 66
paste textarea "utm_campaign=SA - Sales - DABA - Always On - (PS)&utm_content=SA - Sales - DABA…"
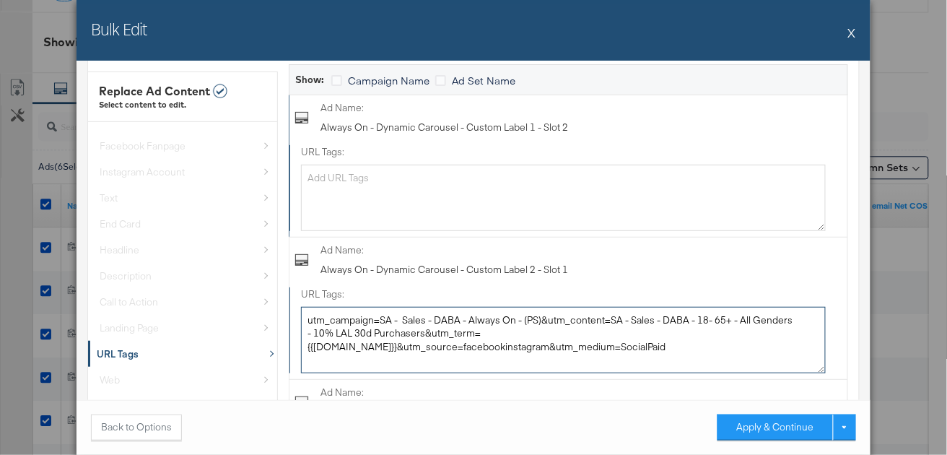
type textarea "utm_campaign=SA - Sales - DABA - Always On - (PS)&utm_content=SA - Sales - DABA…"
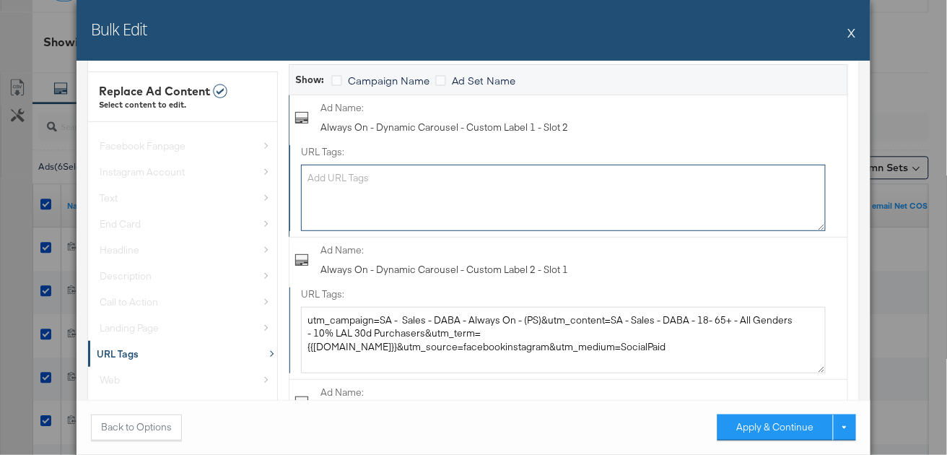
click at [377, 186] on textarea "URL Tags:" at bounding box center [563, 198] width 525 height 66
paste textarea "utm_campaign=SA - Sales - DABA - Always On - (PS)&utm_content=SA - Sales - DABA…"
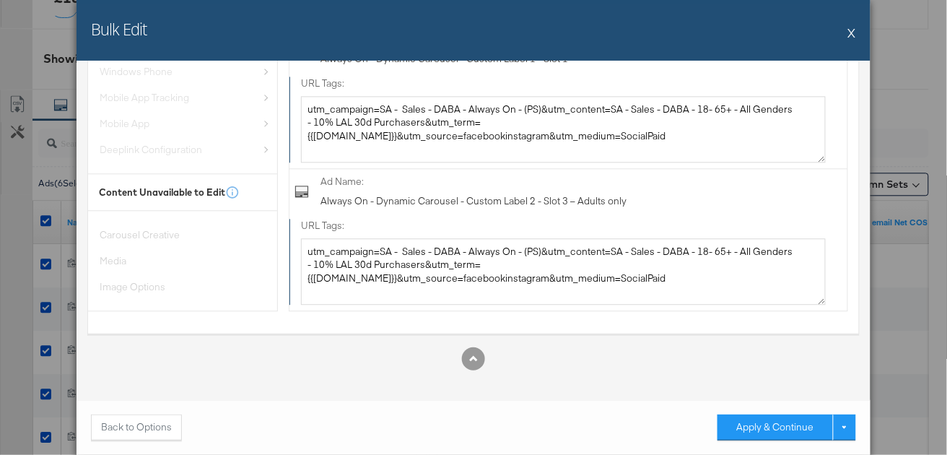
scroll to position [769, 0]
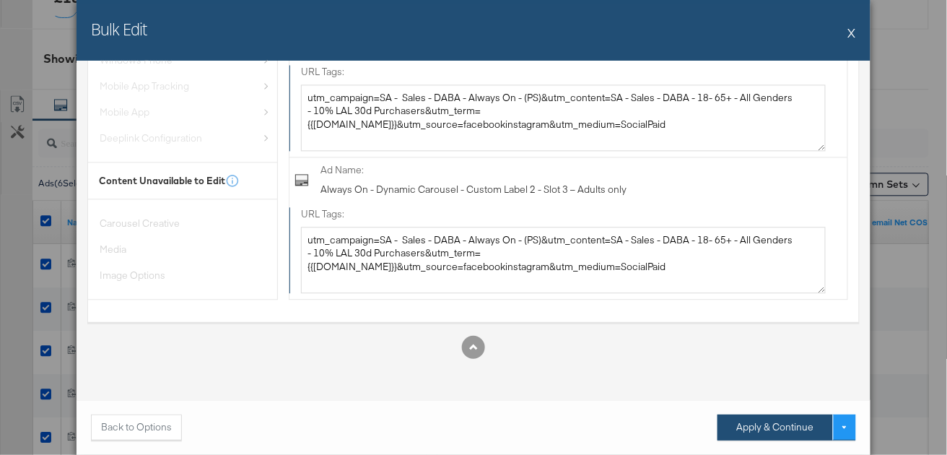
type textarea "utm_campaign=SA - Sales - DABA - Always On - (PS)&utm_content=SA - Sales - DABA…"
click at [749, 440] on button "Apply & Continue" at bounding box center [775, 427] width 115 height 26
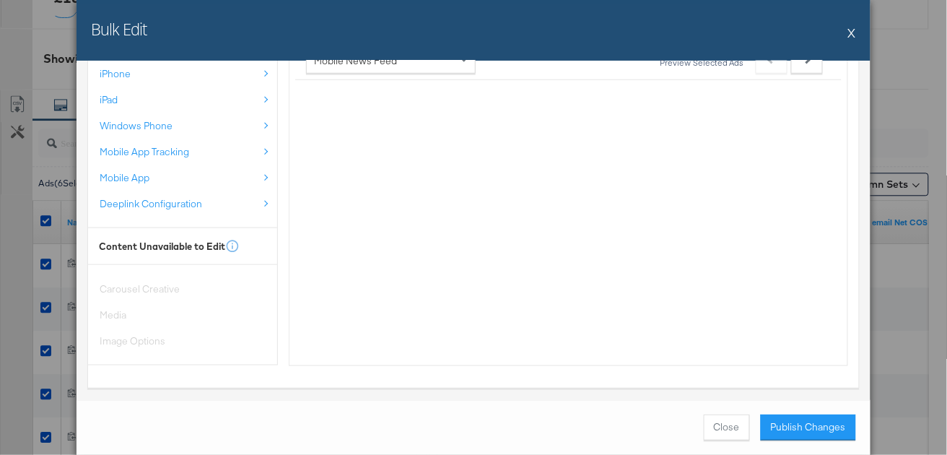
scroll to position [1614, 0]
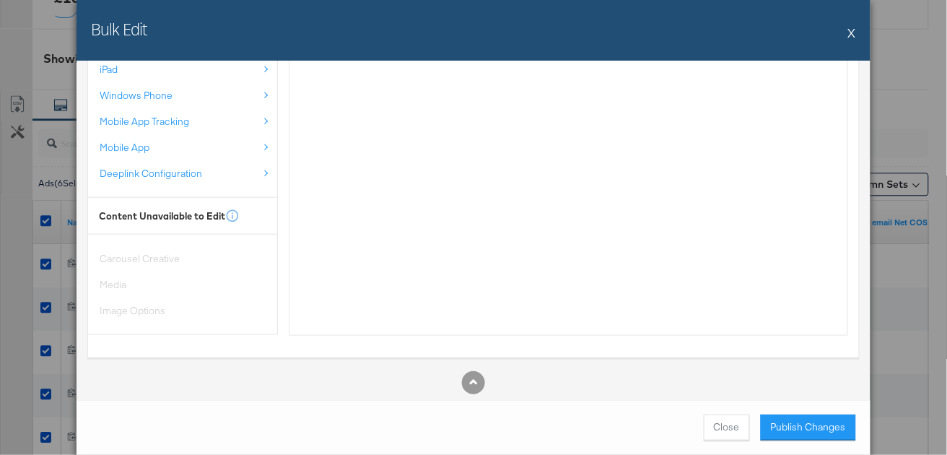
click at [851, 32] on button "X" at bounding box center [852, 32] width 8 height 29
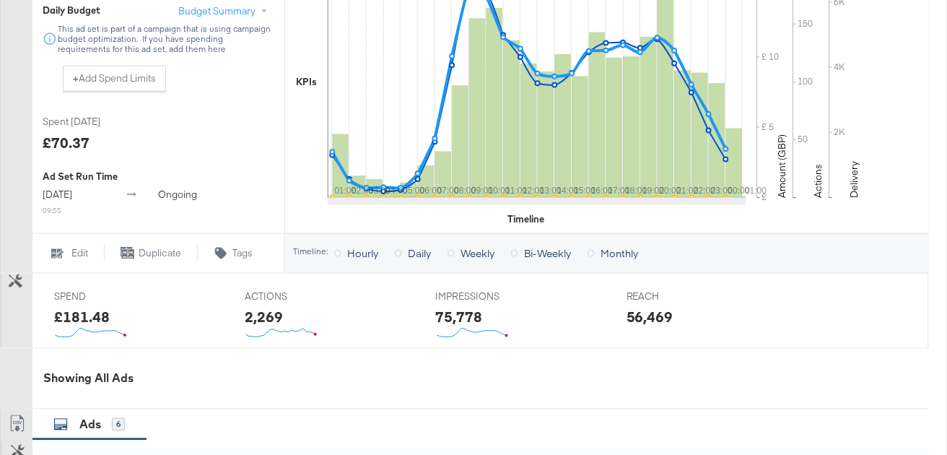
scroll to position [719, 0]
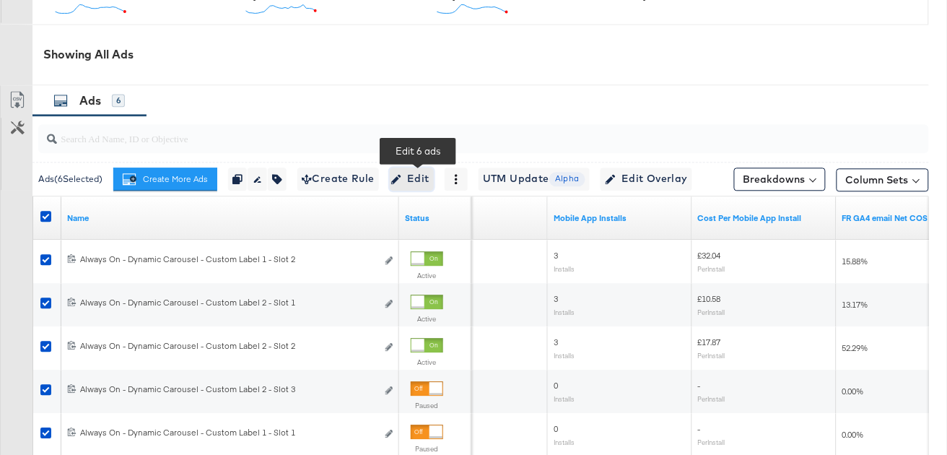
click at [409, 172] on span "Edit" at bounding box center [411, 179] width 35 height 18
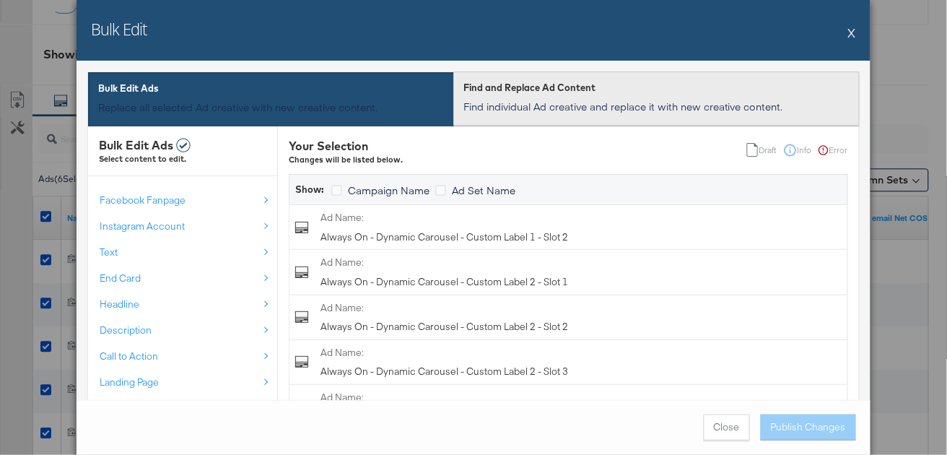
click at [583, 105] on p "Find individual Ad creative and replace it with new creative content." at bounding box center [656, 106] width 386 height 14
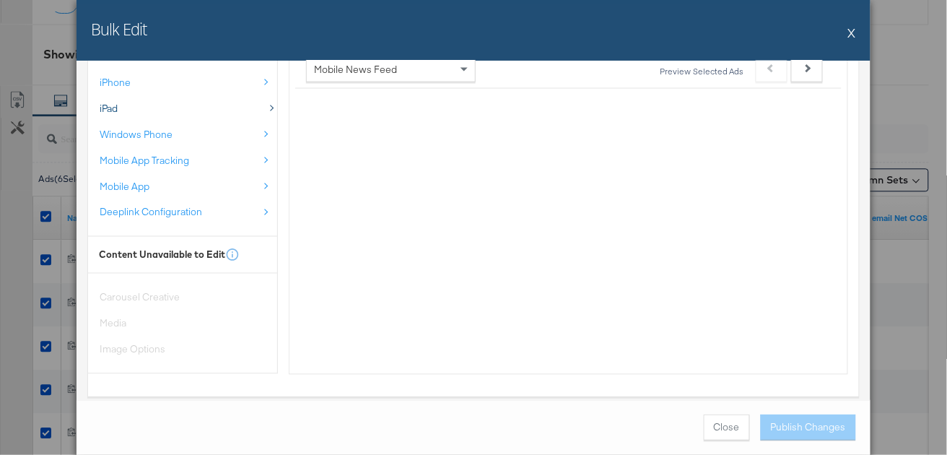
scroll to position [446, 0]
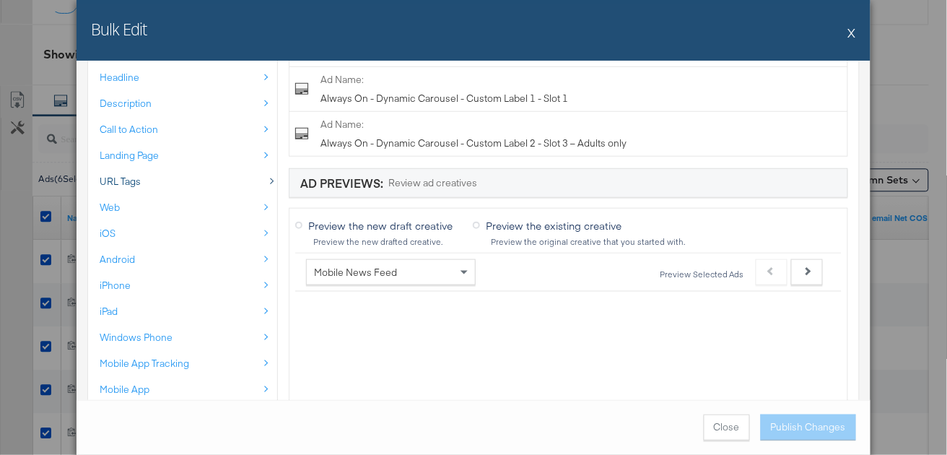
click at [141, 180] on div "URL Tags" at bounding box center [179, 182] width 159 height 14
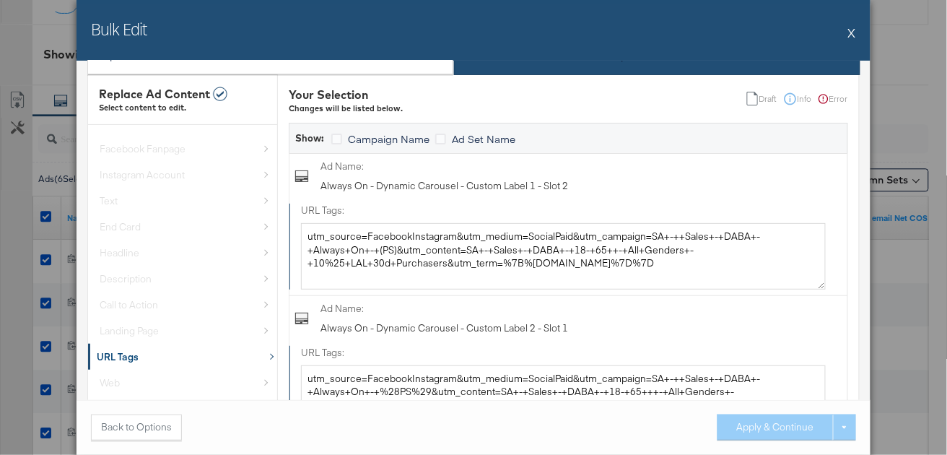
scroll to position [0, 0]
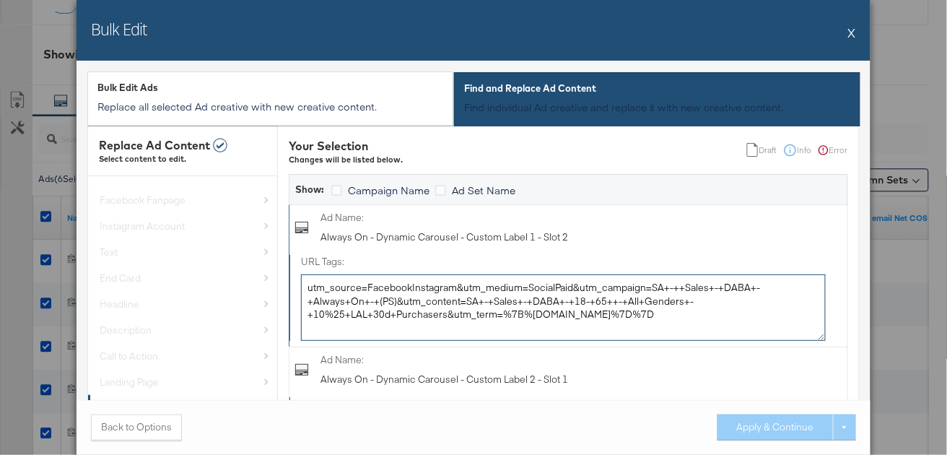
click at [404, 297] on textarea "utm_source=FacebookInstagram&utm_medium=SocialPaid&utm_campaign=SA+-++Sales+-+D…" at bounding box center [563, 307] width 525 height 66
paste textarea "campaign=SA - Sales - DABA - Always On - (PS)&utm_content=SA - Sales - DABA - 1…"
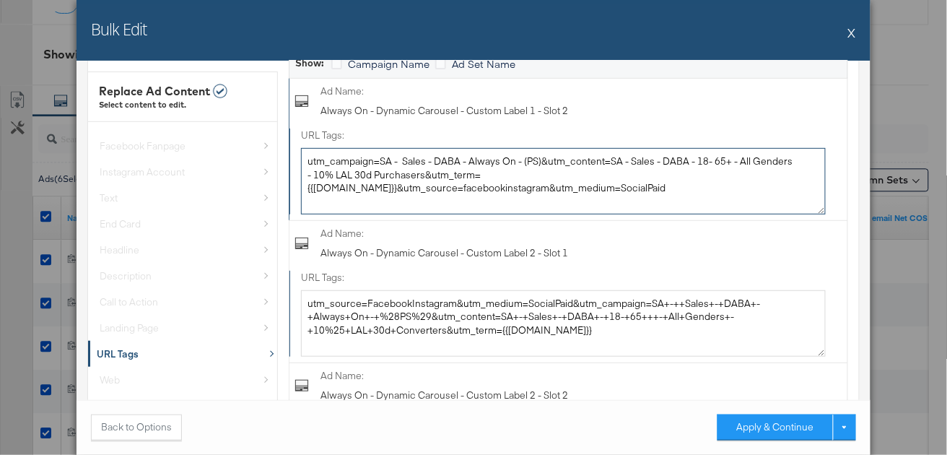
scroll to position [238, 0]
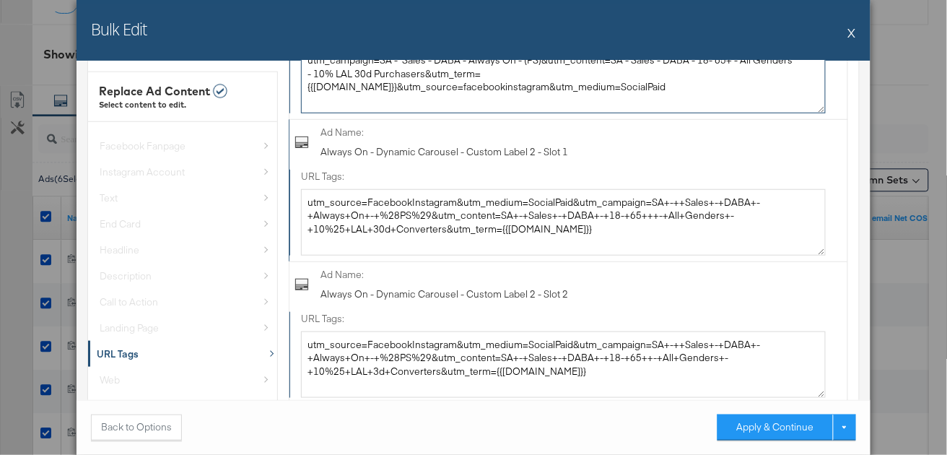
type textarea "utm_campaign=SA - Sales - DABA - Always On - (PS)&utm_content=SA - Sales - DABA…"
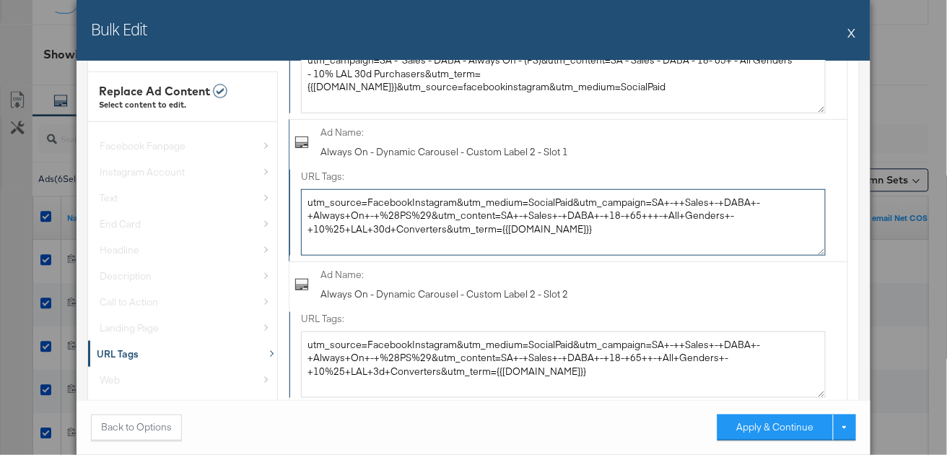
click at [489, 227] on textarea "utm_source=FacebookInstagram&utm_medium=SocialPaid&utm_campaign=SA+-++Sales+-+D…" at bounding box center [563, 222] width 525 height 66
paste textarea "campaign=SA - Sales - DABA - Always On - (PS)&utm_content=SA - Sales - DABA - 1…"
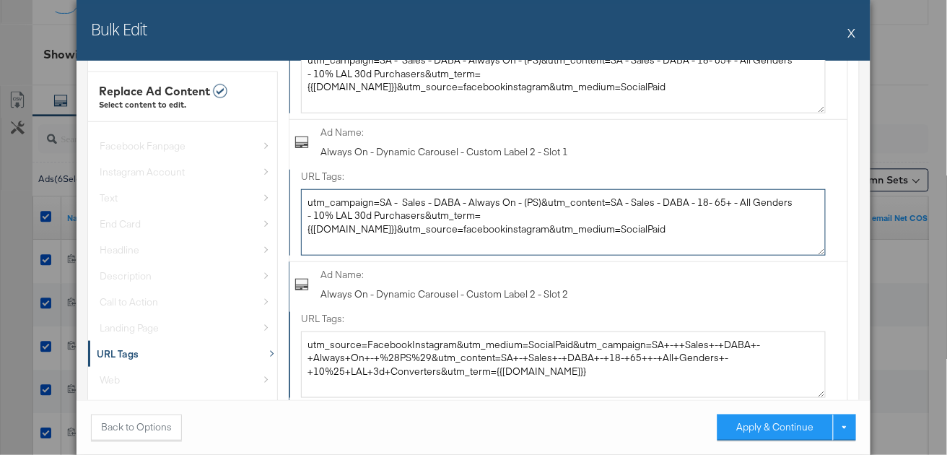
type textarea "utm_campaign=SA - Sales - DABA - Always On - (PS)&utm_content=SA - Sales - DABA…"
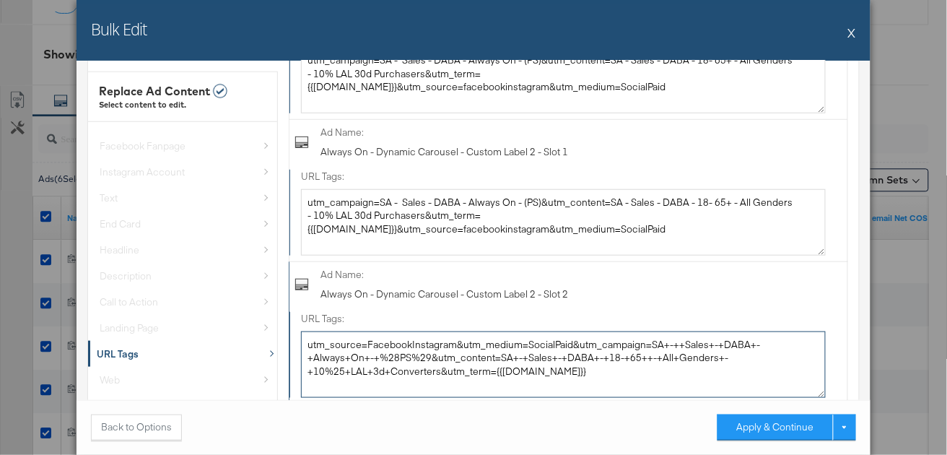
click at [447, 350] on textarea "utm_source=FacebookInstagram&utm_medium=SocialPaid&utm_campaign=SA+-++Sales+-+D…" at bounding box center [563, 364] width 525 height 66
paste textarea "campaign=SA - Sales - DABA - Always On - (PS)&utm_content=SA - Sales - DABA - 1…"
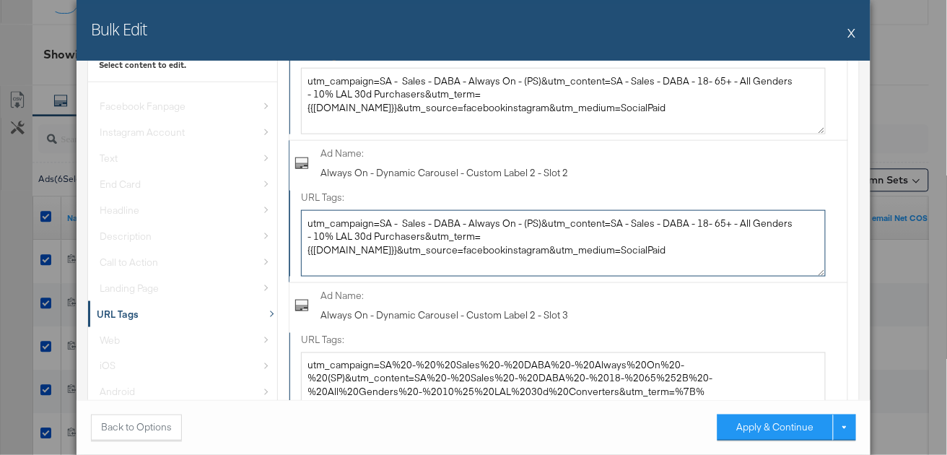
scroll to position [374, 0]
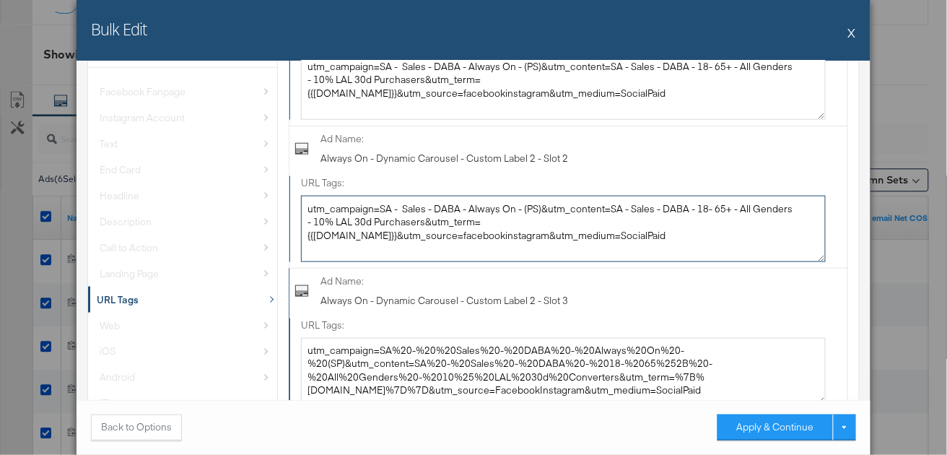
type textarea "utm_campaign=SA - Sales - DABA - Always On - (PS)&utm_content=SA - Sales - DABA…"
click at [444, 333] on div "URL Tags: utm_campaign=SA%20-%20%20Sales%20-%20DABA%20-%20Always%20On%20-%20(SP…" at bounding box center [563, 361] width 525 height 86
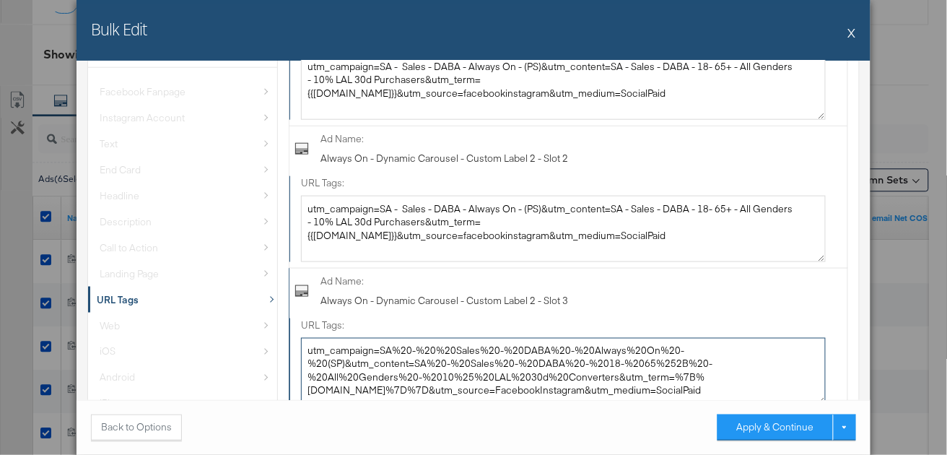
click at [444, 351] on textarea "utm_campaign=SA%20-%20%20Sales%20-%20DABA%20-%20Always%20On%20-%20(SP)&utm_cont…" at bounding box center [563, 371] width 525 height 66
paste textarea "- Sales - DABA - Always On - (PS)&utm_content=SA - Sales - DABA - 18- 65+ - All…"
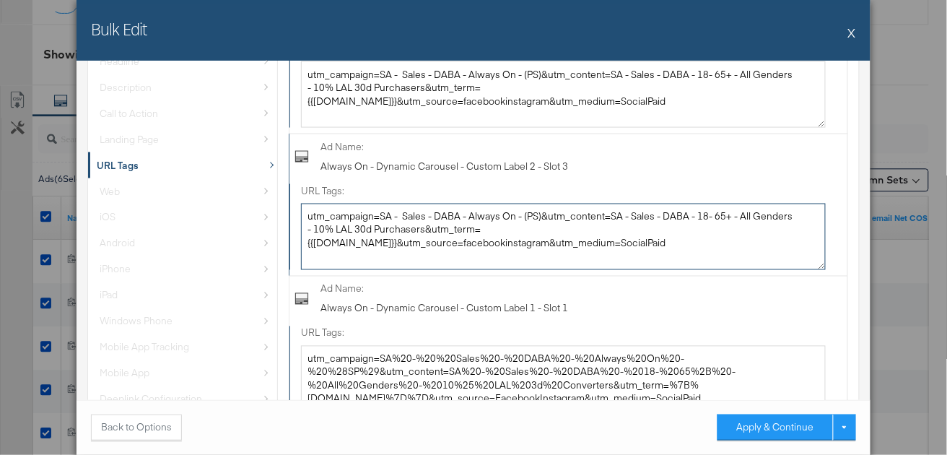
scroll to position [531, 0]
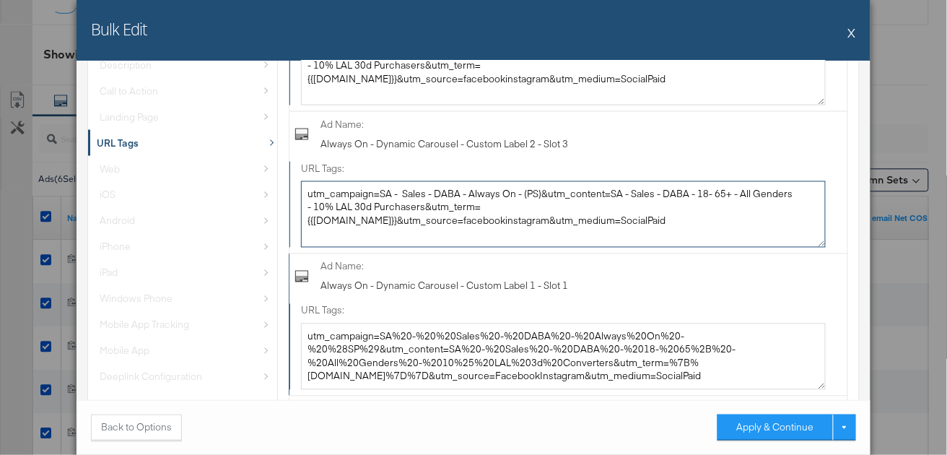
type textarea "utm_campaign=SA - Sales - DABA - Always On - (PS)&utm_content=SA - Sales - DABA…"
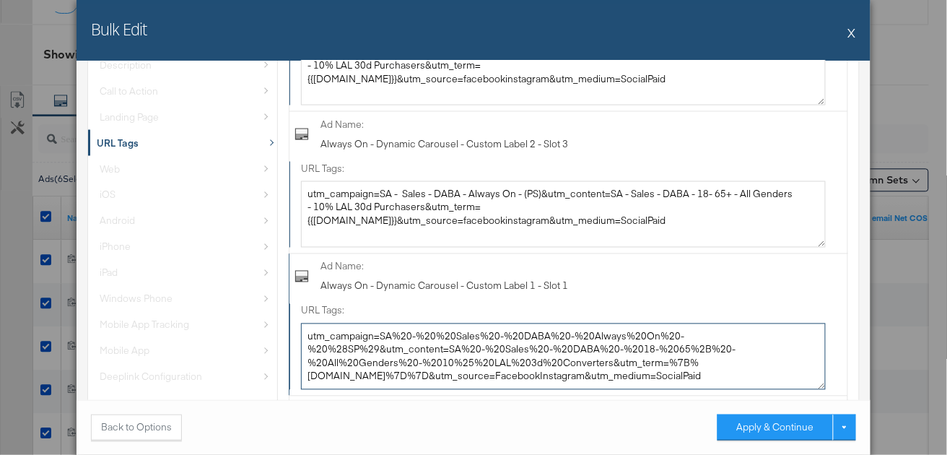
click at [441, 341] on textarea "utm_campaign=SA%20-%20%20Sales%20-%20DABA%20-%20Always%20On%20-%20%28SP%29&utm_…" at bounding box center [563, 356] width 525 height 66
paste textarea "- Sales - DABA - Always On - (PS)&utm_content=SA - Sales - DABA - 18- 65+ - All…"
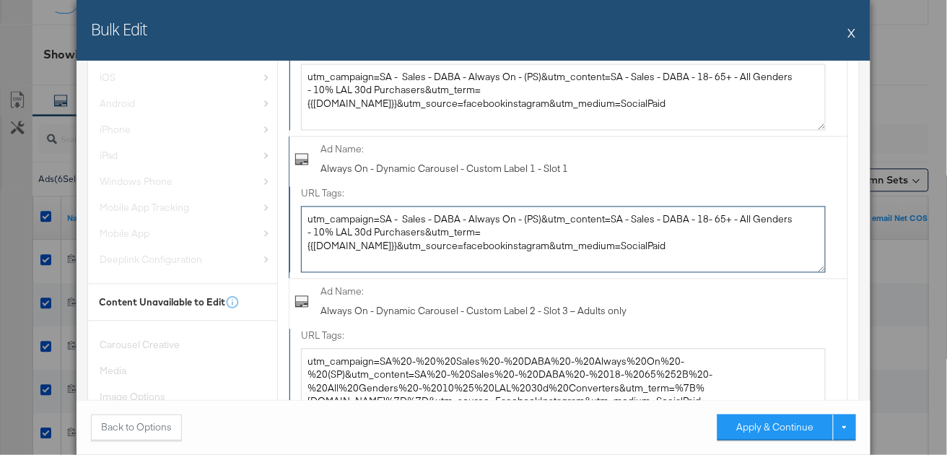
scroll to position [678, 0]
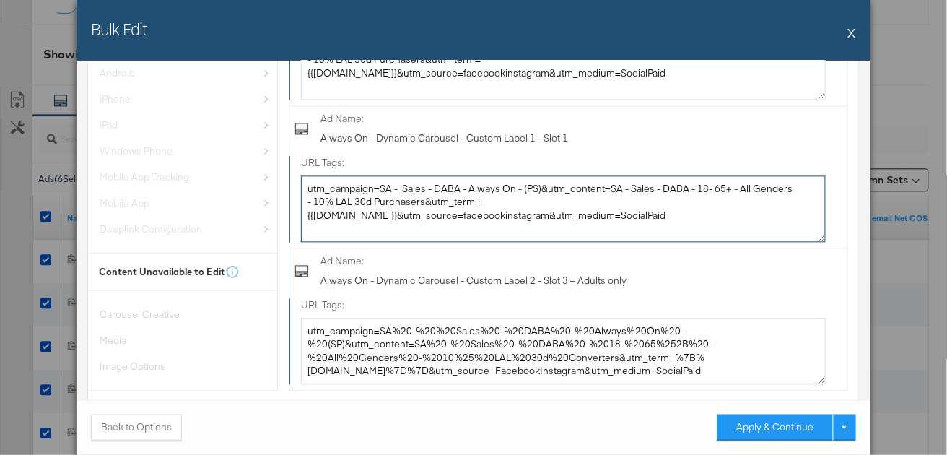
type textarea "utm_campaign=SA - Sales - DABA - Always On - (PS)&utm_content=SA - Sales - DABA…"
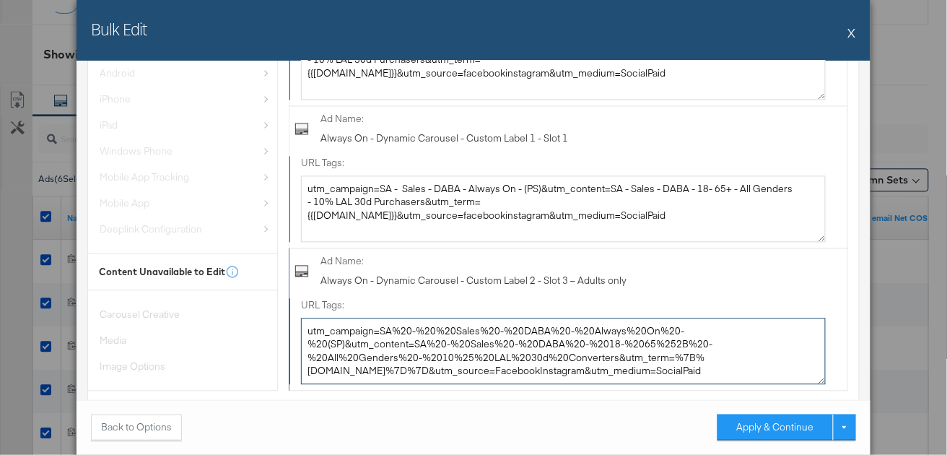
click at [438, 331] on textarea "utm_campaign=SA%20-%20%20Sales%20-%20DABA%20-%20Always%20On%20-%20(SP)&utm_cont…" at bounding box center [563, 351] width 525 height 66
paste textarea "- Sales - DABA - Always On - (PS)&utm_content=SA - Sales - DABA - 18- 65+ - All…"
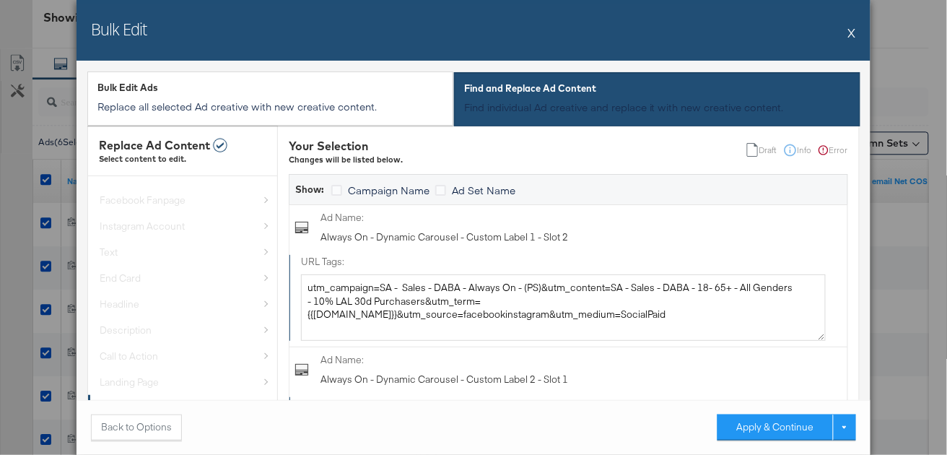
scroll to position [696, 0]
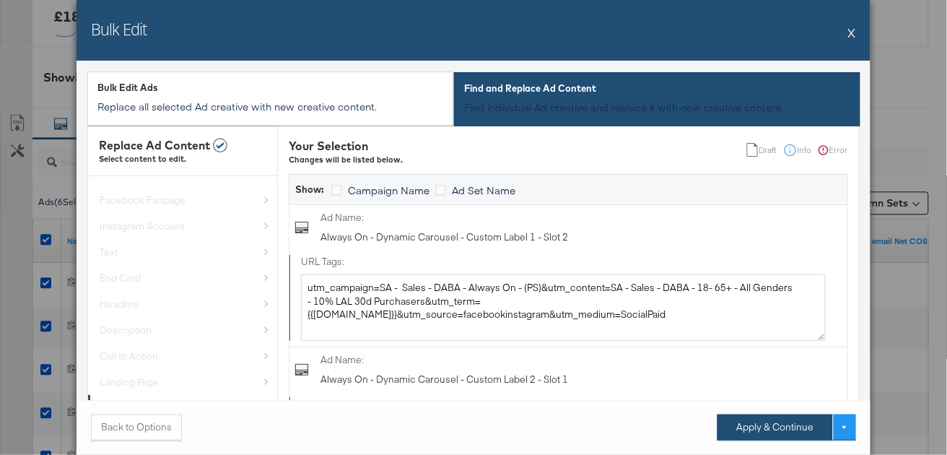
type textarea "utm_campaign=SA - Sales - DABA - Always On - (PS)&utm_content=SA - Sales - DABA…"
click at [755, 435] on button "Apply & Continue" at bounding box center [775, 427] width 115 height 26
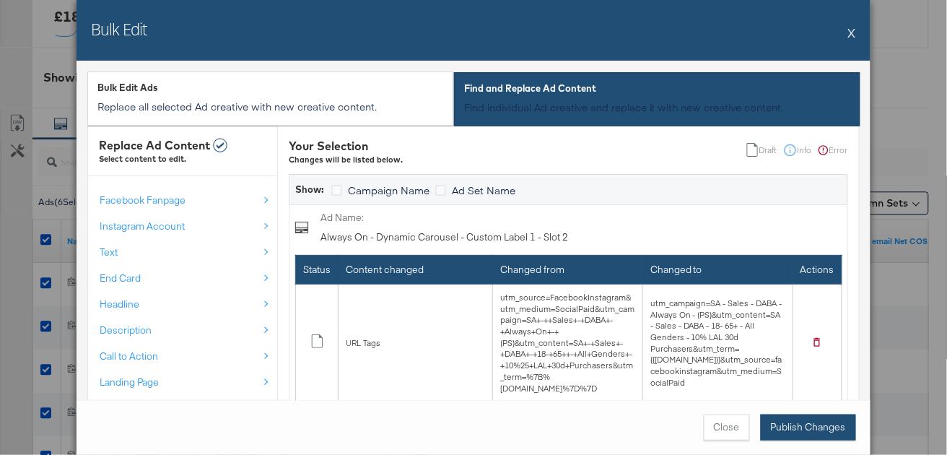
click at [808, 430] on button "Publish Changes" at bounding box center [808, 427] width 95 height 26
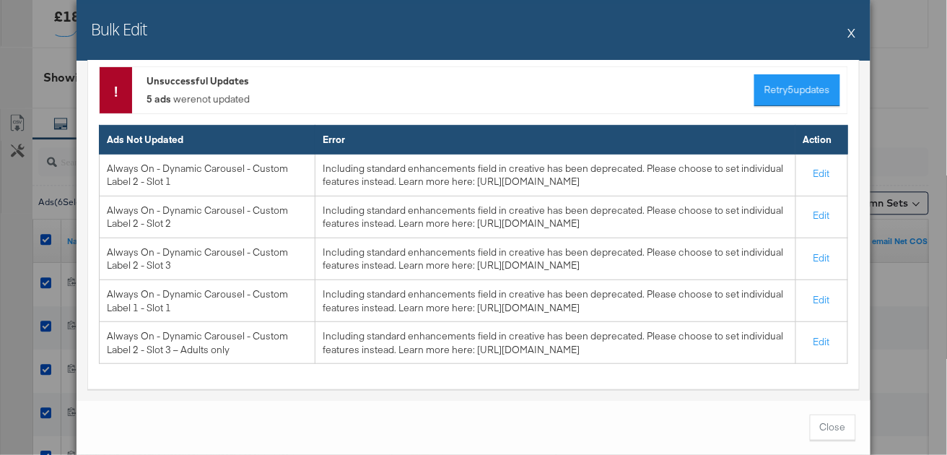
scroll to position [94, 0]
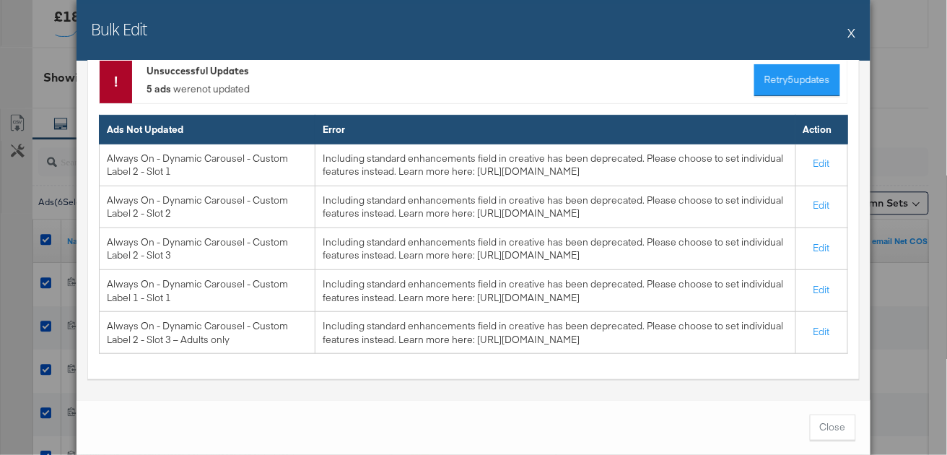
click at [852, 32] on button "X" at bounding box center [852, 32] width 8 height 29
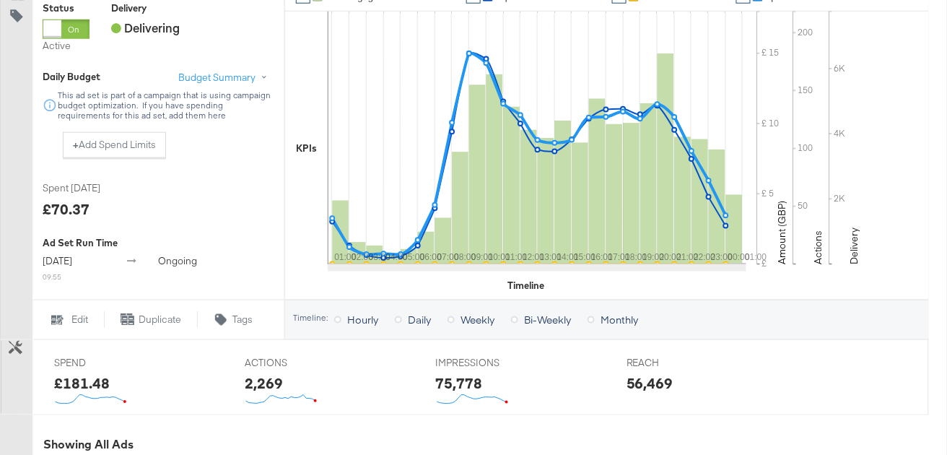
scroll to position [327, 0]
